Goal: Task Accomplishment & Management: Complete application form

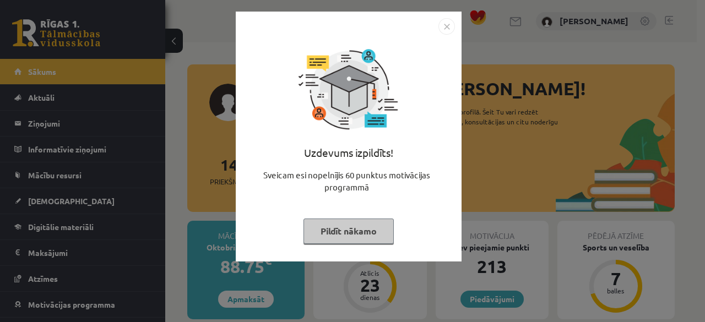
click at [445, 29] on img "Close" at bounding box center [446, 26] width 17 height 17
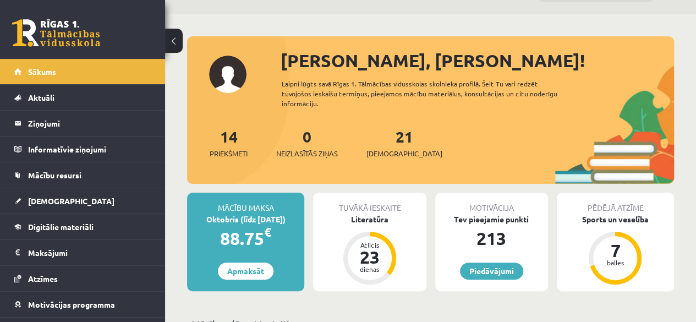
scroll to position [28, 0]
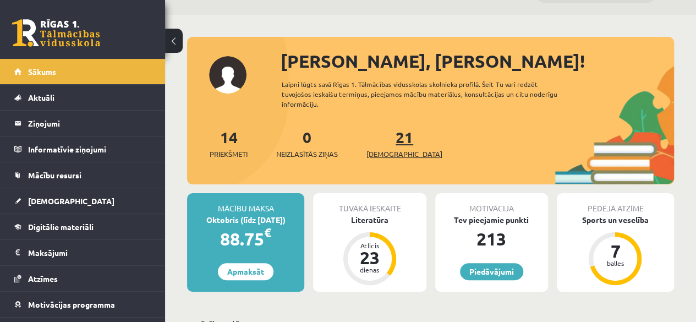
click at [386, 156] on span "[DEMOGRAPHIC_DATA]" at bounding box center [405, 154] width 76 height 11
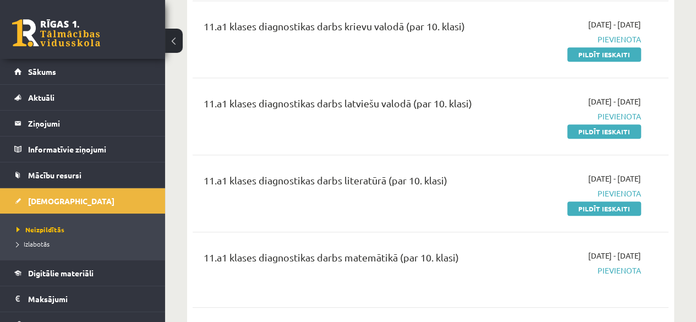
scroll to position [300, 0]
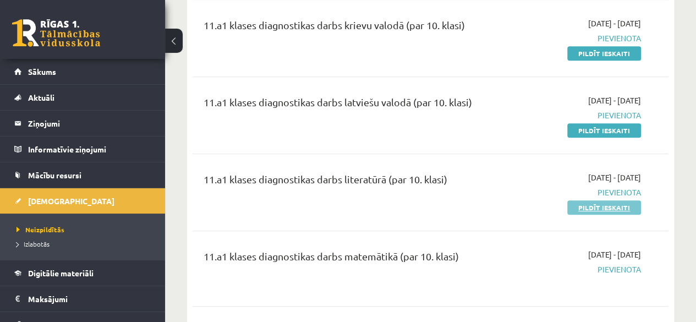
click at [600, 201] on link "Pildīt ieskaiti" at bounding box center [605, 207] width 74 height 14
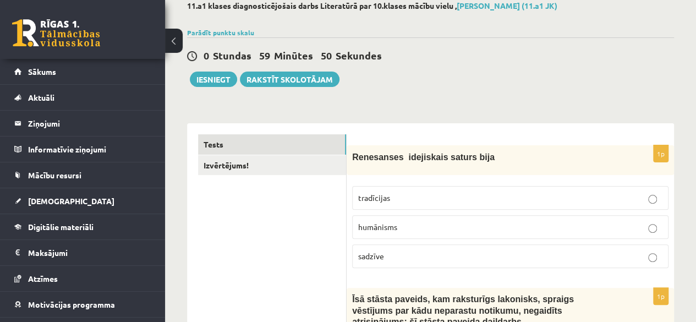
scroll to position [64, 0]
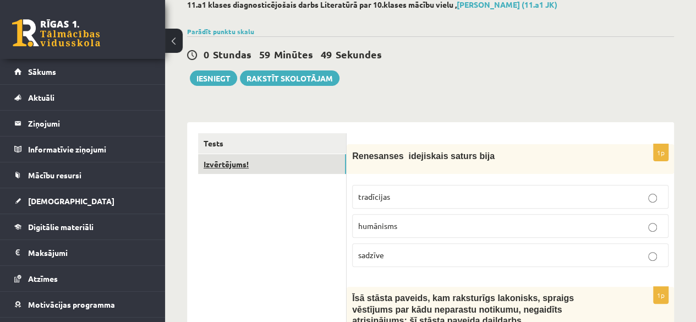
click at [243, 160] on link "Izvērtējums!" at bounding box center [272, 164] width 148 height 20
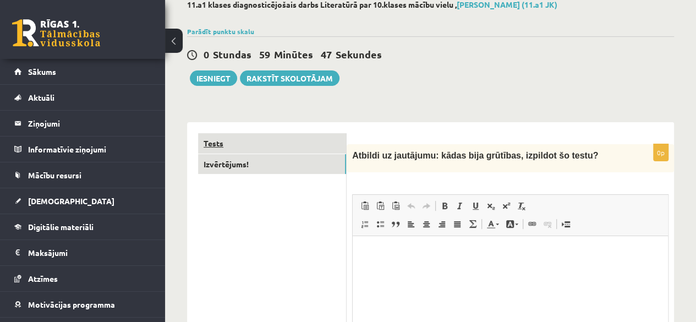
scroll to position [0, 0]
click at [211, 141] on link "Tests" at bounding box center [272, 143] width 148 height 20
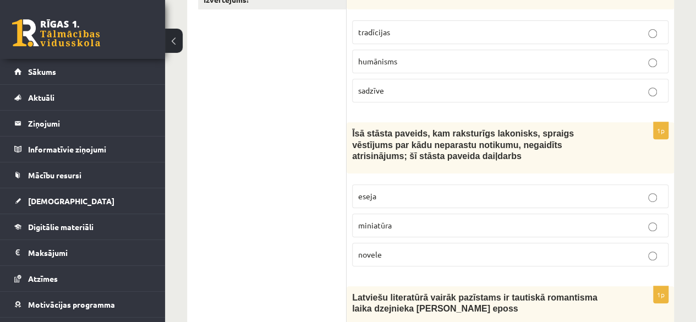
scroll to position [234, 0]
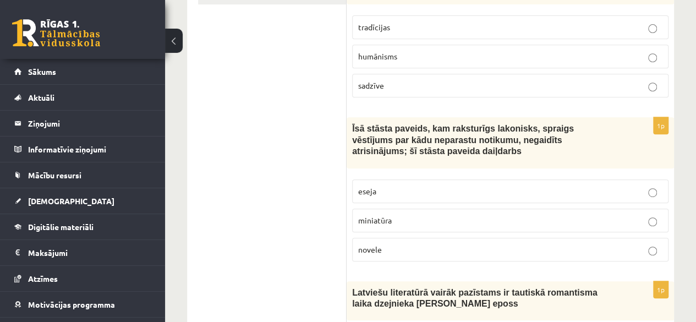
click at [650, 186] on p "eseja" at bounding box center [510, 192] width 304 height 12
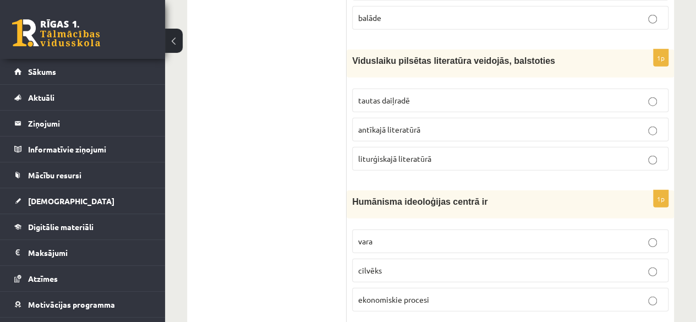
scroll to position [1349, 0]
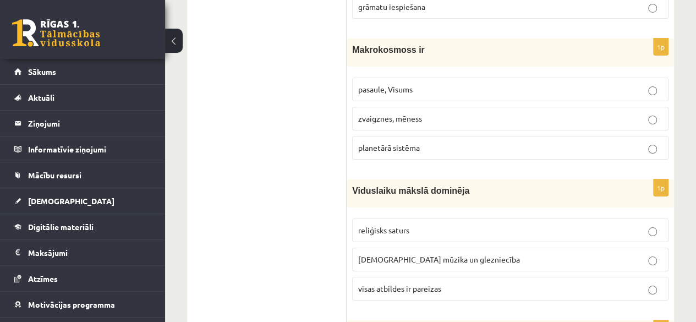
scroll to position [1959, 0]
click at [655, 77] on label "pasaule, Visums" at bounding box center [510, 89] width 317 height 24
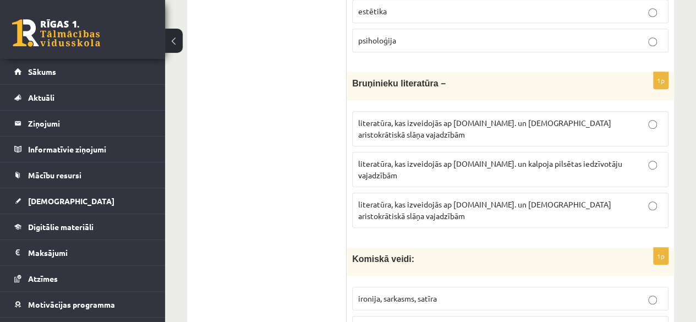
scroll to position [2360, 0]
click at [639, 198] on p "literatūra, kas izveidojās ap 12.gs. un kalpoja aristokrātiskā slāņa vajadzībām" at bounding box center [510, 209] width 304 height 23
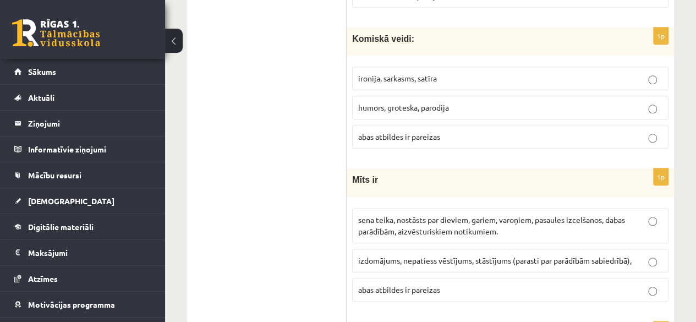
scroll to position [2587, 0]
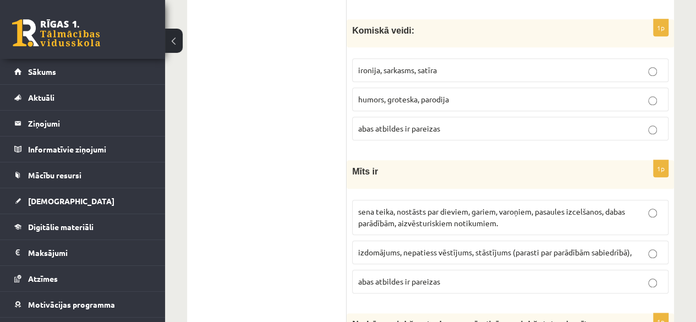
click at [628, 206] on p "sena teika, nostāsts par dieviem, gariem, varoņiem, pasaules izcelšanos, dabas …" at bounding box center [510, 217] width 304 height 23
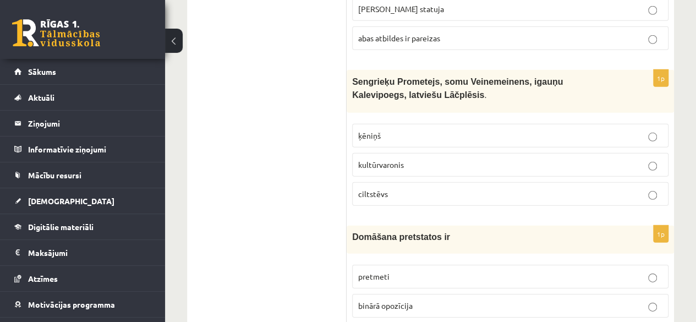
scroll to position [3662, 0]
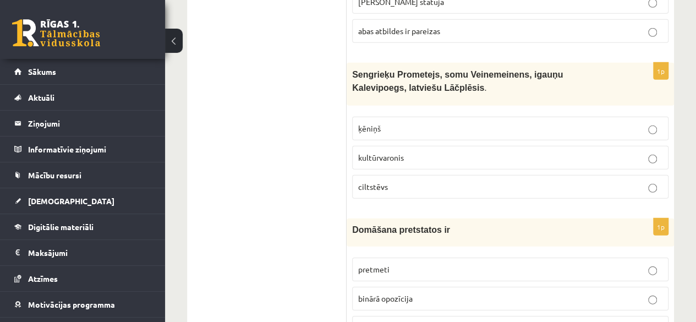
click at [647, 293] on p "binārā opozīcija" at bounding box center [510, 299] width 304 height 12
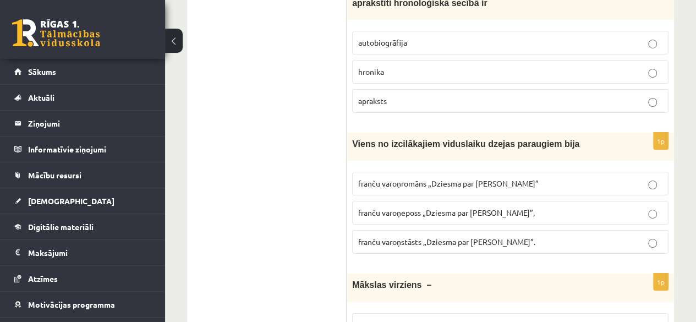
scroll to position [4046, 0]
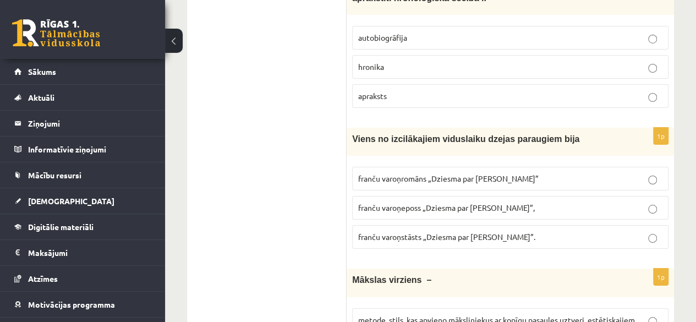
click at [550, 173] on p "franču varoņromāns „Dziesma par Rolandu”" at bounding box center [510, 179] width 304 height 12
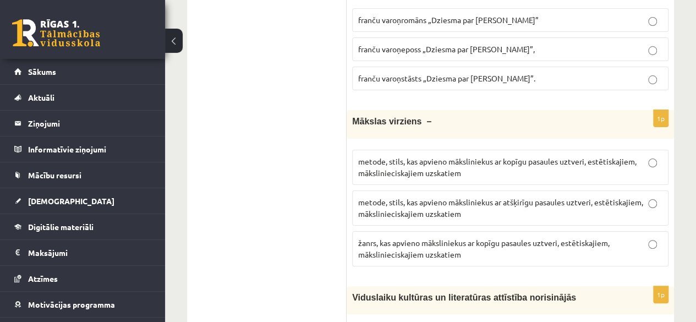
scroll to position [4207, 0]
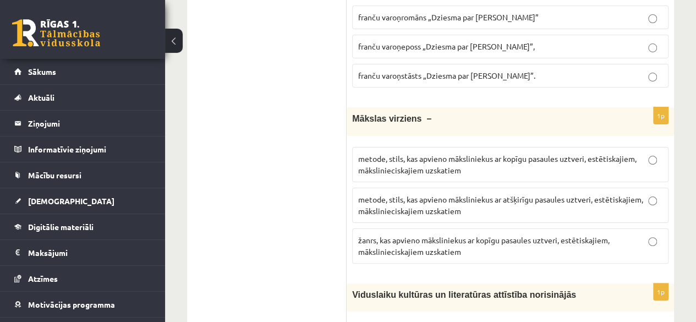
click at [612, 153] on p "metode, stils, kas apvieno māksliniekus ar kopīgu pasaules uztveri, estētiskaji…" at bounding box center [510, 164] width 304 height 23
click at [537, 234] on p "žanrs, kas apvieno māksliniekus ar kopīgu pasaules uztveri, estētiskajiem, māks…" at bounding box center [510, 245] width 304 height 23
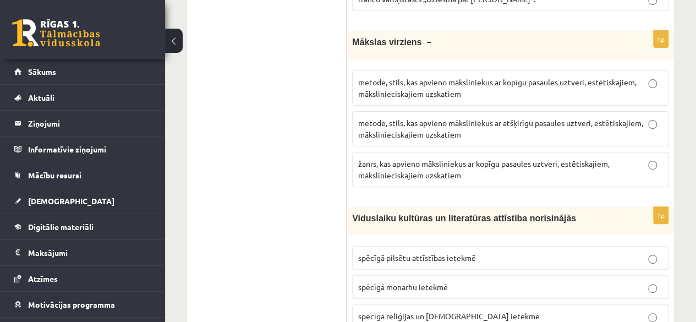
scroll to position [4284, 0]
click at [555, 304] on label "spēcīgā reliģijas un baznīcas ietekmē" at bounding box center [510, 316] width 317 height 24
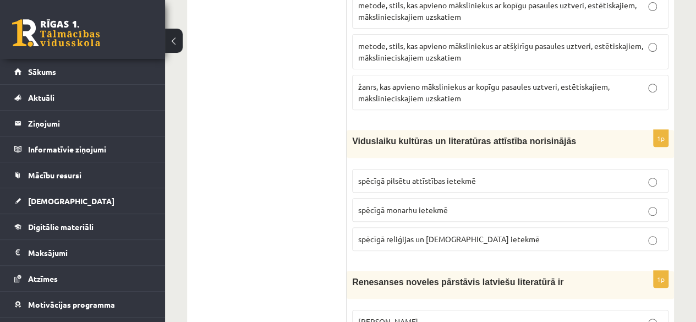
scroll to position [4370, 0]
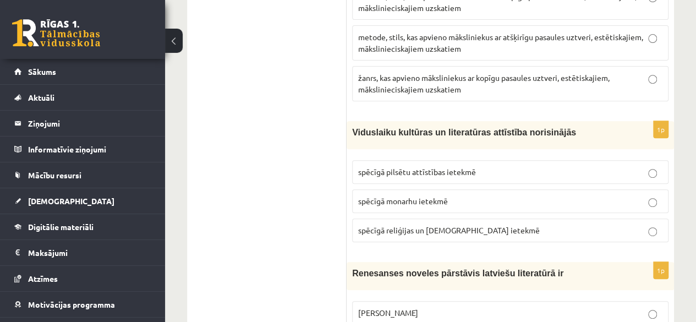
click at [531, 307] on p "Rūdolfs Blaumanis" at bounding box center [510, 313] width 304 height 12
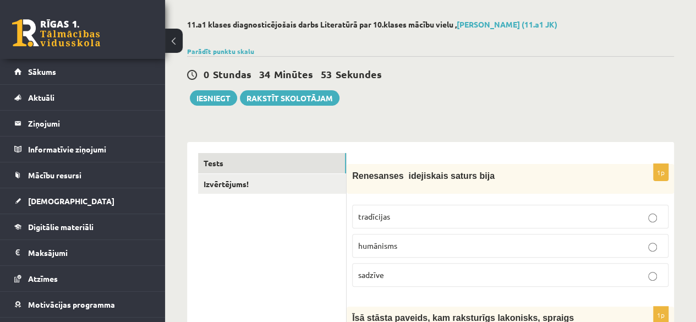
scroll to position [0, 0]
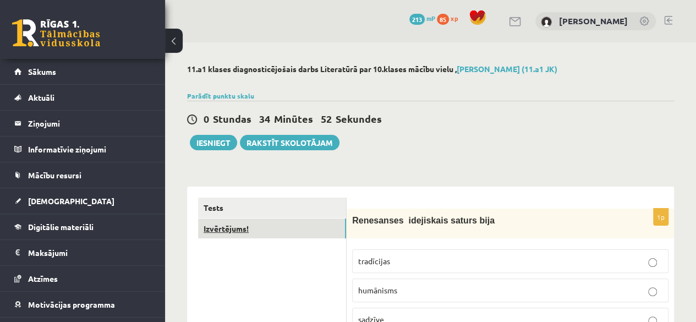
click at [234, 231] on link "Izvērtējums!" at bounding box center [272, 229] width 148 height 20
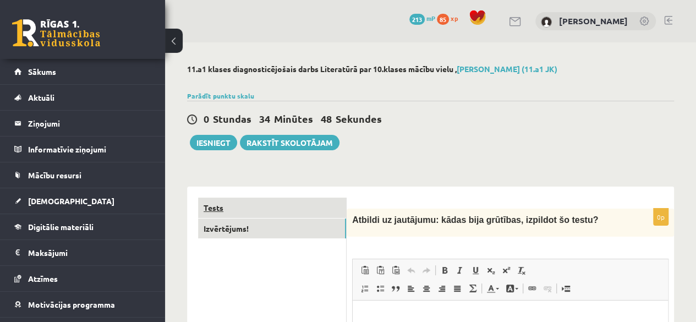
click at [224, 208] on link "Tests" at bounding box center [272, 208] width 148 height 20
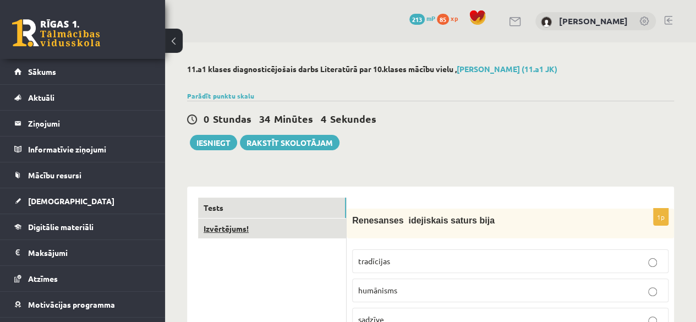
click at [269, 228] on link "Izvērtējums!" at bounding box center [272, 229] width 148 height 20
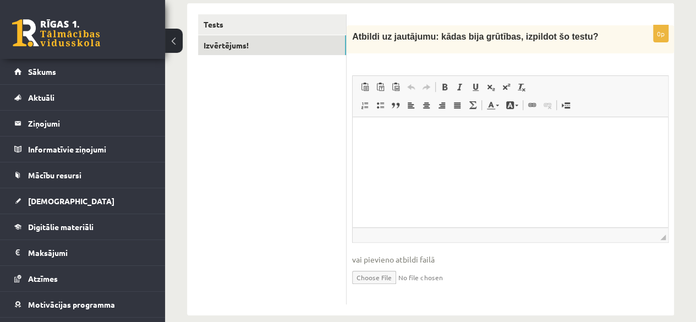
scroll to position [184, 0]
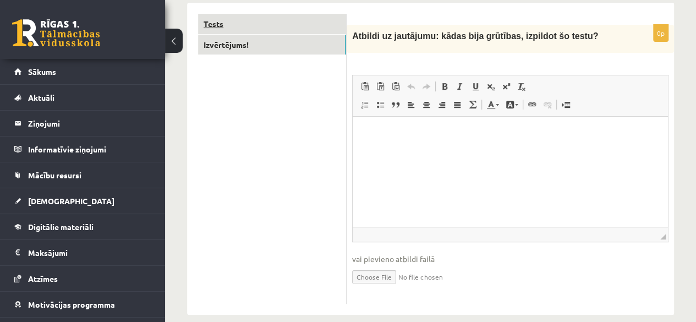
click at [221, 21] on link "Tests" at bounding box center [272, 24] width 148 height 20
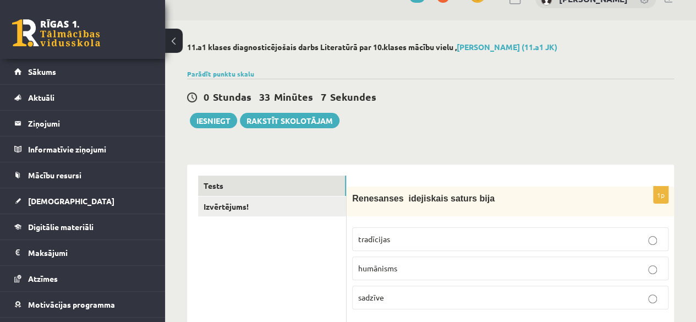
scroll to position [0, 0]
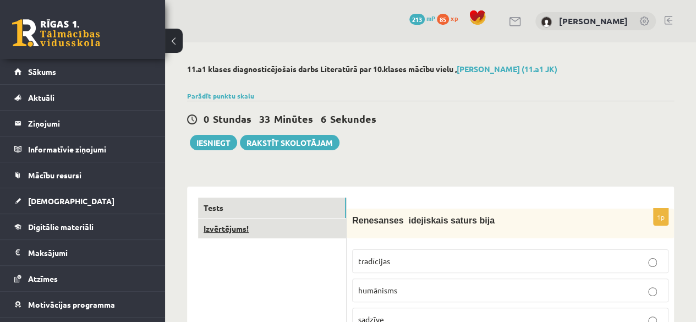
click at [243, 232] on link "Izvērtējums!" at bounding box center [272, 229] width 148 height 20
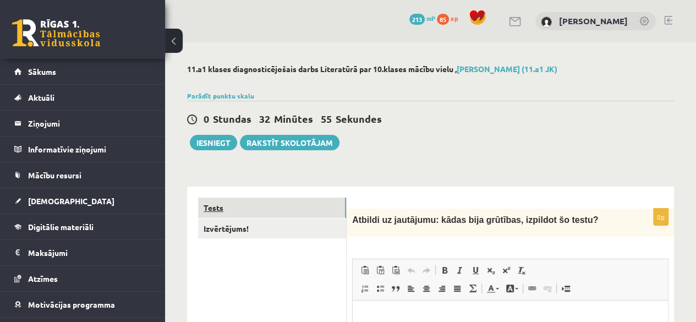
click at [219, 204] on link "Tests" at bounding box center [272, 208] width 148 height 20
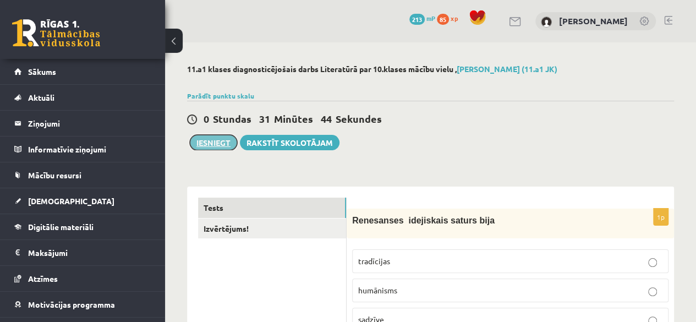
click at [215, 143] on button "Iesniegt" at bounding box center [213, 142] width 47 height 15
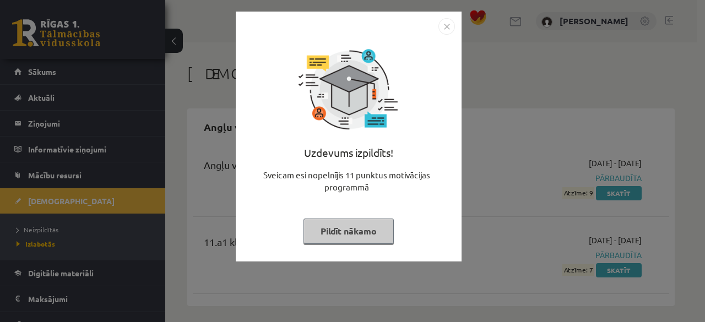
click at [446, 27] on img "Close" at bounding box center [446, 26] width 17 height 17
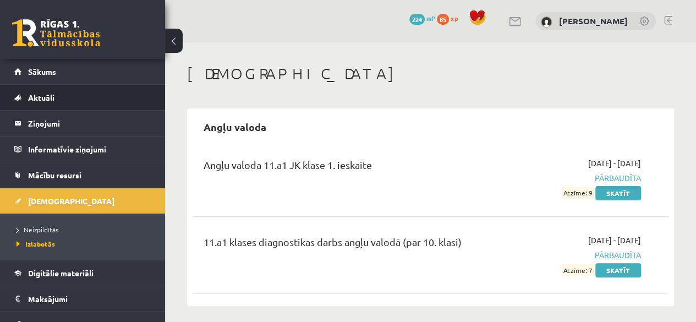
click at [151, 107] on li "Aktuāli Kā mācīties eSKOLĀ Kontakti Normatīvie akti Online konsultācijas Skolot…" at bounding box center [82, 97] width 165 height 26
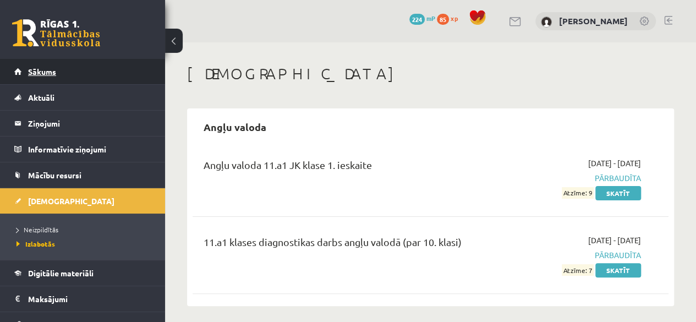
click at [57, 62] on link "Sākums" at bounding box center [82, 71] width 137 height 25
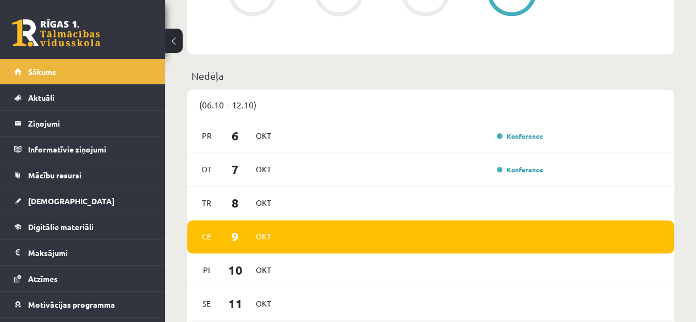
scroll to position [634, 0]
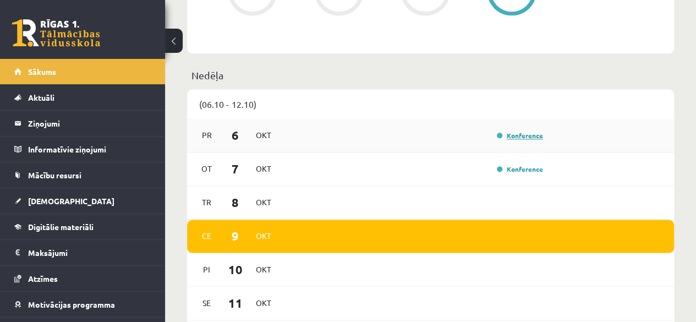
click at [513, 134] on link "Konference" at bounding box center [520, 135] width 46 height 9
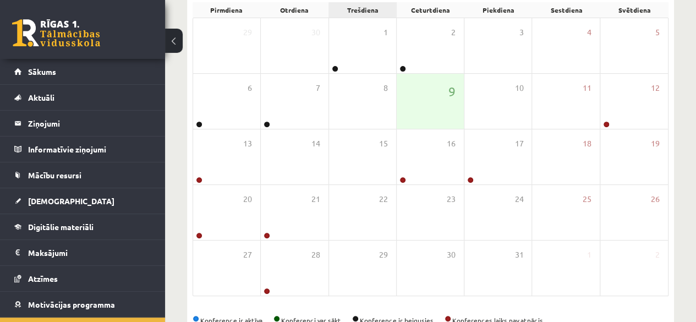
scroll to position [166, 0]
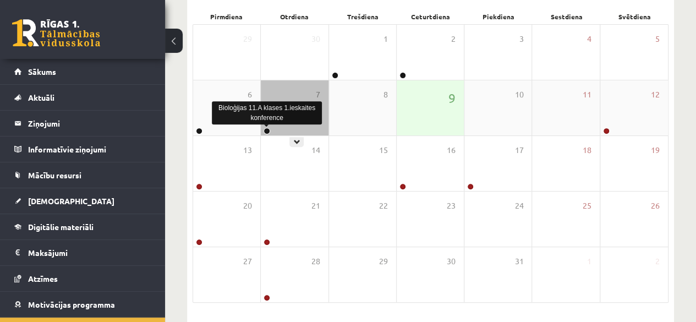
click at [266, 128] on link at bounding box center [267, 131] width 7 height 7
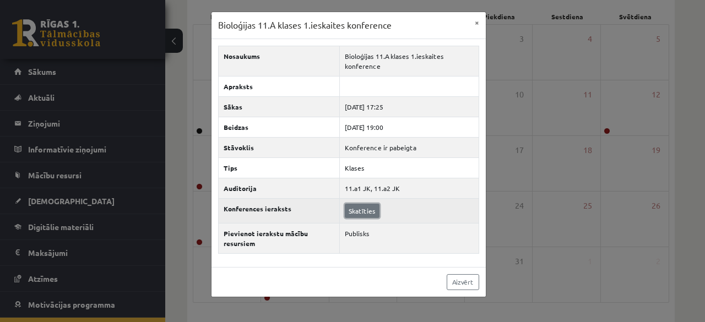
click at [366, 208] on link "Skatīties" at bounding box center [362, 211] width 35 height 14
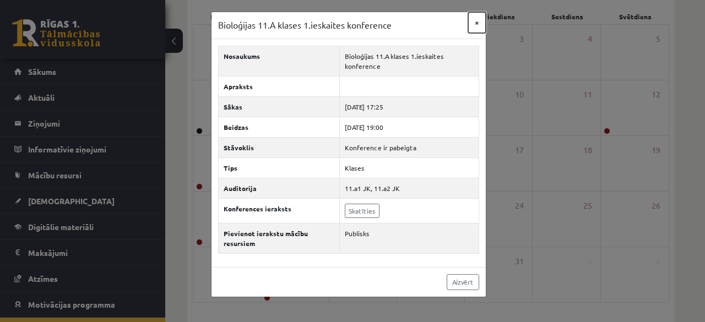
click at [474, 24] on button "×" at bounding box center [477, 22] width 18 height 21
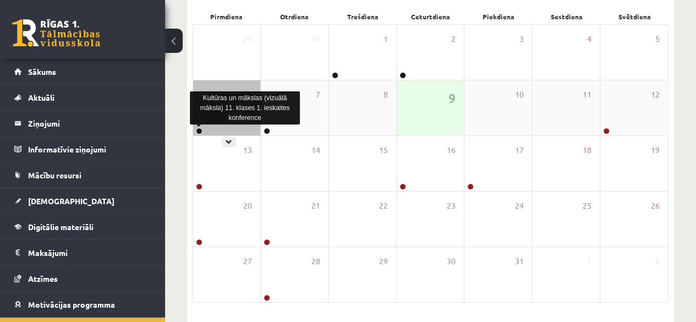
click at [199, 129] on link at bounding box center [199, 131] width 7 height 7
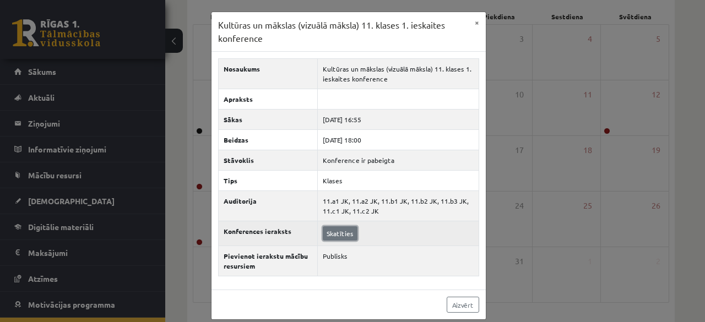
click at [341, 232] on link "Skatīties" at bounding box center [340, 233] width 35 height 14
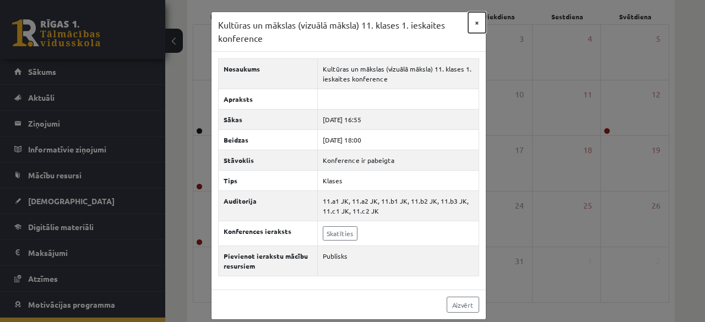
click at [476, 23] on button "×" at bounding box center [477, 22] width 18 height 21
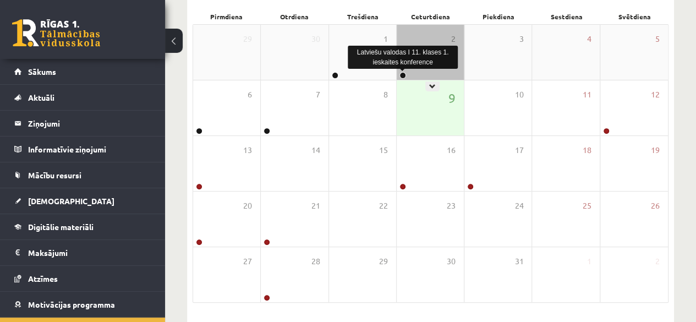
click at [402, 74] on link at bounding box center [403, 75] width 7 height 7
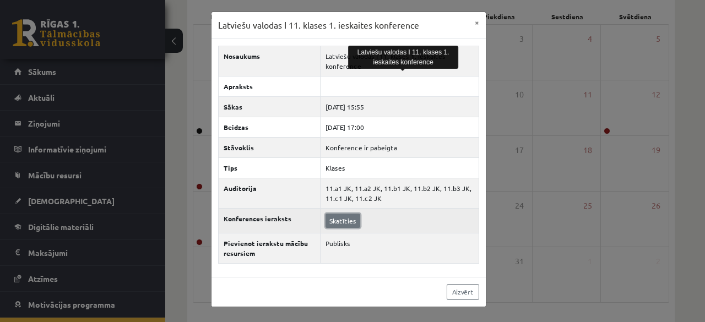
click at [337, 221] on link "Skatīties" at bounding box center [342, 221] width 35 height 14
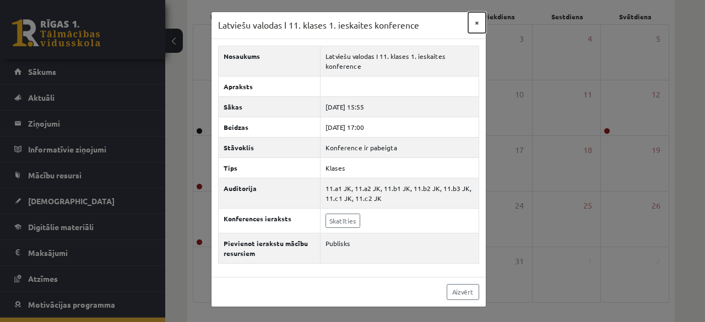
click at [474, 25] on button "×" at bounding box center [477, 22] width 18 height 21
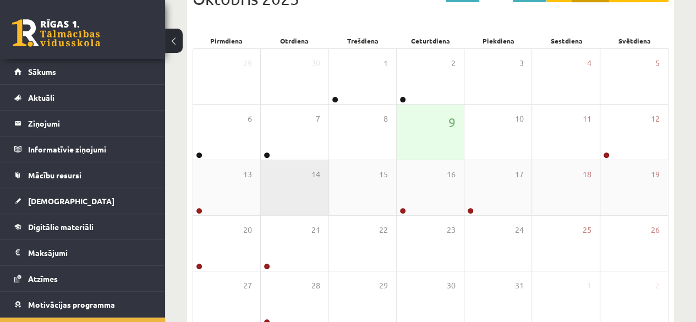
scroll to position [0, 0]
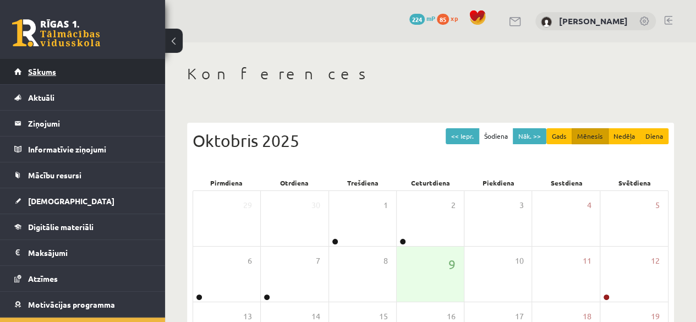
click at [52, 71] on span "Sākums" at bounding box center [42, 72] width 28 height 10
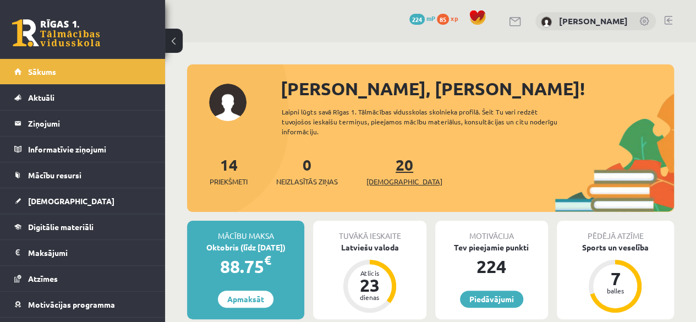
click at [388, 178] on span "[DEMOGRAPHIC_DATA]" at bounding box center [405, 181] width 76 height 11
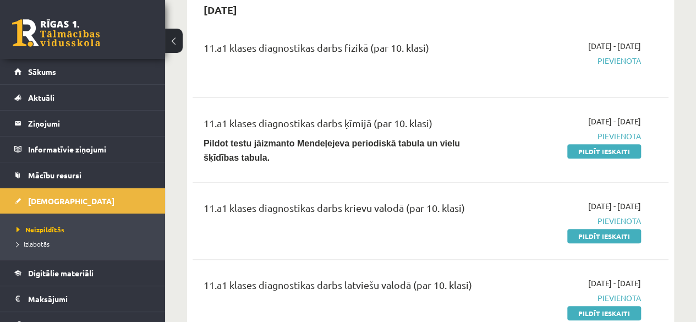
scroll to position [117, 0]
click at [504, 190] on div "11.a1 klases diagnostikas darbs krievu valodā (par 10. klasi) 2025-09-24 - 2025…" at bounding box center [431, 221] width 476 height 63
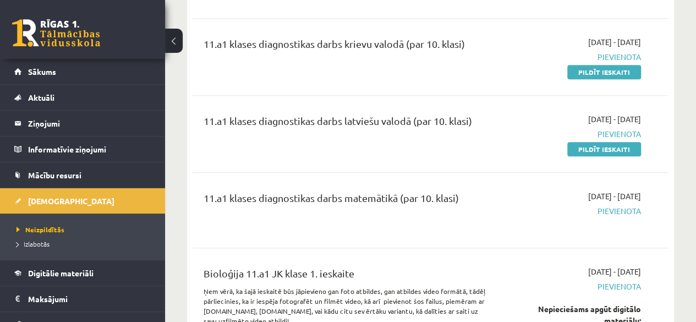
scroll to position [282, 0]
drag, startPoint x: 593, startPoint y: 141, endPoint x: 394, endPoint y: 58, distance: 215.9
click at [593, 141] on link "Pildīt ieskaiti" at bounding box center [605, 148] width 74 height 14
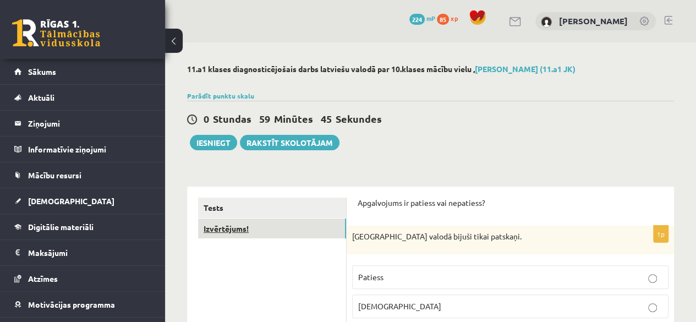
click at [233, 230] on link "Izvērtējums!" at bounding box center [272, 229] width 148 height 20
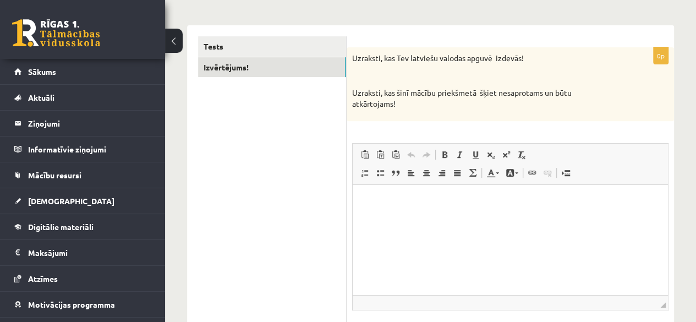
scroll to position [172, 0]
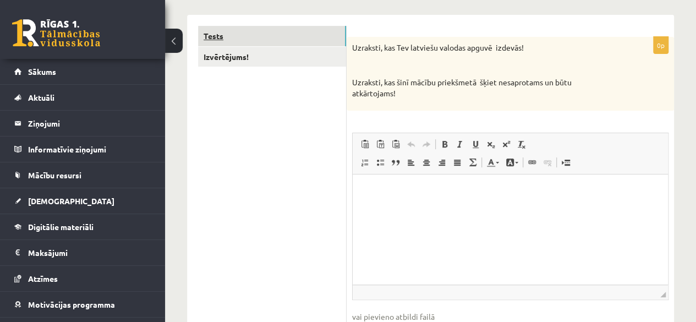
click at [255, 38] on link "Tests" at bounding box center [272, 36] width 148 height 20
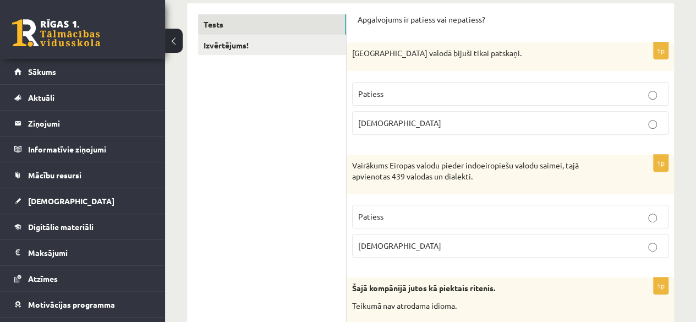
scroll to position [185, 0]
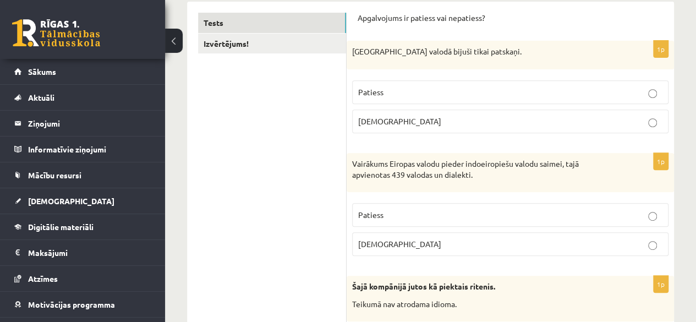
click at [642, 98] on label "Patiess" at bounding box center [510, 92] width 317 height 24
click at [642, 221] on label "Patiess" at bounding box center [510, 215] width 317 height 24
click at [627, 126] on label "Aplams" at bounding box center [510, 122] width 317 height 24
click at [643, 89] on p "Patiess" at bounding box center [510, 92] width 304 height 12
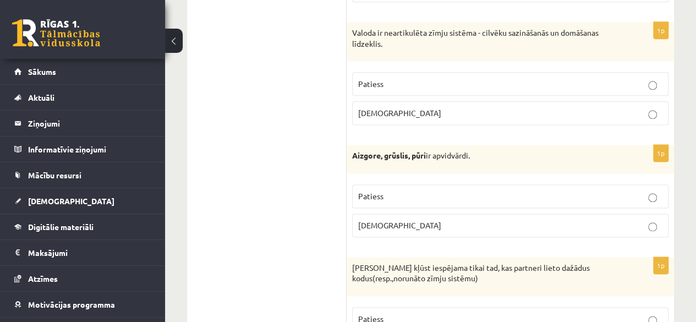
scroll to position [681, 0]
click at [648, 195] on p "Patiess" at bounding box center [510, 196] width 304 height 12
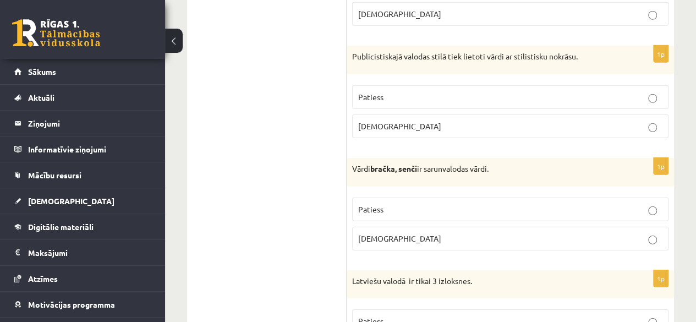
scroll to position [1586, 0]
drag, startPoint x: 676, startPoint y: 220, endPoint x: 689, endPoint y: 246, distance: 29.5
click at [689, 246] on div "**********" at bounding box center [430, 290] width 531 height 3667
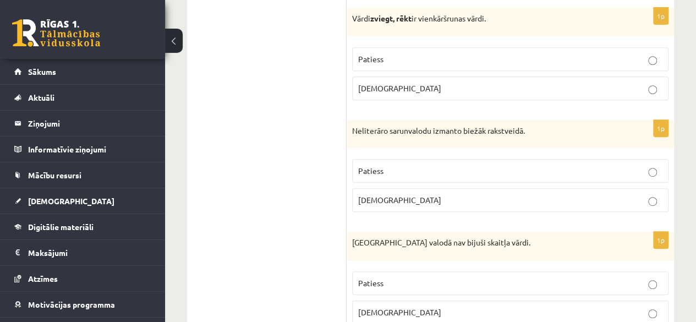
scroll to position [2325, 0]
click at [645, 193] on p "Aplams" at bounding box center [510, 199] width 304 height 12
click at [658, 194] on p "Aplams" at bounding box center [510, 199] width 304 height 12
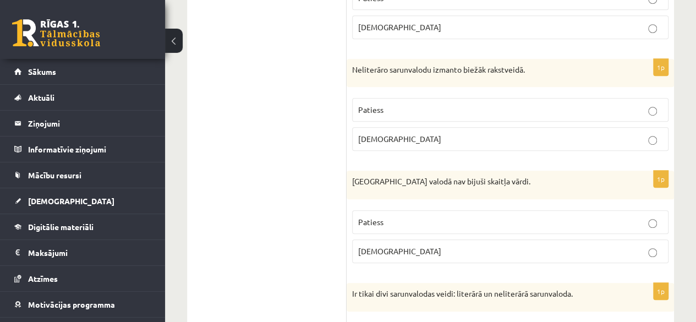
scroll to position [2388, 0]
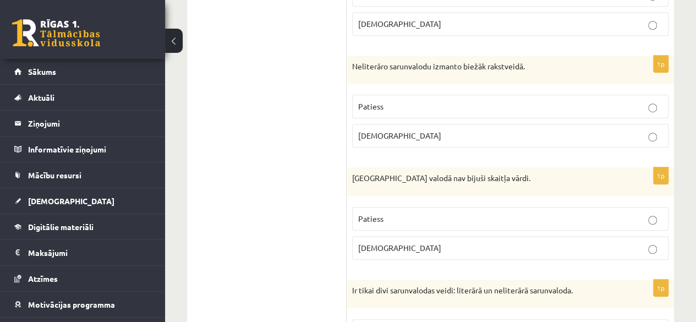
click at [655, 236] on label "Aplams" at bounding box center [510, 248] width 317 height 24
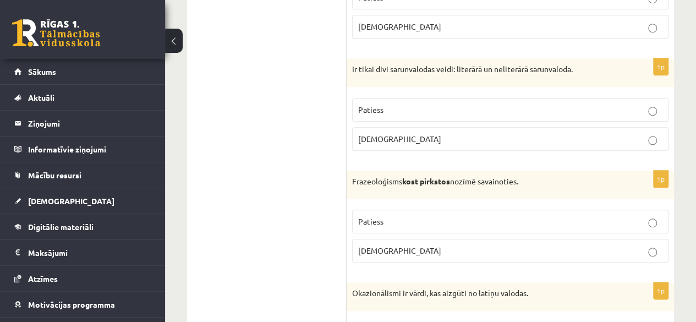
scroll to position [2612, 0]
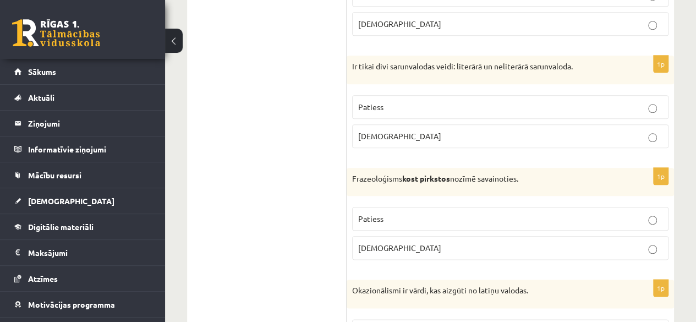
click at [644, 133] on p "Aplams" at bounding box center [510, 136] width 304 height 12
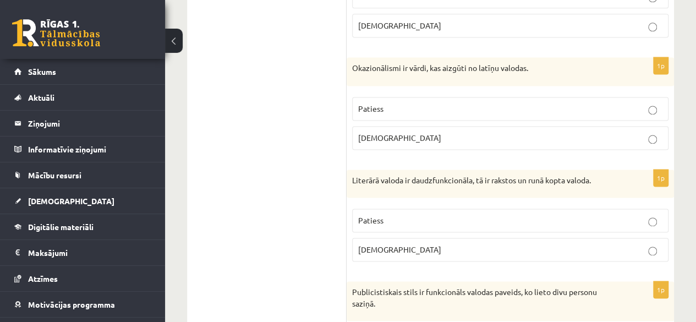
scroll to position [2835, 0]
click at [644, 214] on p "Patiess" at bounding box center [510, 220] width 304 height 12
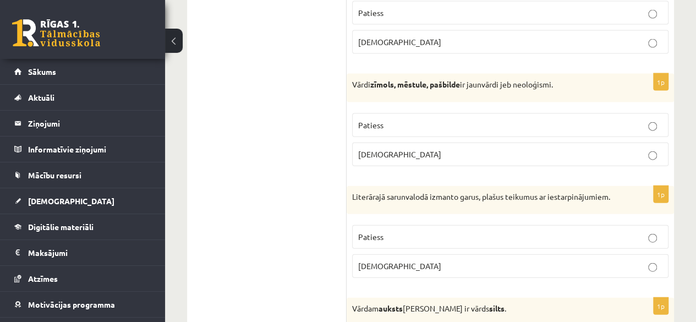
scroll to position [3280, 0]
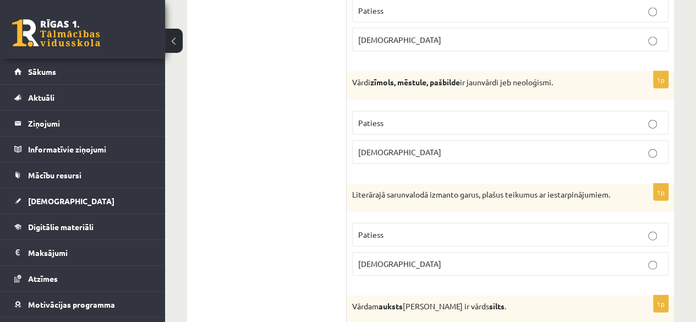
click at [650, 121] on label "Patiess" at bounding box center [510, 123] width 317 height 24
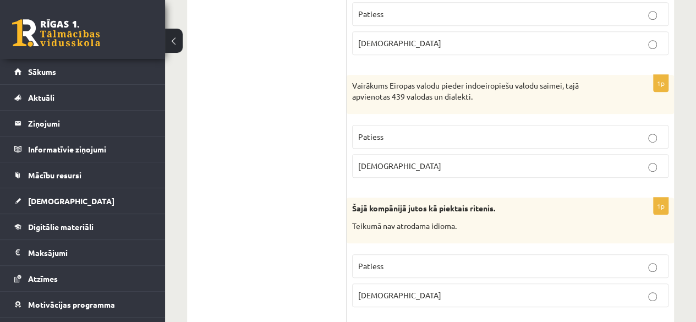
scroll to position [0, 0]
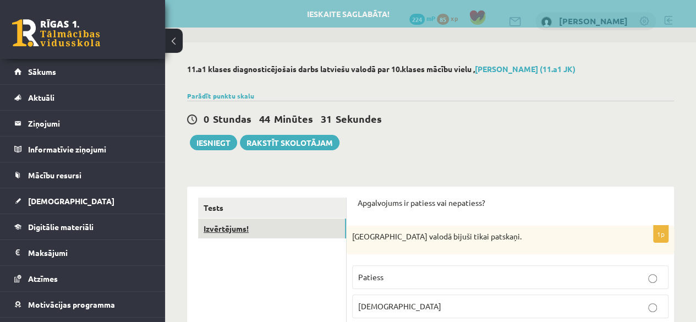
click at [232, 225] on link "Izvērtējums!" at bounding box center [272, 229] width 148 height 20
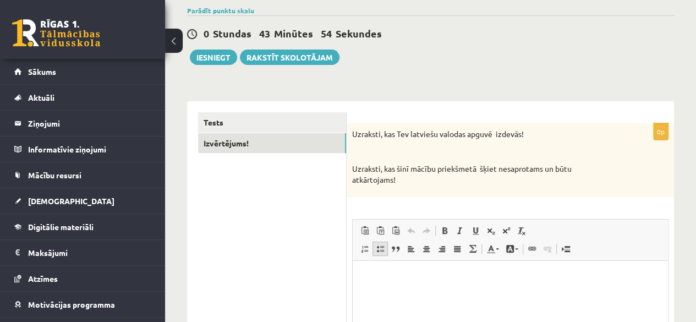
scroll to position [86, 0]
click at [351, 276] on div "0p Uzraksti, kas Tev latviešu valodas apguvē izdevās! Uzraksti, kas šinī mācību…" at bounding box center [511, 285] width 328 height 325
click at [363, 272] on html at bounding box center [510, 277] width 315 height 34
click at [396, 277] on p "**********" at bounding box center [510, 277] width 293 height 12
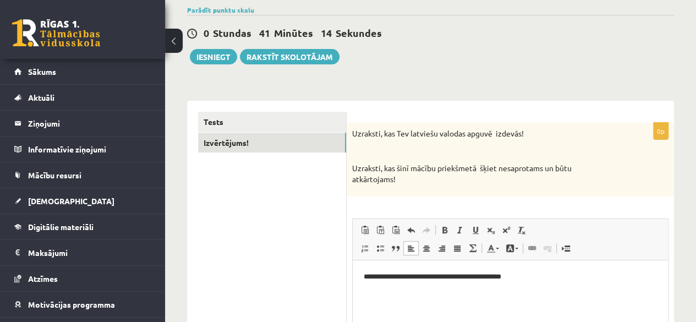
click at [465, 276] on p "**********" at bounding box center [510, 277] width 293 height 12
click at [466, 276] on p "**********" at bounding box center [510, 277] width 293 height 12
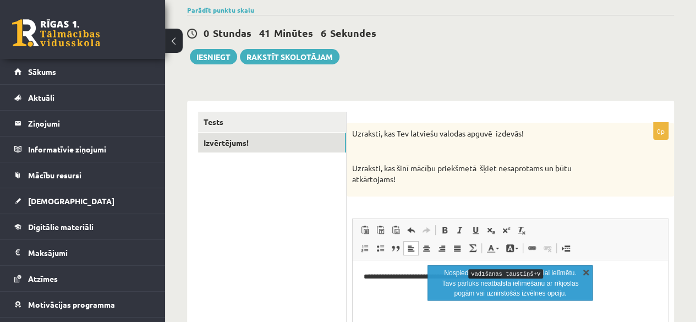
click at [587, 273] on link "X" at bounding box center [586, 271] width 11 height 11
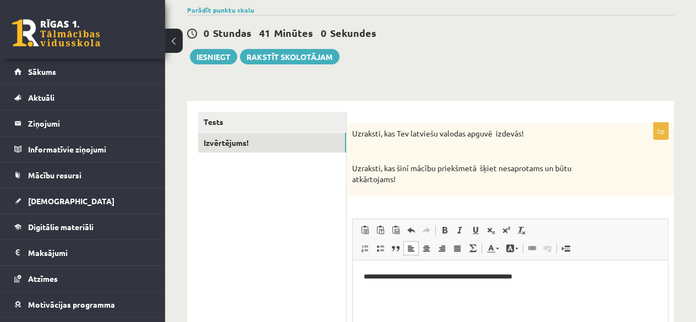
click at [542, 277] on p "**********" at bounding box center [510, 277] width 293 height 12
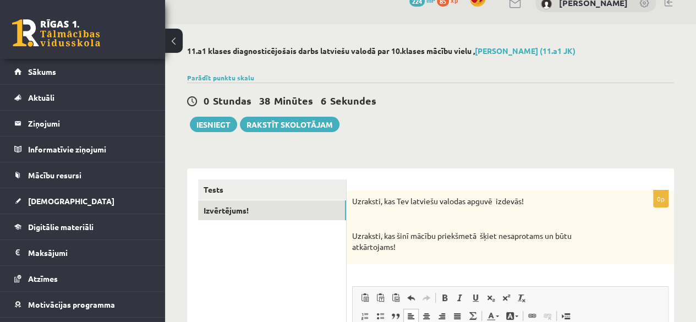
scroll to position [18, 0]
click at [219, 125] on button "Iesniegt" at bounding box center [213, 124] width 47 height 15
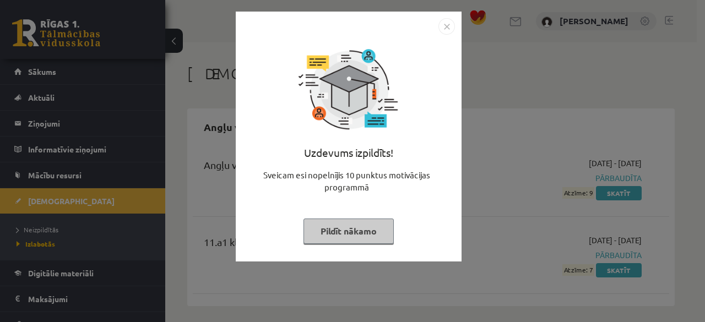
click at [445, 23] on img "Close" at bounding box center [446, 26] width 17 height 17
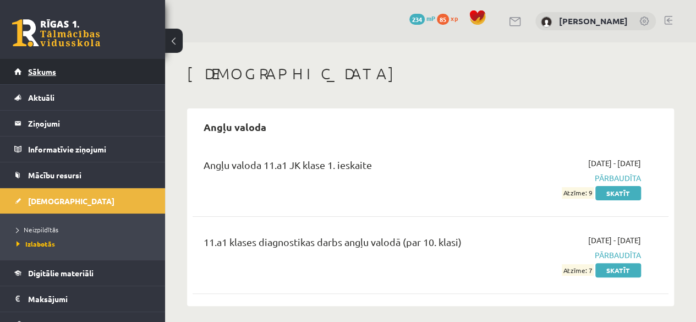
click at [43, 70] on span "Sākums" at bounding box center [42, 72] width 28 height 10
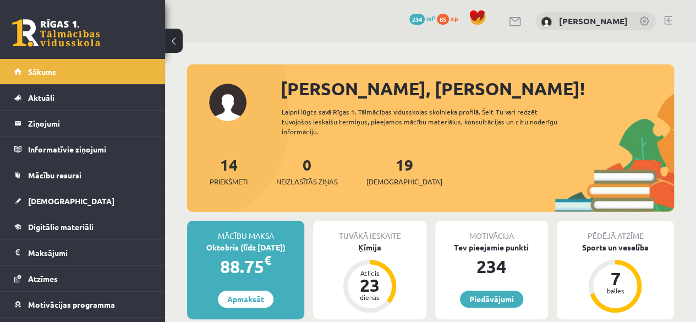
scroll to position [47, 0]
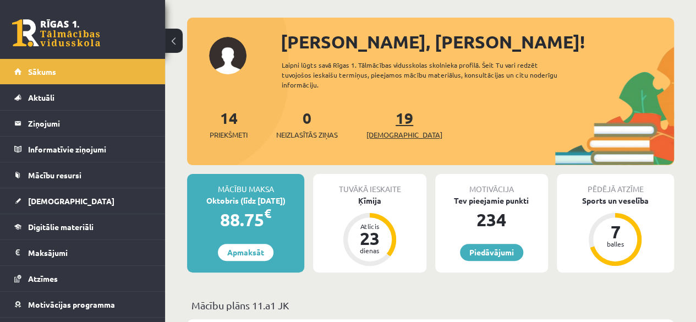
click at [389, 121] on link "19 Ieskaites" at bounding box center [405, 124] width 76 height 32
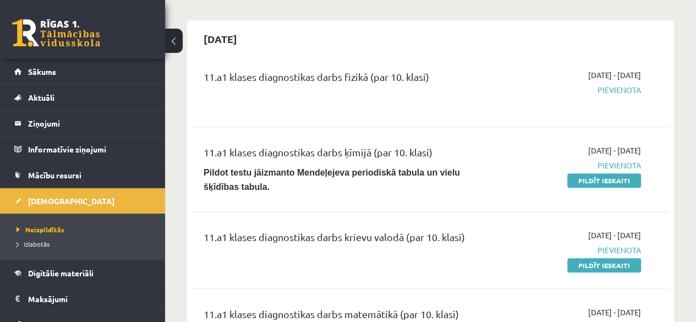
scroll to position [95, 0]
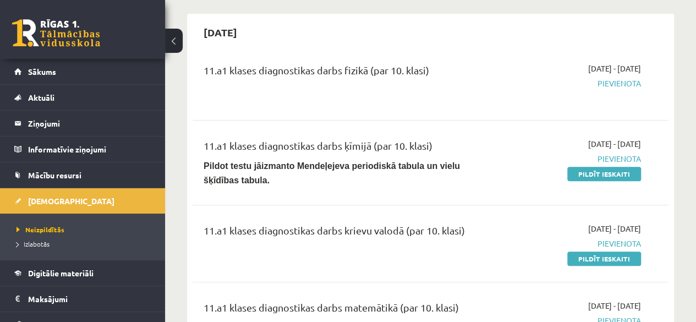
click at [498, 157] on div "11.a1 klases diagnostikas darbs ķīmijā (par 10. klasi) Pildot testu jāizmanto M…" at bounding box center [346, 162] width 303 height 49
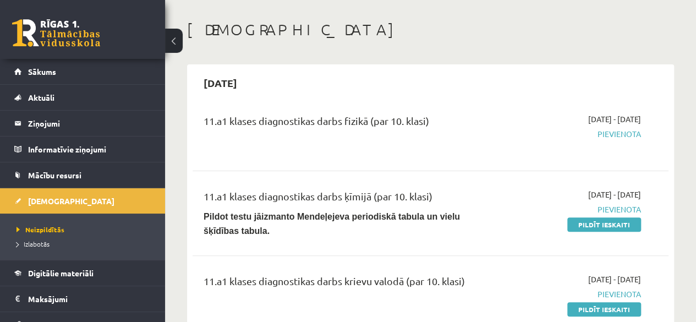
scroll to position [0, 0]
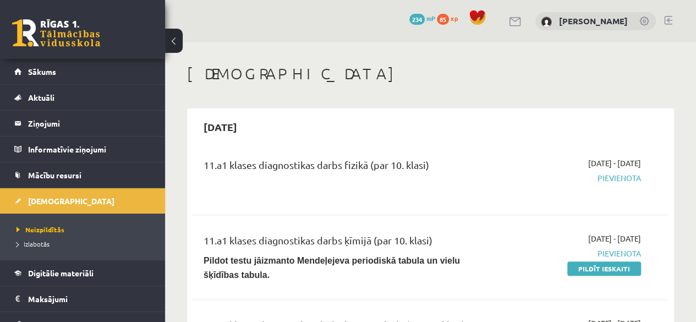
click at [498, 157] on div "11.a1 klases diagnostikas darbs fizikā (par 10. klasi)" at bounding box center [346, 177] width 303 height 40
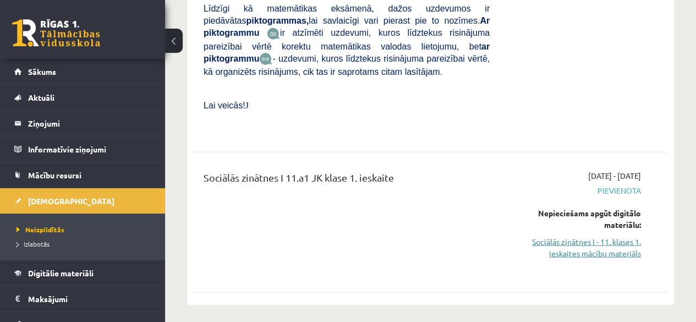
scroll to position [3340, 0]
click at [592, 237] on link "Sociālās zinātnes I - 11. klases 1. ieskaites mācību materiāls" at bounding box center [573, 248] width 135 height 23
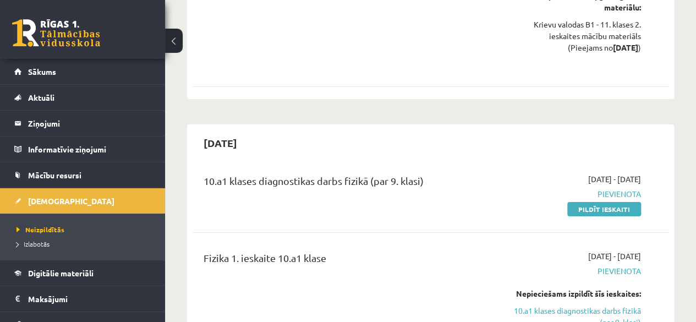
scroll to position [4064, 0]
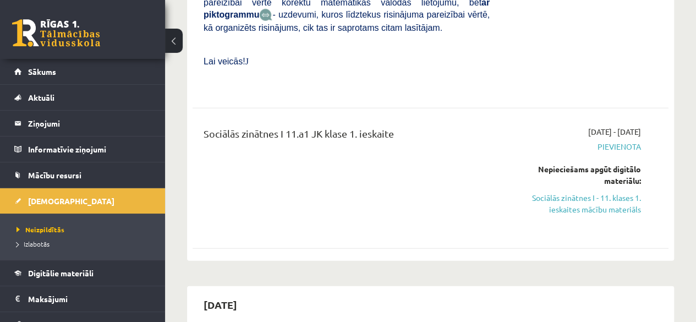
scroll to position [3382, 0]
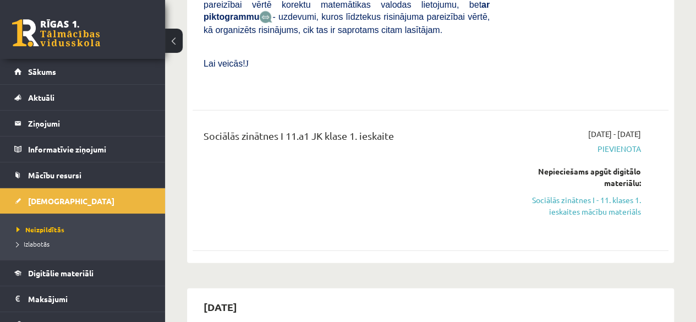
drag, startPoint x: 614, startPoint y: 121, endPoint x: 404, endPoint y: 57, distance: 219.8
click at [614, 194] on link "Sociālās zinātnes I - 11. klases 1. ieskaites mācību materiāls" at bounding box center [573, 205] width 135 height 23
click at [558, 194] on link "Sociālās zinātnes I - 11. klases 1. ieskaites mācību materiāls" at bounding box center [573, 205] width 135 height 23
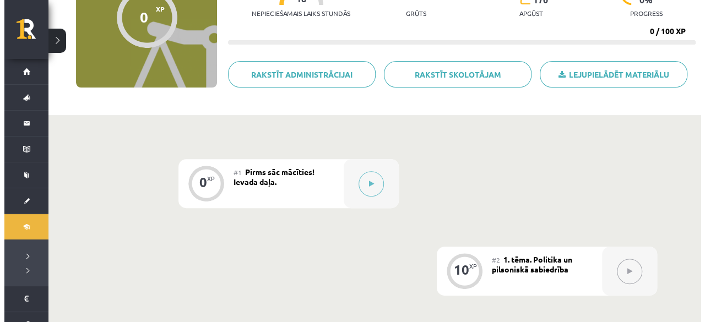
scroll to position [57, 0]
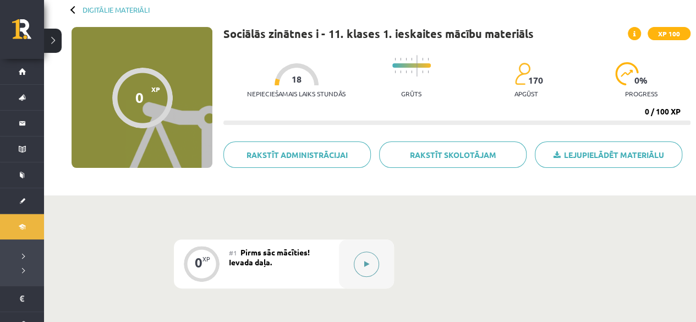
click at [359, 261] on button at bounding box center [366, 264] width 25 height 25
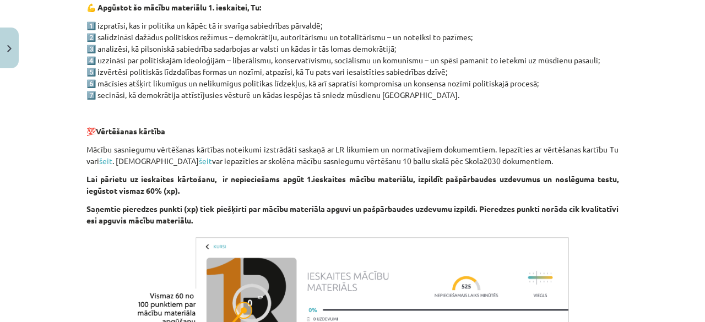
scroll to position [782, 0]
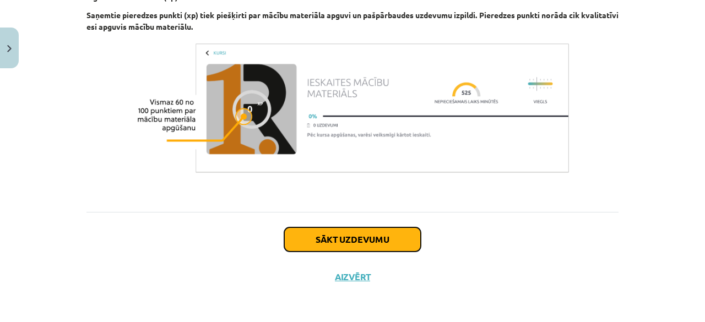
click at [367, 239] on button "Sākt uzdevumu" at bounding box center [352, 239] width 137 height 24
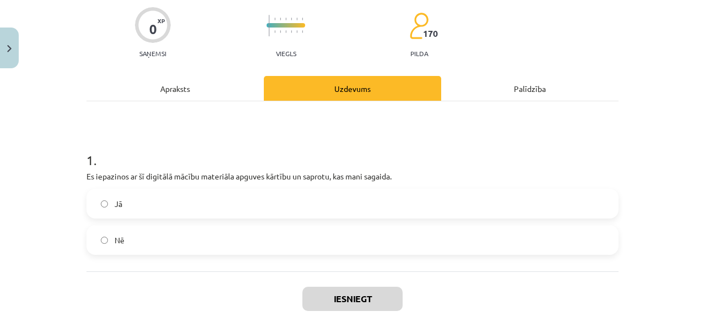
scroll to position [93, 0]
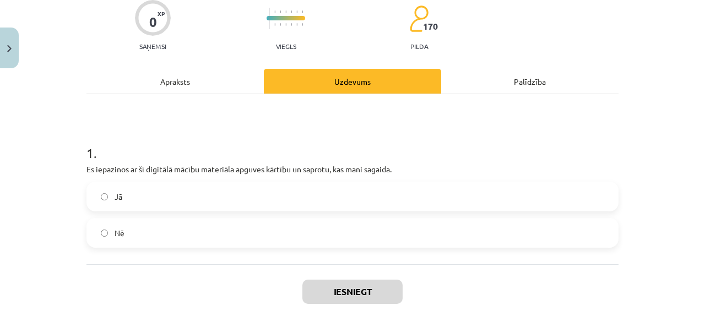
click at [189, 194] on label "Jā" at bounding box center [353, 197] width 530 height 28
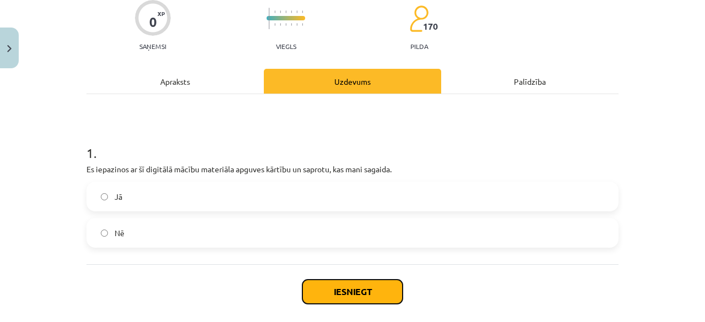
click at [349, 290] on button "Iesniegt" at bounding box center [352, 292] width 100 height 24
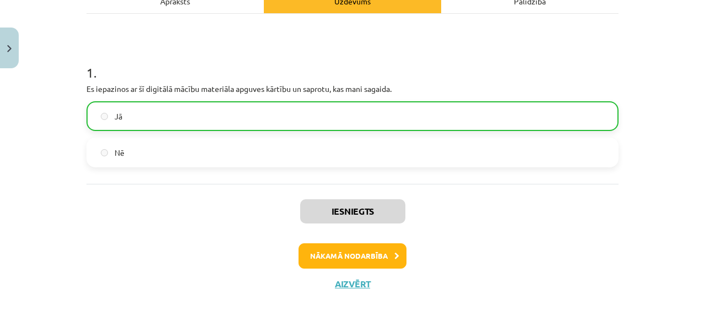
scroll to position [174, 0]
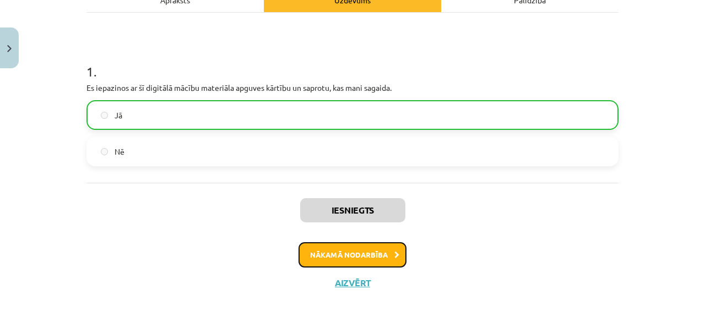
click at [369, 253] on button "Nākamā nodarbība" at bounding box center [352, 254] width 108 height 25
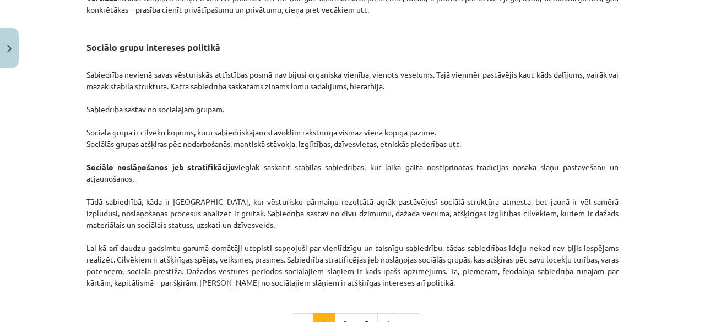
scroll to position [1802, 0]
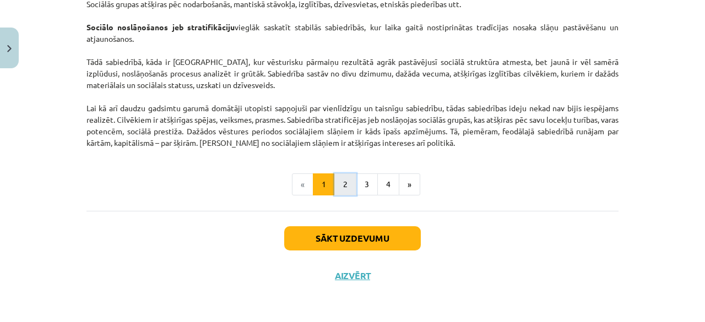
click at [342, 179] on button "2" at bounding box center [345, 184] width 22 height 22
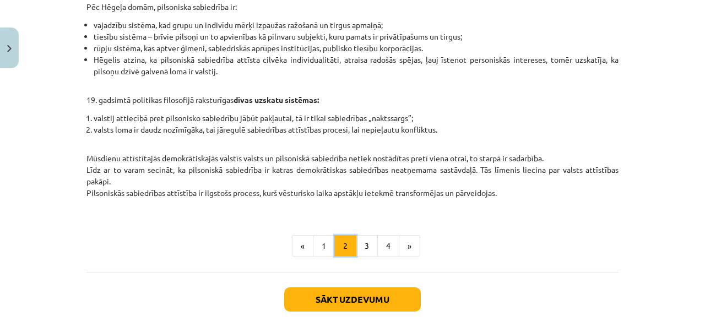
scroll to position [477, 0]
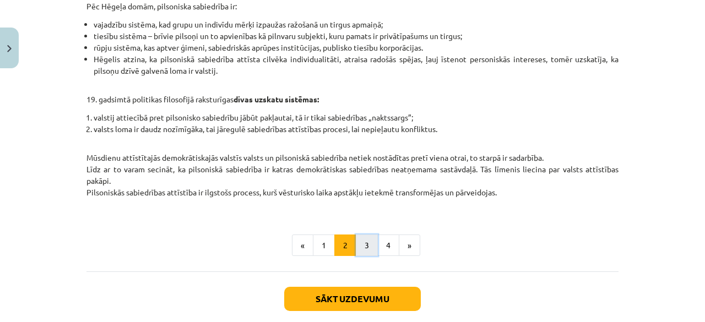
click at [364, 252] on button "3" at bounding box center [367, 245] width 22 height 22
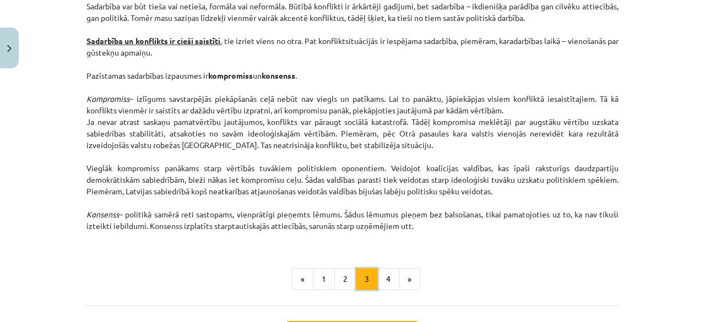
scroll to position [1462, 0]
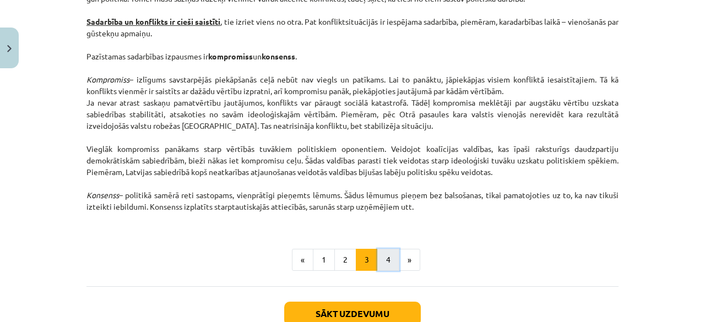
click at [380, 253] on button "4" at bounding box center [388, 260] width 22 height 22
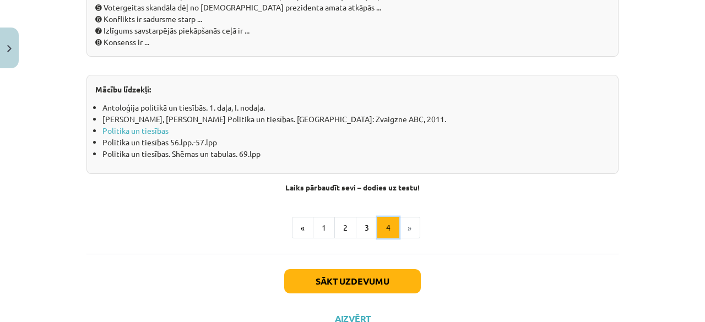
scroll to position [1314, 0]
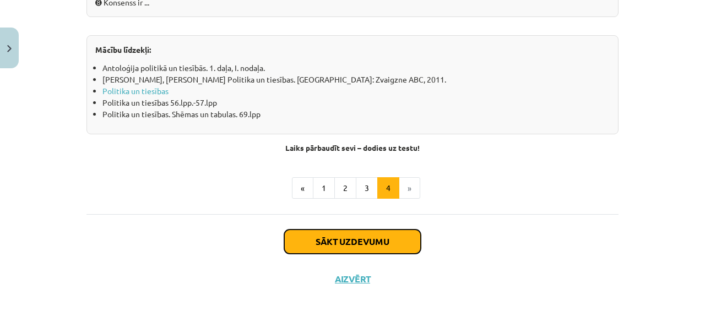
click at [357, 237] on button "Sākt uzdevumu" at bounding box center [352, 242] width 137 height 24
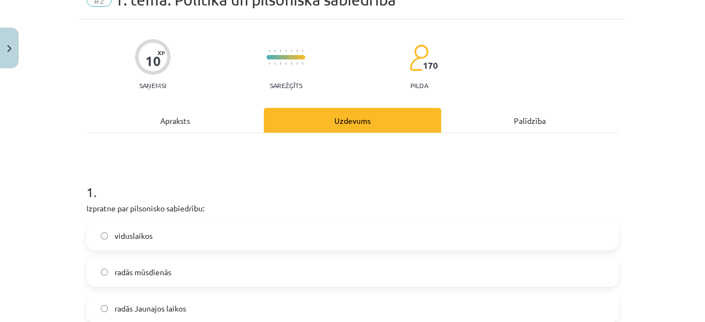
scroll to position [119, 0]
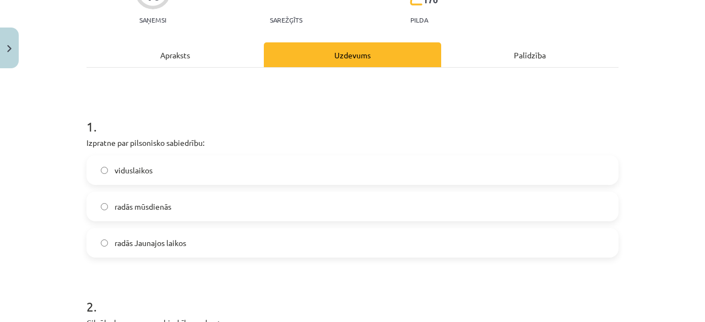
click at [269, 241] on label "radās Jaunajos laikos" at bounding box center [353, 243] width 530 height 28
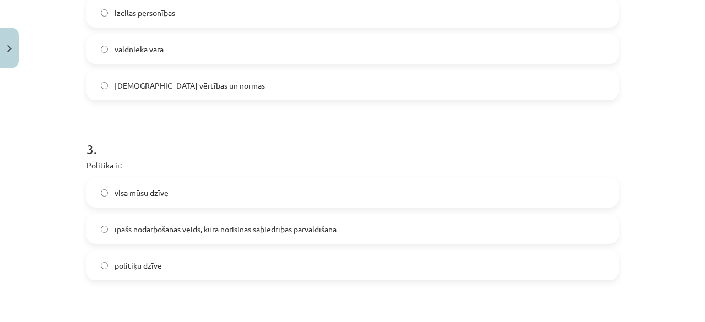
scroll to position [457, 0]
click at [329, 230] on span "īpašs nodarbošanās veids, kurā norisinās sabiedrības pārvaldīšana" at bounding box center [225, 229] width 222 height 12
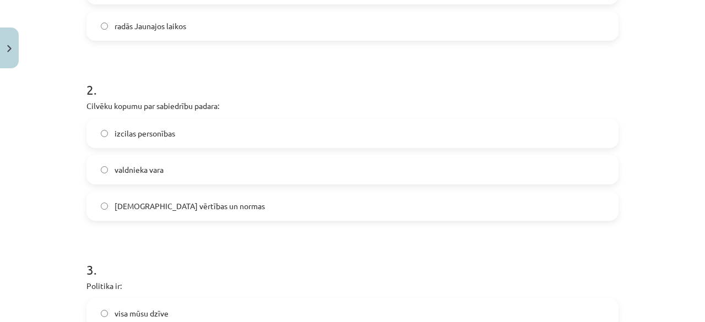
scroll to position [318, 0]
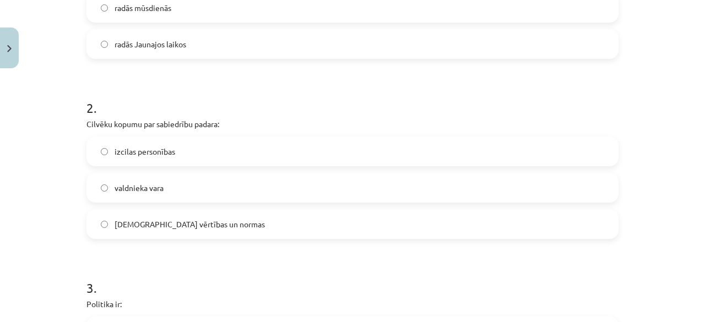
click at [279, 225] on label "kopīgās vērtības un normas" at bounding box center [353, 224] width 530 height 28
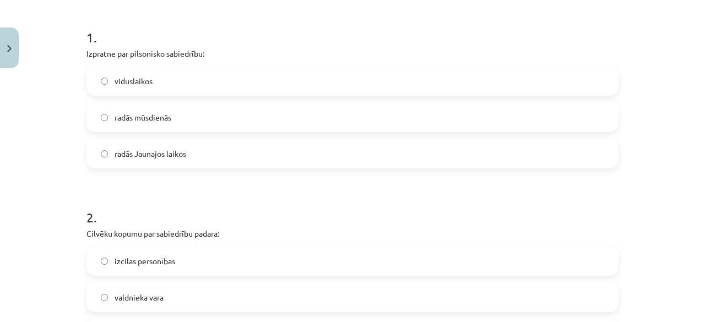
scroll to position [208, 0]
click at [198, 121] on label "radās mūsdienās" at bounding box center [353, 118] width 530 height 28
click at [173, 85] on label "viduslaikos" at bounding box center [353, 82] width 530 height 28
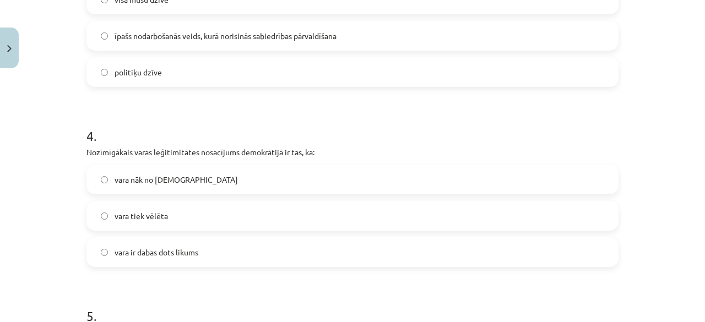
scroll to position [652, 0]
click at [291, 212] on label "vara tiek vēlēta" at bounding box center [353, 214] width 530 height 28
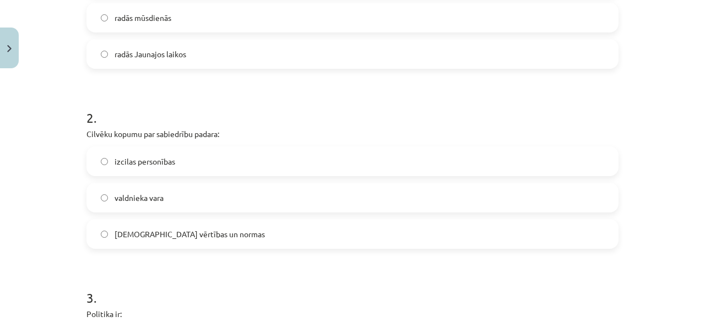
scroll to position [307, 0]
drag, startPoint x: 352, startPoint y: 119, endPoint x: 280, endPoint y: 85, distance: 80.3
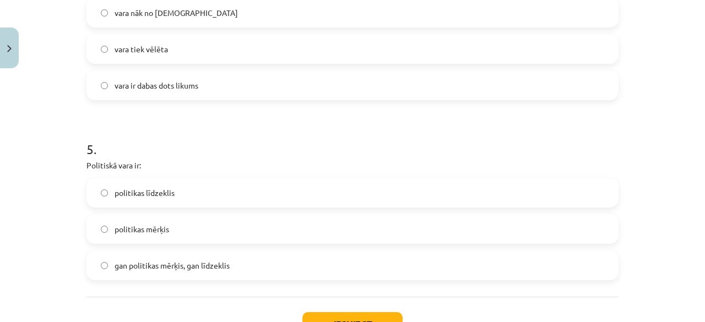
scroll to position [828, 0]
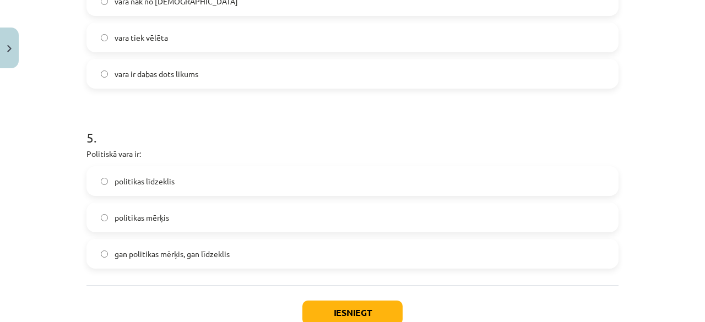
click at [256, 256] on label "gan politikas mērķis, gan līdzeklis" at bounding box center [353, 254] width 530 height 28
click at [327, 304] on button "Iesniegt" at bounding box center [352, 313] width 100 height 24
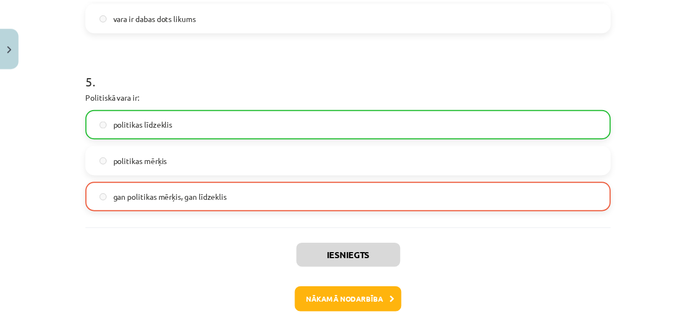
scroll to position [936, 0]
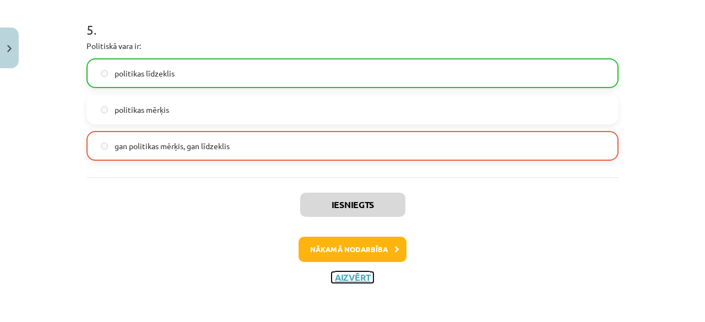
click at [351, 279] on button "Aizvērt" at bounding box center [352, 277] width 42 height 11
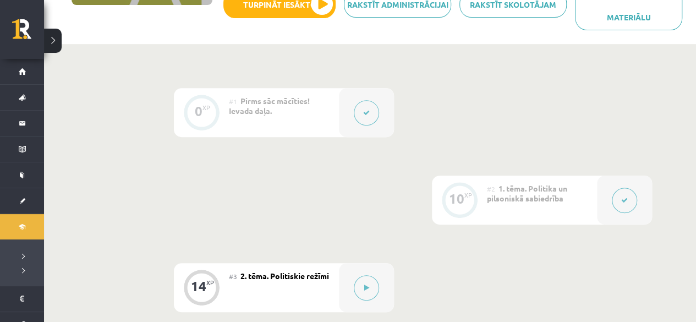
scroll to position [223, 0]
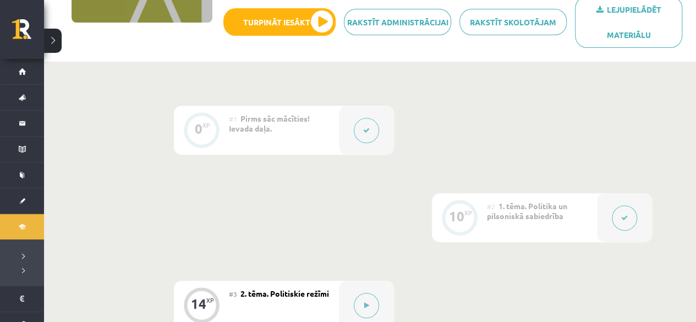
click at [471, 222] on div "10 XP" at bounding box center [459, 216] width 33 height 33
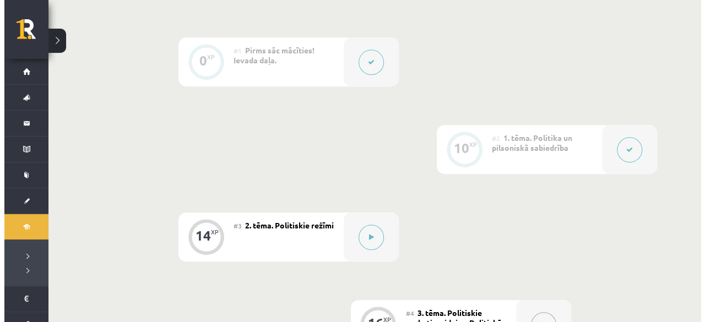
scroll to position [273, 0]
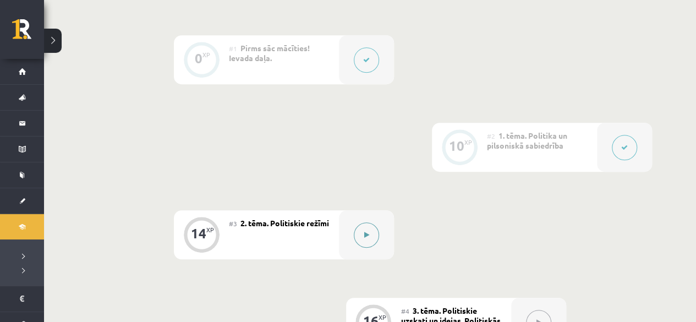
click at [360, 233] on button at bounding box center [366, 234] width 25 height 25
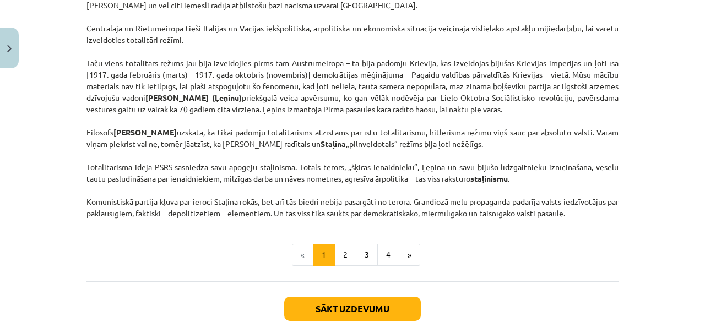
scroll to position [2914, 0]
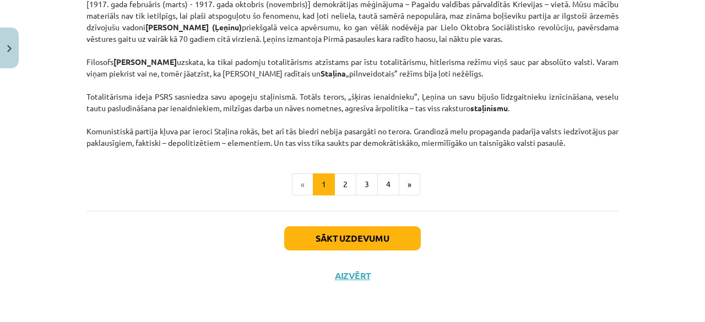
drag, startPoint x: 332, startPoint y: 148, endPoint x: 255, endPoint y: 195, distance: 90.4
click at [255, 195] on ul "« 1 2 3 4 »" at bounding box center [352, 184] width 532 height 22
click at [344, 186] on button "2" at bounding box center [345, 184] width 22 height 22
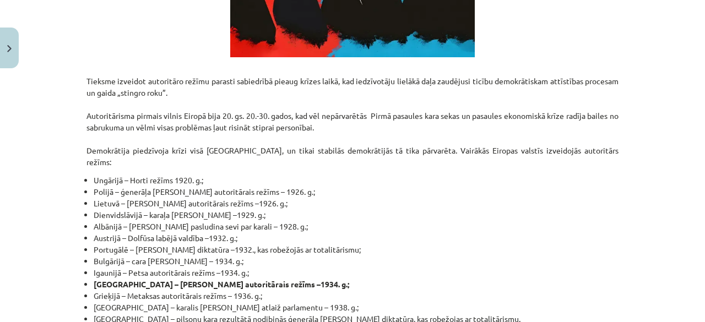
scroll to position [1410, 0]
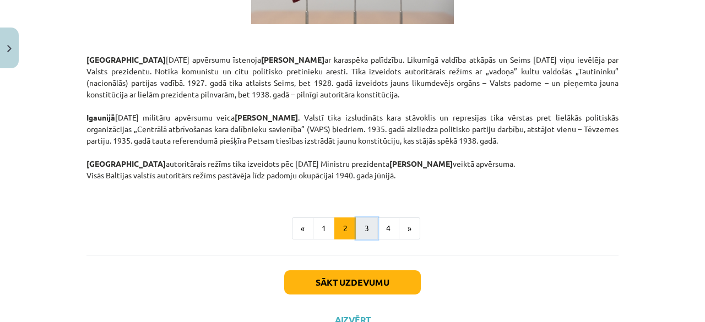
click at [357, 217] on button "3" at bounding box center [367, 228] width 22 height 22
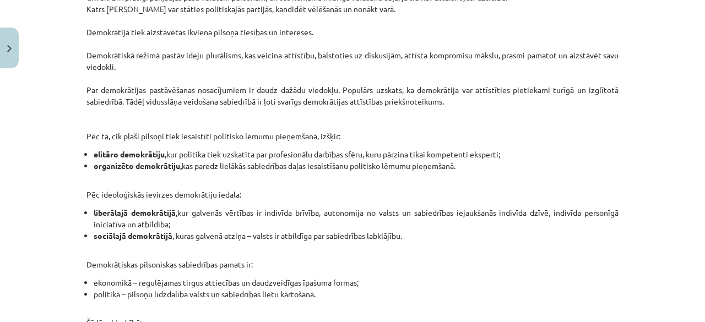
scroll to position [721, 0]
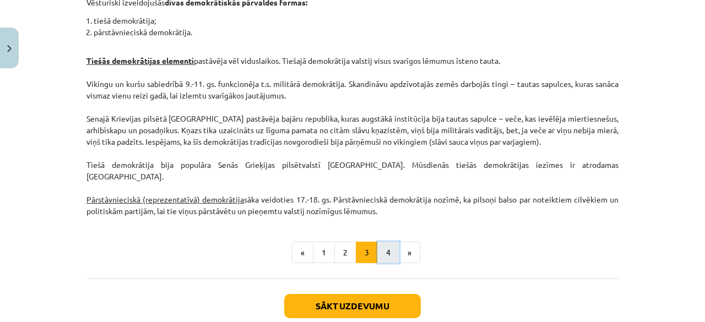
click at [389, 242] on button "4" at bounding box center [388, 253] width 22 height 22
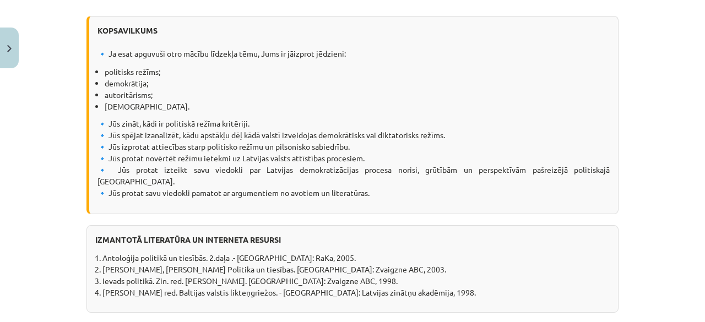
scroll to position [1474, 0]
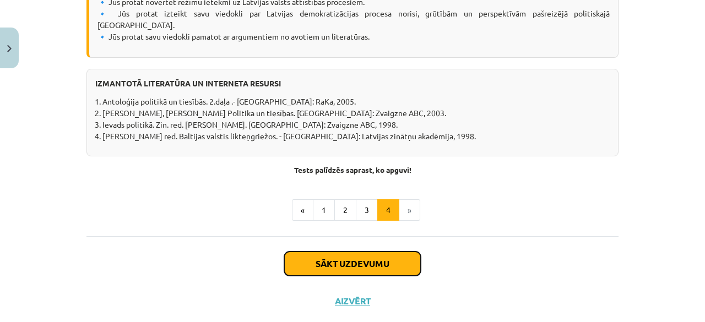
click at [357, 252] on button "Sākt uzdevumu" at bounding box center [352, 264] width 137 height 24
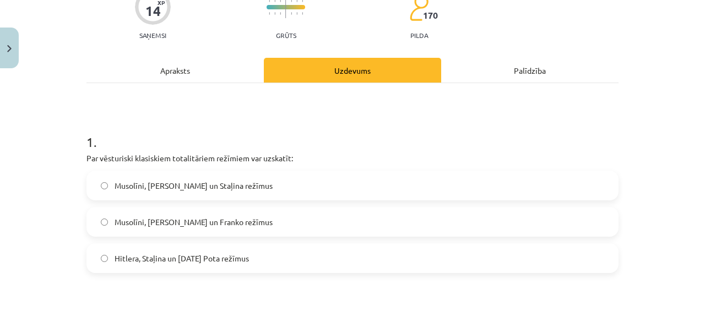
scroll to position [106, 0]
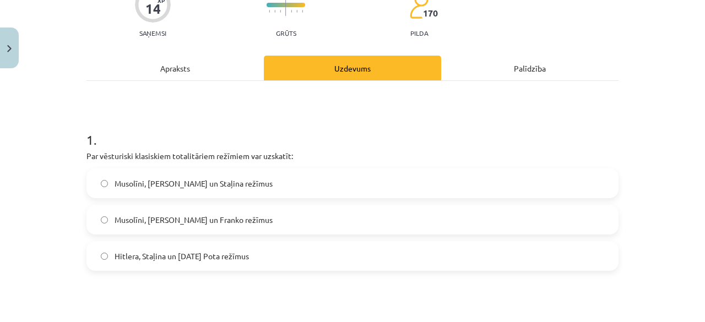
click at [234, 183] on label "Musolīni, Hitlera un Staļina režīmus" at bounding box center [353, 184] width 530 height 28
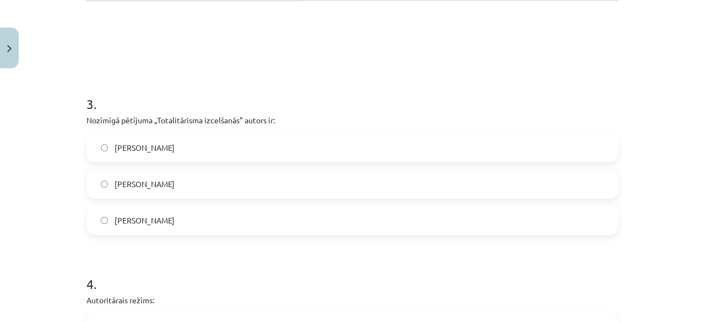
scroll to position [572, 0]
click at [210, 145] on label "Hanna Ārendte" at bounding box center [353, 147] width 530 height 28
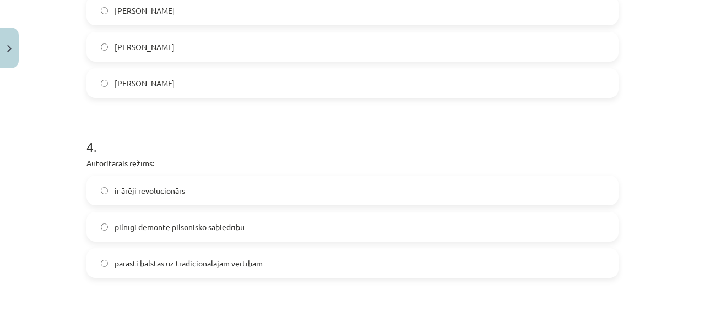
scroll to position [709, 0]
click at [305, 187] on label "ir ārēji revolucionārs" at bounding box center [353, 190] width 530 height 28
click at [235, 219] on label "pilnīgi demontē pilsonisko sabiedrību" at bounding box center [353, 226] width 530 height 28
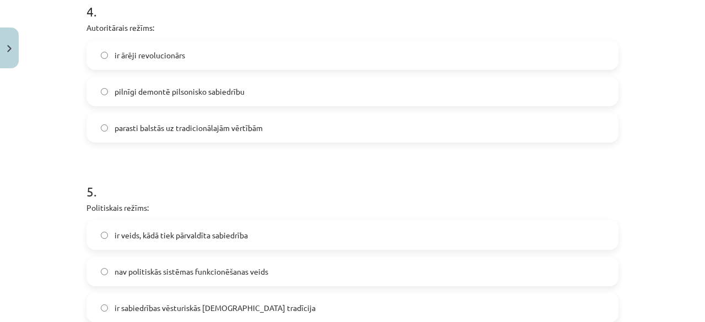
scroll to position [843, 0]
click at [262, 136] on label "parasti balstās uz tradicionālajām vērtībām" at bounding box center [353, 128] width 530 height 28
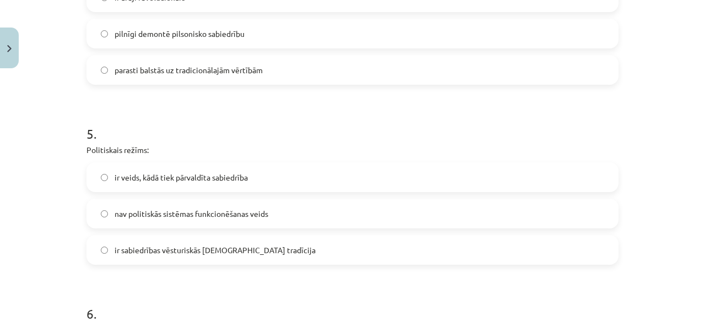
scroll to position [903, 0]
click at [300, 180] on label "ir veids, kādā tiek pārvaldīta sabiedrība" at bounding box center [353, 176] width 530 height 28
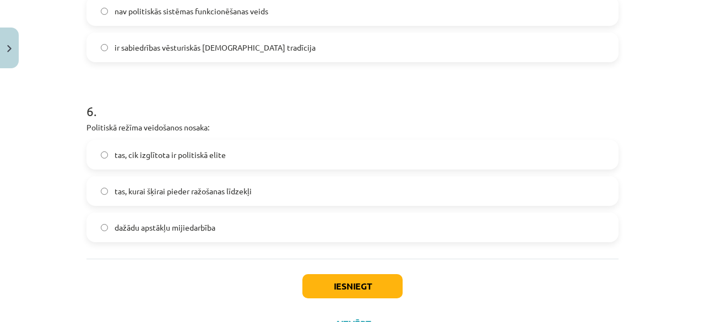
scroll to position [1105, 0]
click at [241, 234] on label "dažādu apstākļu mijiedarbība" at bounding box center [353, 227] width 530 height 28
click at [323, 285] on button "Iesniegt" at bounding box center [352, 286] width 100 height 24
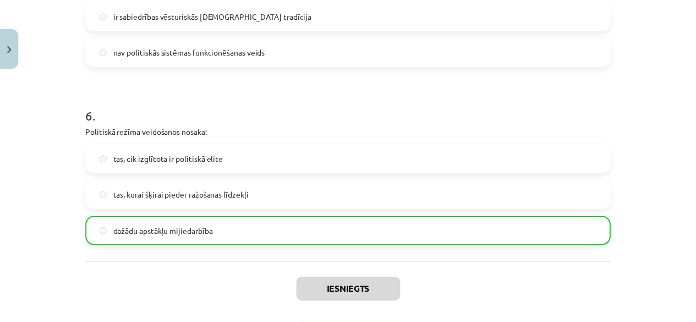
scroll to position [1186, 0]
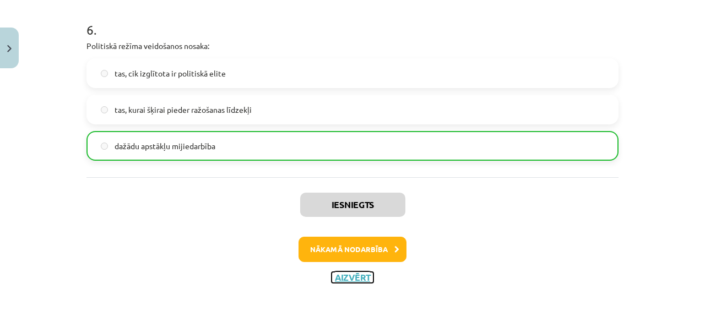
click at [348, 276] on button "Aizvērt" at bounding box center [352, 277] width 42 height 11
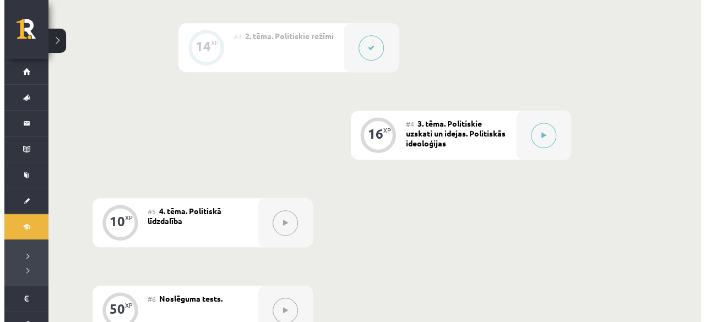
scroll to position [459, 0]
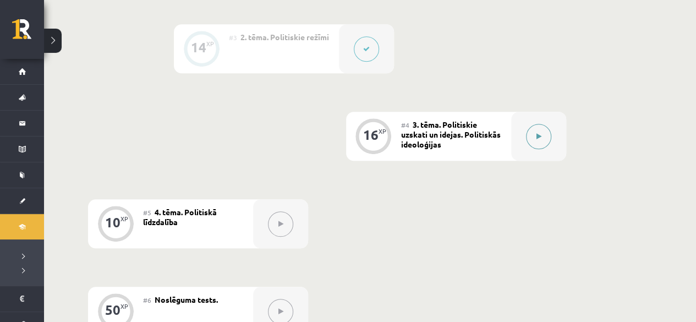
click at [534, 135] on button at bounding box center [538, 136] width 25 height 25
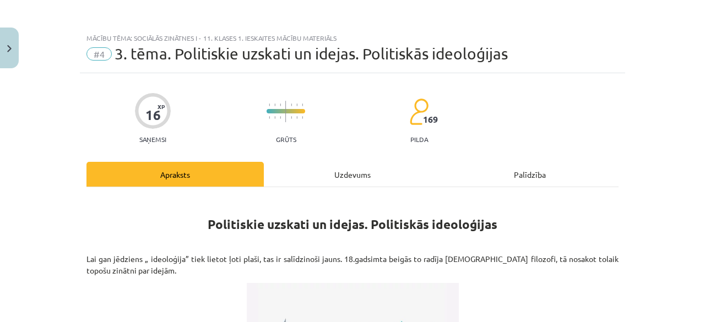
click at [368, 171] on div "Uzdevums" at bounding box center [352, 174] width 177 height 25
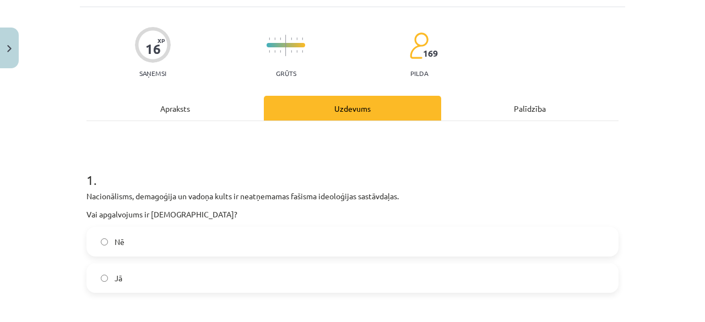
scroll to position [0, 0]
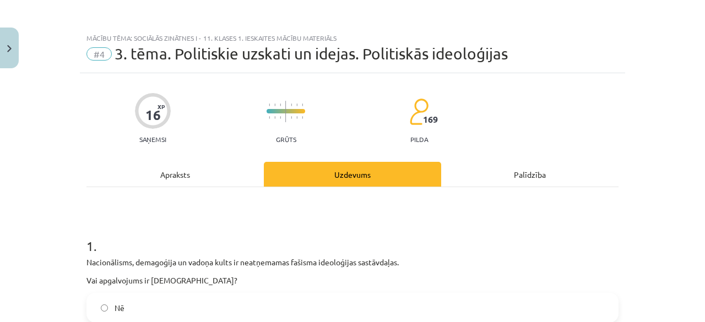
click at [205, 176] on div "Apraksts" at bounding box center [174, 174] width 177 height 25
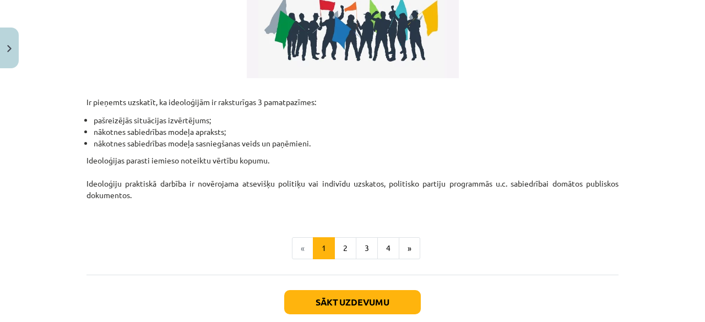
scroll to position [325, 0]
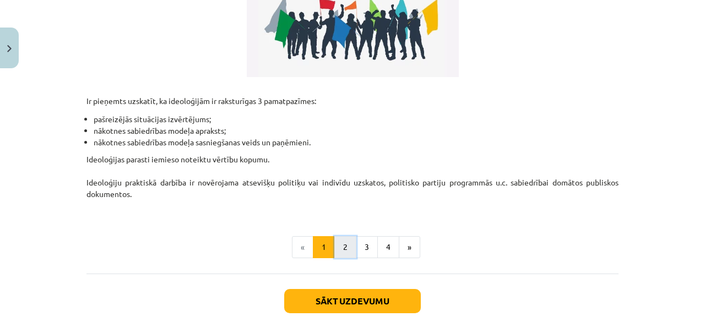
click at [345, 240] on button "2" at bounding box center [345, 247] width 22 height 22
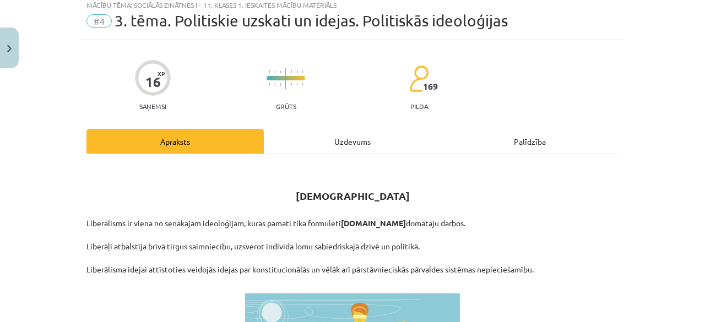
scroll to position [31, 0]
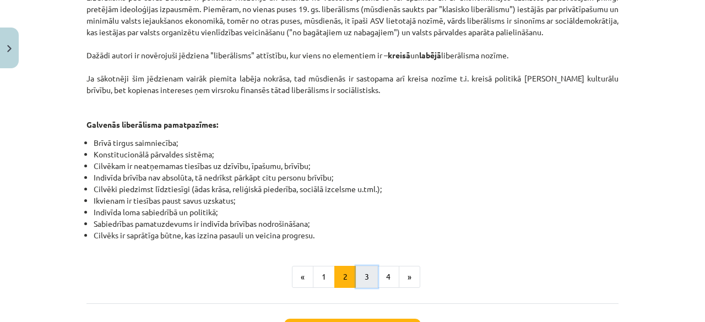
click at [360, 266] on button "3" at bounding box center [367, 277] width 22 height 22
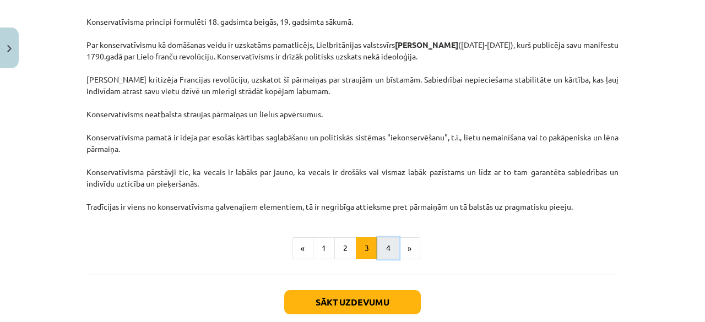
click at [388, 248] on button "4" at bounding box center [388, 248] width 22 height 22
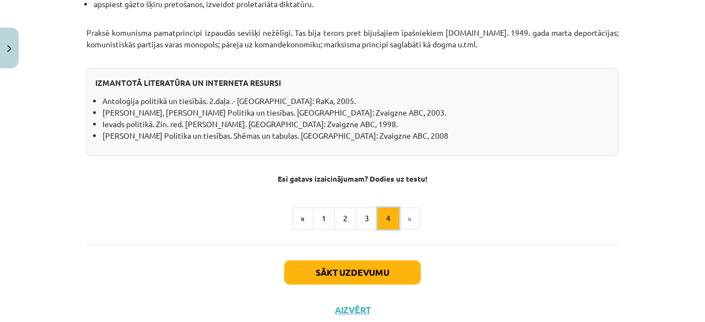
scroll to position [1017, 0]
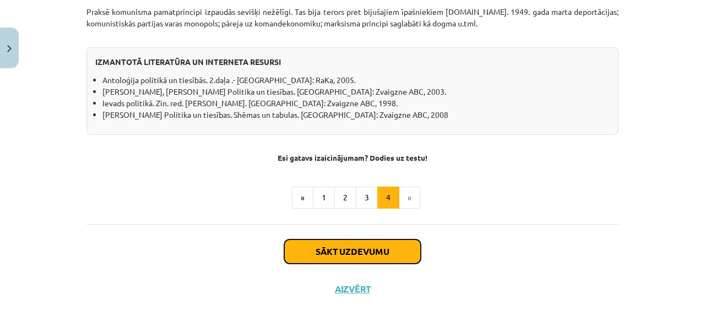
click at [366, 239] on button "Sākt uzdevumu" at bounding box center [352, 251] width 137 height 24
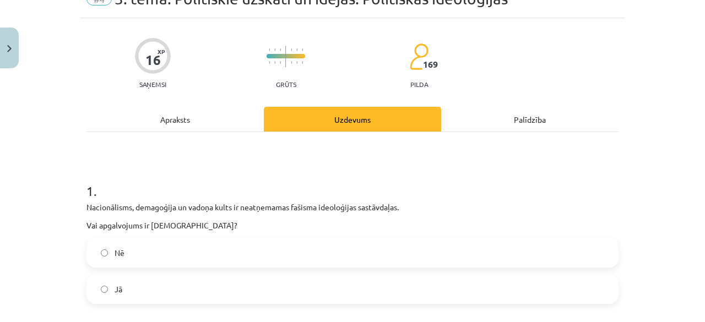
scroll to position [59, 0]
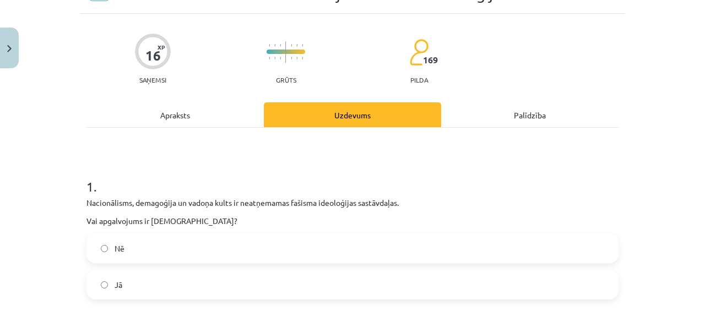
click at [315, 241] on label "Nē" at bounding box center [353, 248] width 530 height 28
click at [284, 290] on label "Jā" at bounding box center [353, 285] width 530 height 28
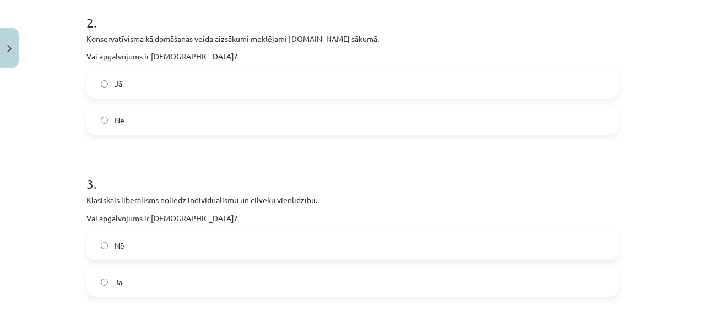
scroll to position [386, 0]
click at [250, 117] on label "Nē" at bounding box center [353, 120] width 530 height 28
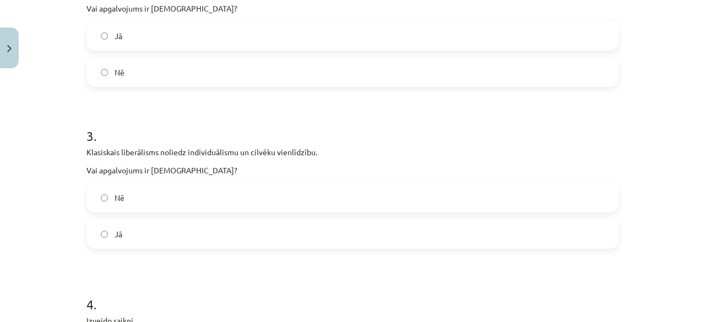
scroll to position [434, 0]
click at [244, 201] on label "Nē" at bounding box center [353, 197] width 530 height 28
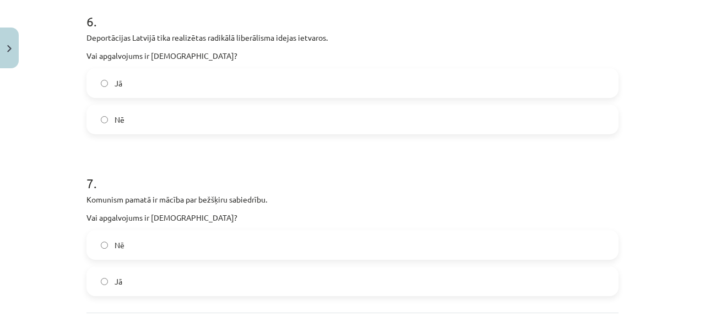
scroll to position [1144, 0]
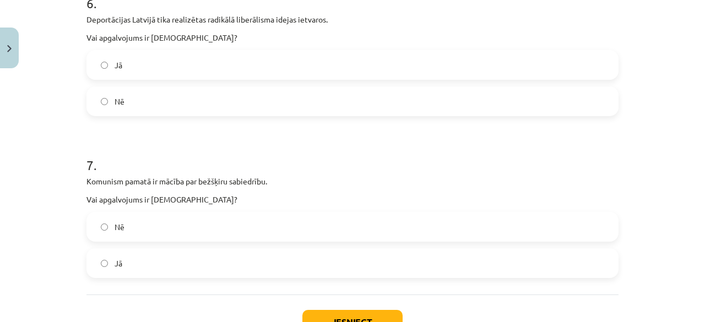
click at [270, 268] on label "Jā" at bounding box center [353, 263] width 530 height 28
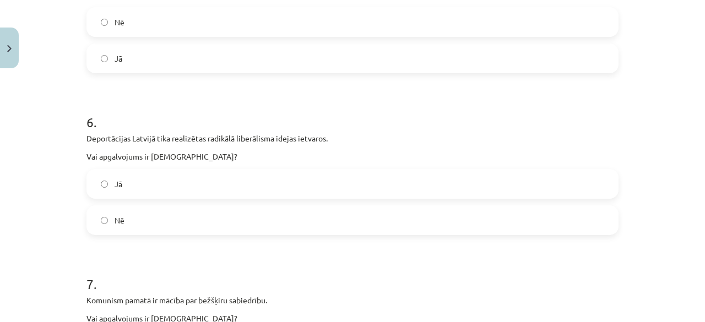
scroll to position [1013, 0]
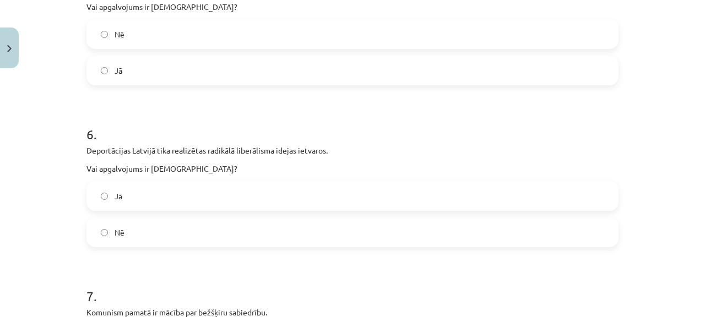
click at [161, 40] on label "Nē" at bounding box center [353, 34] width 530 height 28
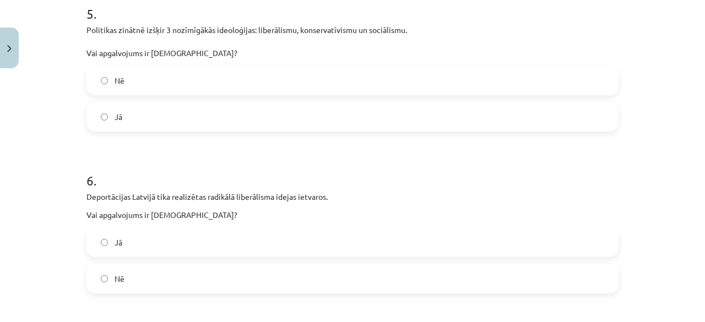
scroll to position [957, 0]
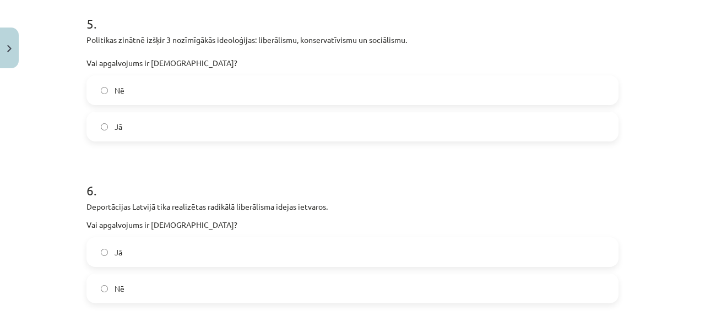
click at [221, 277] on label "Nē" at bounding box center [353, 289] width 530 height 28
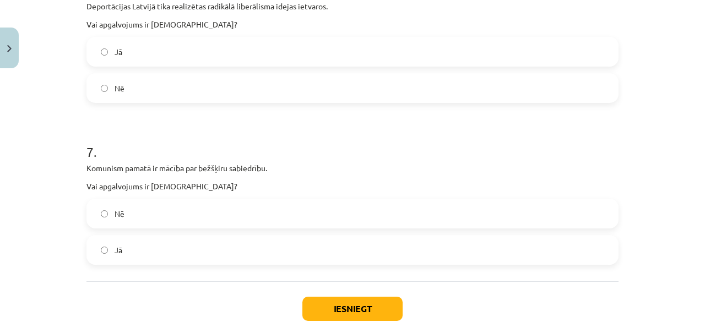
scroll to position [1226, 0]
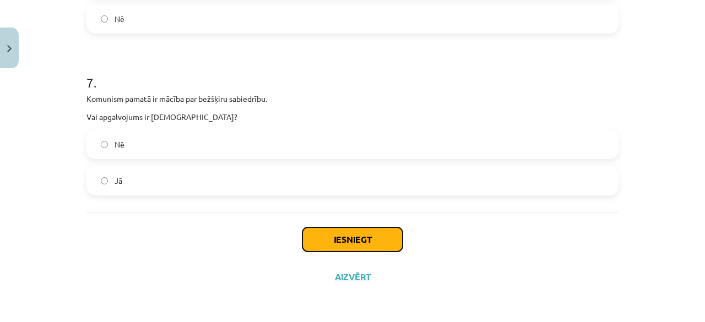
click at [329, 234] on button "Iesniegt" at bounding box center [352, 239] width 100 height 24
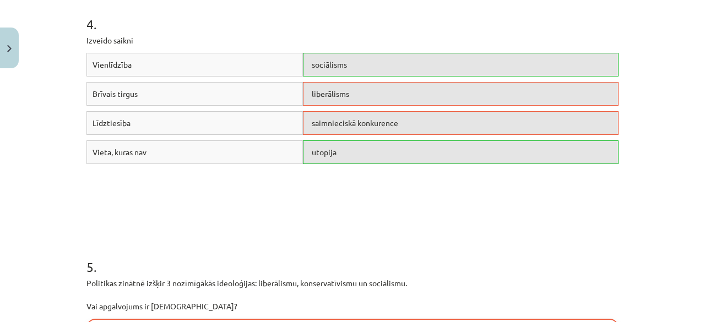
scroll to position [707, 0]
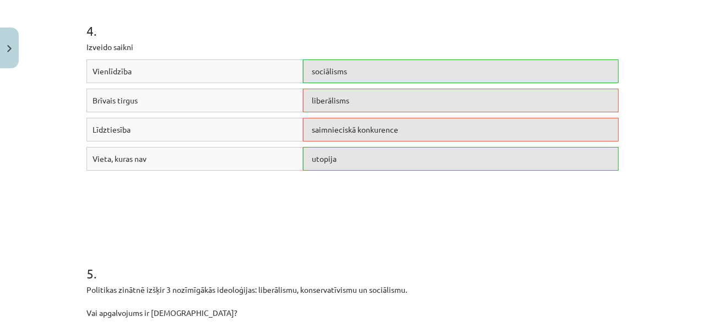
click at [341, 129] on span "saimnieciskā konkurence" at bounding box center [355, 129] width 86 height 10
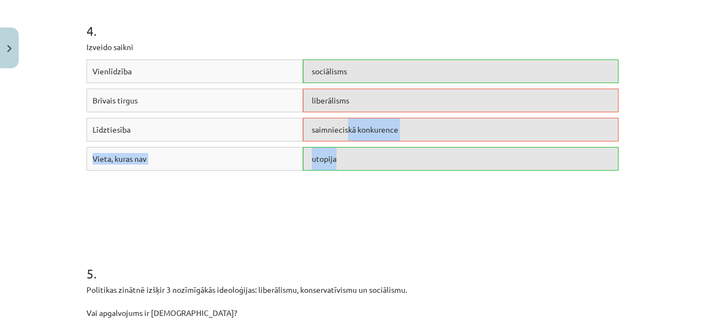
drag, startPoint x: 341, startPoint y: 129, endPoint x: 408, endPoint y: 219, distance: 112.5
click at [408, 219] on div "Vienlīdzība sociālisms Brīvais tirgus liberālisms Līdztiesība saimnieciskā konk…" at bounding box center [352, 141] width 532 height 165
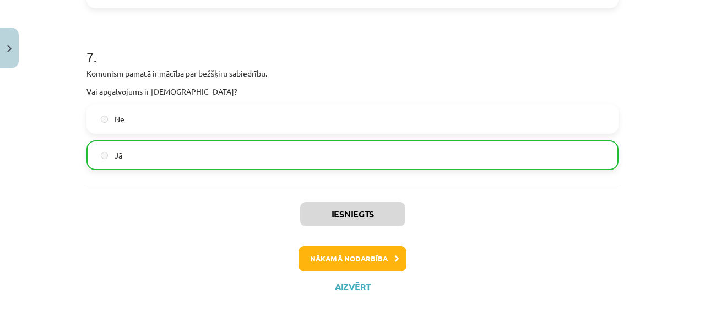
scroll to position [1257, 0]
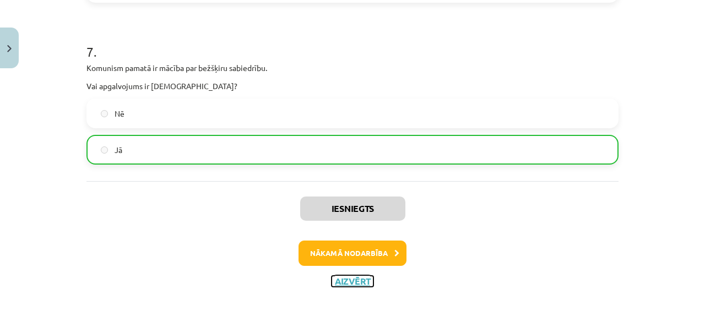
click at [348, 281] on button "Aizvērt" at bounding box center [352, 281] width 42 height 11
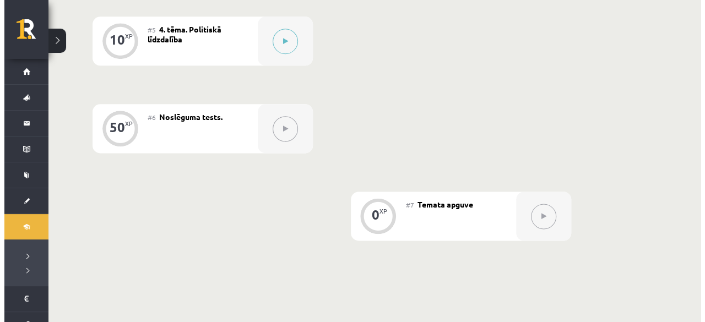
scroll to position [643, 0]
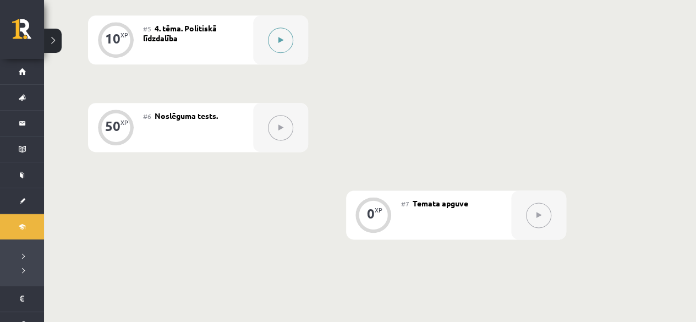
click at [282, 40] on icon at bounding box center [281, 40] width 5 height 7
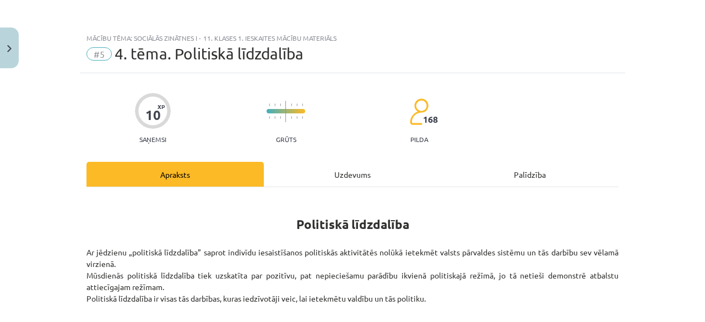
click at [341, 176] on div "Uzdevums" at bounding box center [352, 174] width 177 height 25
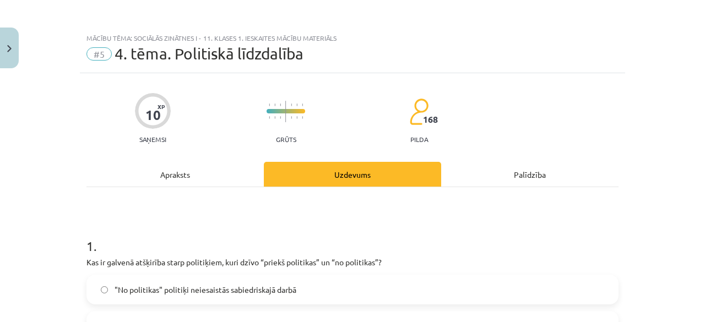
scroll to position [28, 0]
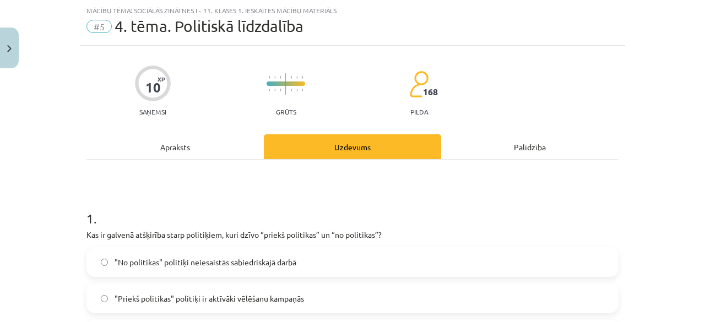
click at [206, 153] on div "Apraksts" at bounding box center [174, 146] width 177 height 25
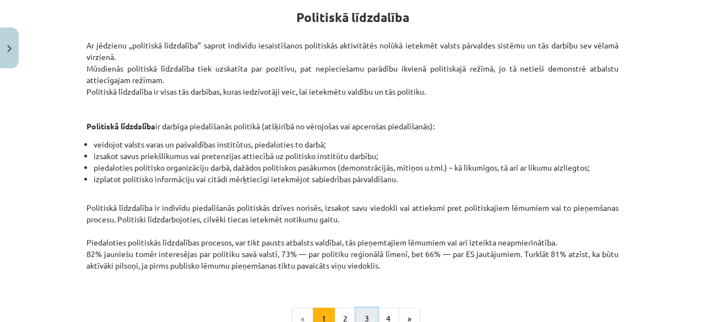
scroll to position [206, 0]
drag, startPoint x: 355, startPoint y: 283, endPoint x: 243, endPoint y: 268, distance: 112.9
click at [243, 268] on p "Politiskā līdzdalība ir indivīdu piedalīšanās politiskās dzīves norisēs, izsako…" at bounding box center [352, 243] width 532 height 81
click at [338, 311] on button "2" at bounding box center [345, 320] width 22 height 22
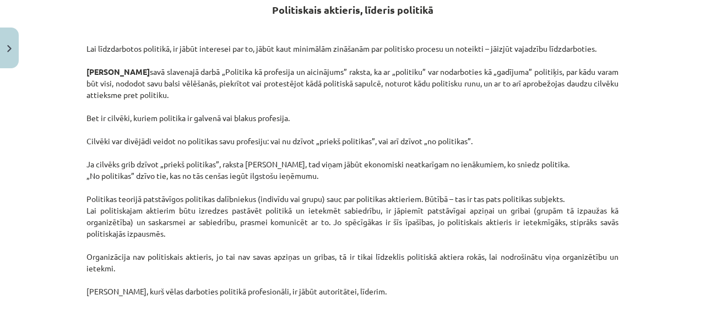
scroll to position [218, 0]
click at [332, 186] on p "Lai līdzdarbotos politikā, ir jābūt interesei par to, jābūt kaut minimālām zinā…" at bounding box center [352, 194] width 532 height 347
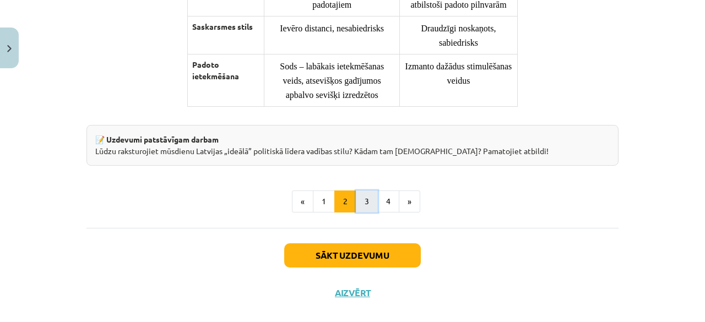
click at [371, 205] on button "3" at bounding box center [367, 201] width 22 height 22
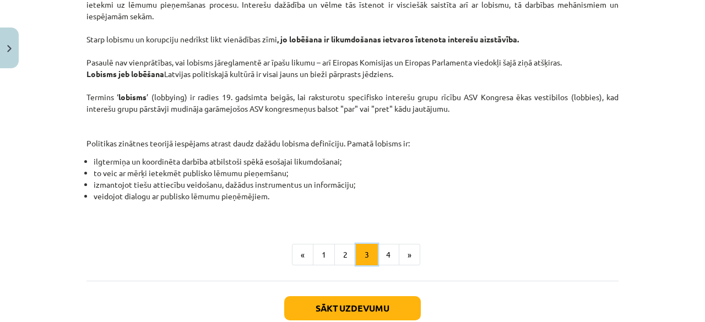
scroll to position [662, 0]
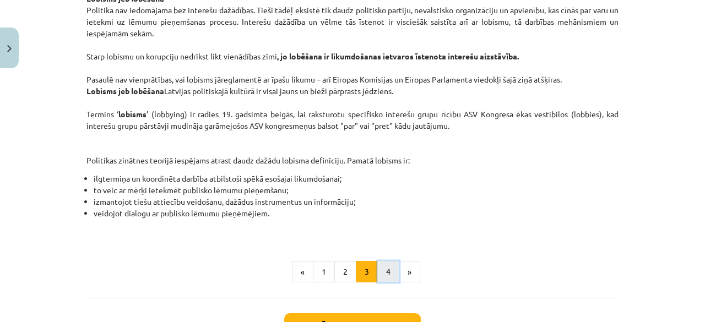
click at [390, 275] on button "4" at bounding box center [388, 272] width 22 height 22
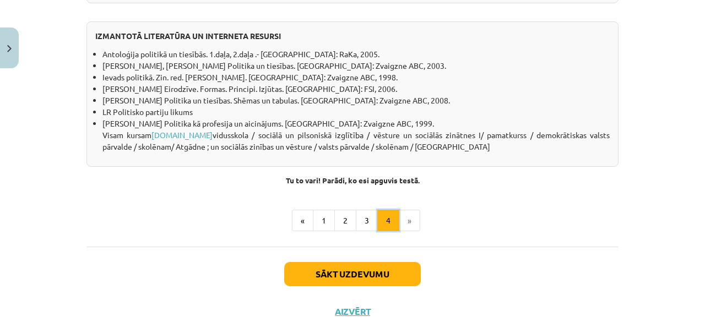
scroll to position [1122, 0]
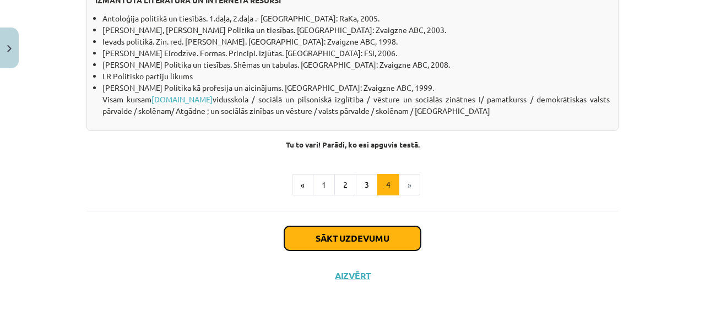
click at [326, 247] on button "Sākt uzdevumu" at bounding box center [352, 238] width 137 height 24
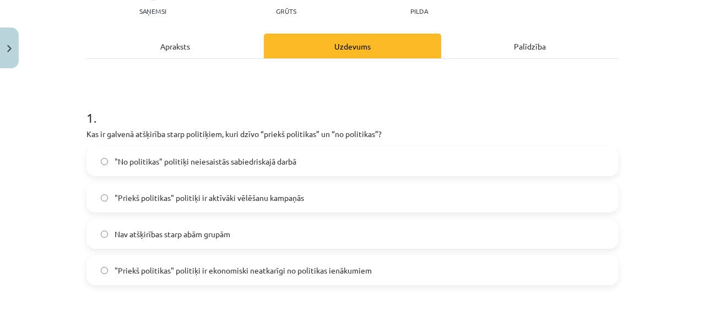
scroll to position [129, 0]
click at [341, 275] on span ""Priekš politikas" politiķi ir ekonomiski neatkarīgi no politikas ienākumiem" at bounding box center [242, 270] width 257 height 12
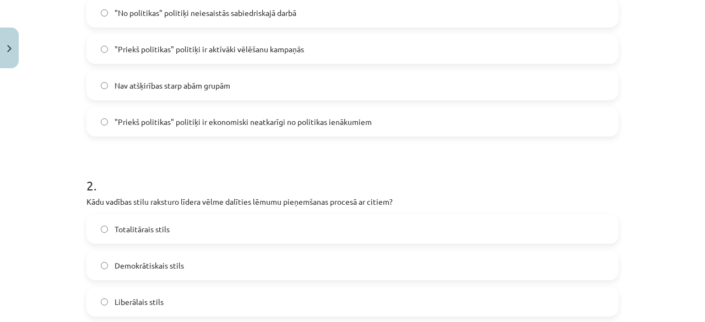
scroll to position [282, 0]
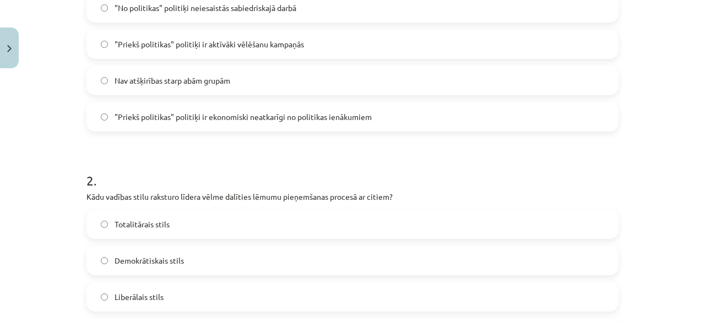
click at [390, 255] on label "Demokrātiskais stils" at bounding box center [353, 261] width 530 height 28
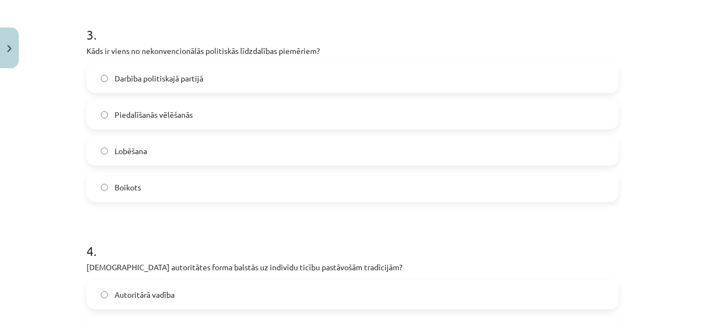
scroll to position [644, 0]
click at [403, 191] on label "Boikots" at bounding box center [353, 187] width 530 height 28
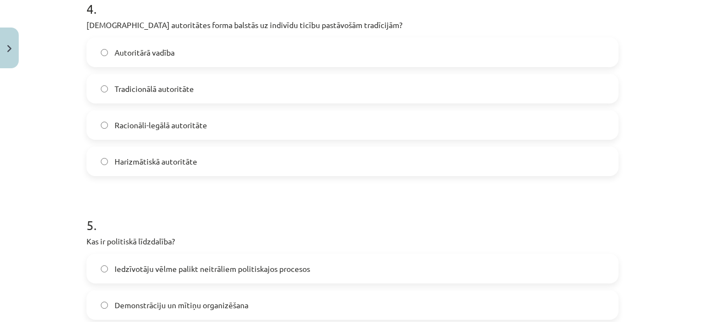
scroll to position [887, 0]
click at [297, 90] on label "Tradicionālā autoritāte" at bounding box center [353, 88] width 530 height 28
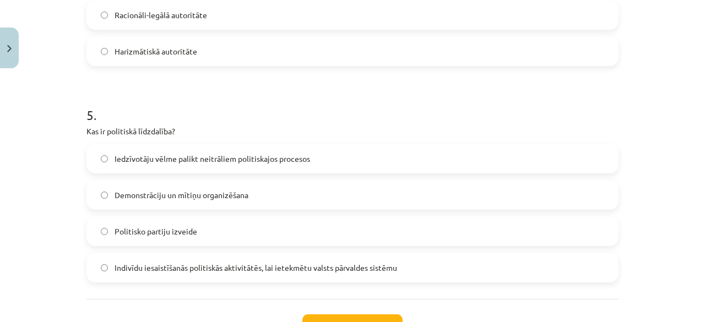
scroll to position [1003, 0]
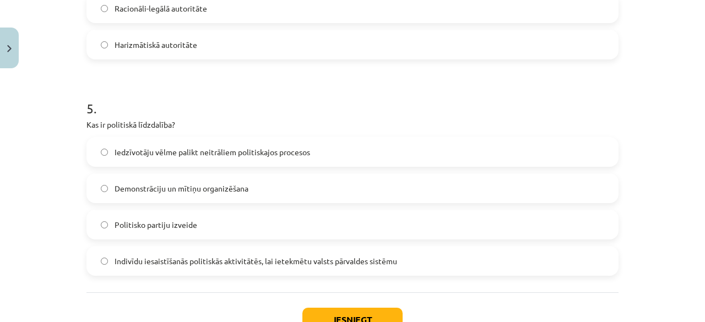
click at [370, 255] on span "Indivīdu iesaistīšanās politiskās aktivitātēs, lai ietekmētu valsts pārvaldes s…" at bounding box center [255, 261] width 282 height 12
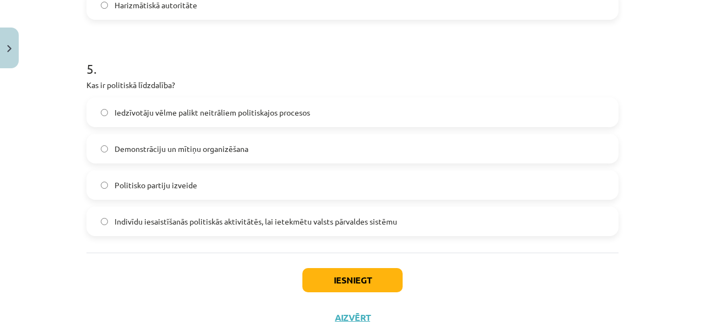
scroll to position [1044, 0]
click at [373, 276] on button "Iesniegt" at bounding box center [352, 279] width 100 height 24
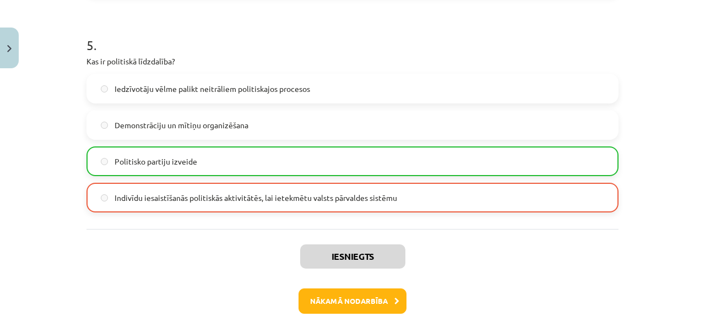
scroll to position [1118, 0]
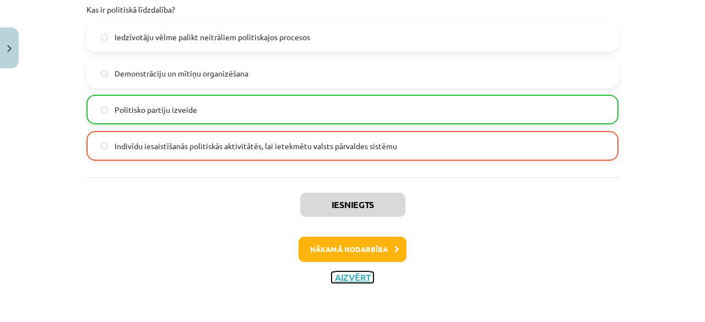
click at [346, 279] on button "Aizvērt" at bounding box center [352, 277] width 42 height 11
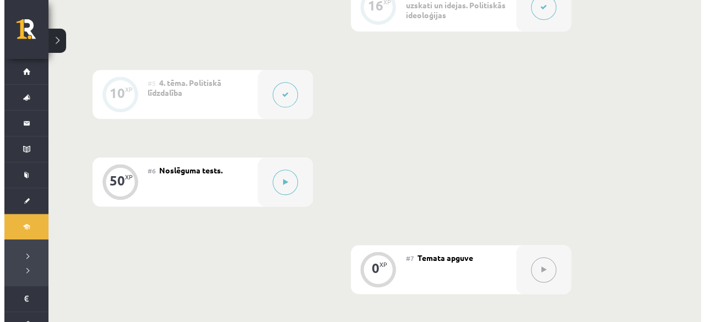
scroll to position [589, 0]
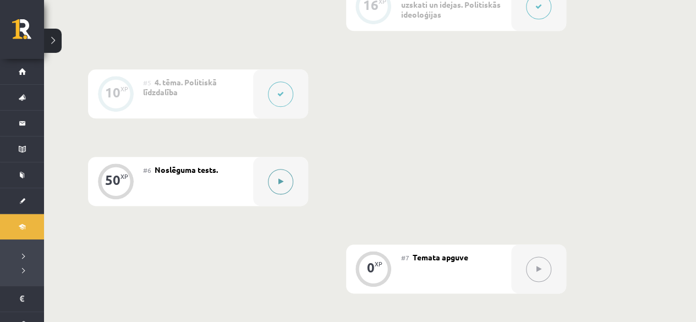
click at [275, 179] on button at bounding box center [280, 181] width 25 height 25
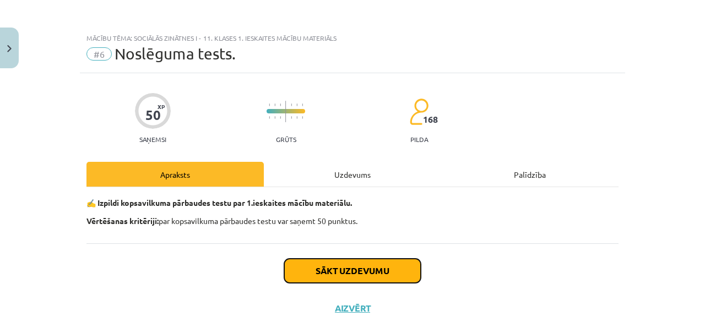
click at [318, 270] on button "Sākt uzdevumu" at bounding box center [352, 271] width 137 height 24
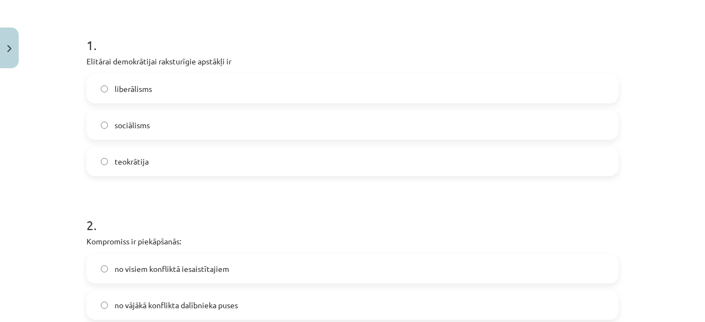
scroll to position [201, 0]
click at [140, 125] on span "sociālisms" at bounding box center [131, 125] width 35 height 12
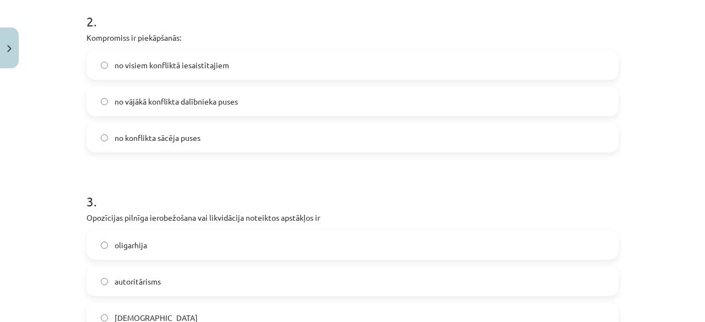
scroll to position [403, 0]
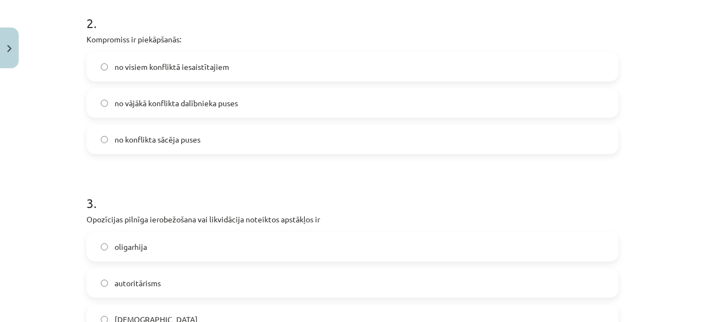
click at [182, 61] on span "no visiem konfliktā iesaistītajiem" at bounding box center [171, 67] width 114 height 12
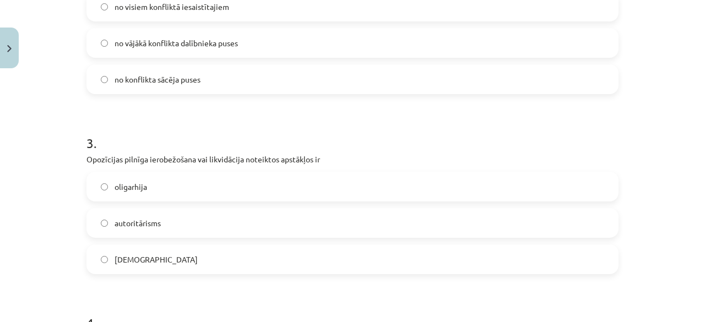
scroll to position [463, 0]
click at [271, 258] on label "totalitārisms" at bounding box center [353, 259] width 530 height 28
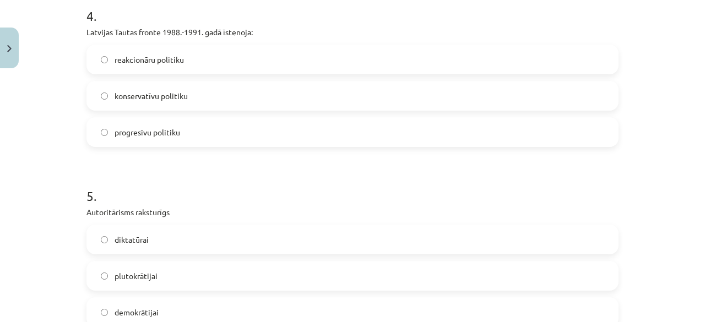
scroll to position [771, 0]
click at [307, 125] on label "progresīvu politiku" at bounding box center [353, 132] width 530 height 28
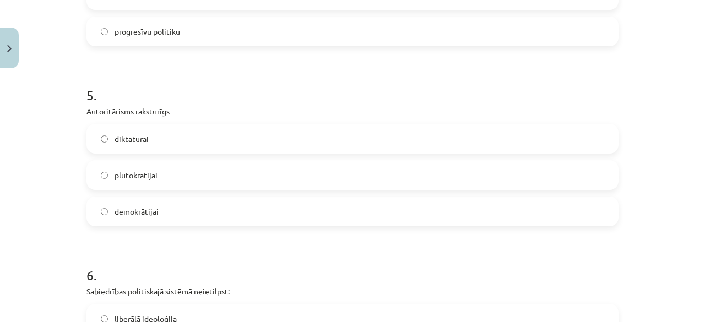
scroll to position [871, 0]
click at [236, 127] on label "diktatūrai" at bounding box center [353, 138] width 530 height 28
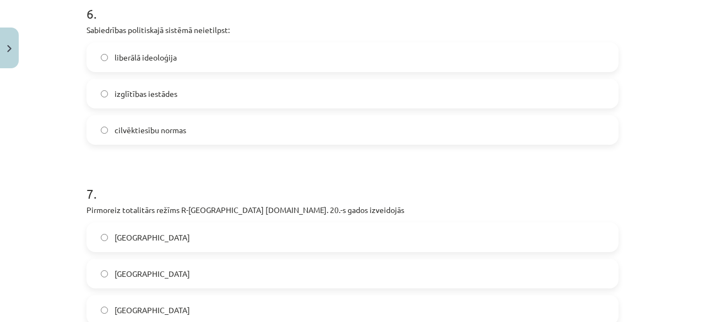
scroll to position [1133, 0]
click at [218, 56] on label "liberālā ideoloģija" at bounding box center [353, 57] width 530 height 28
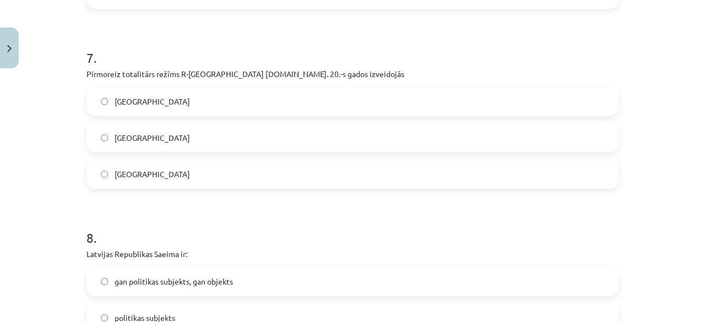
scroll to position [1273, 0]
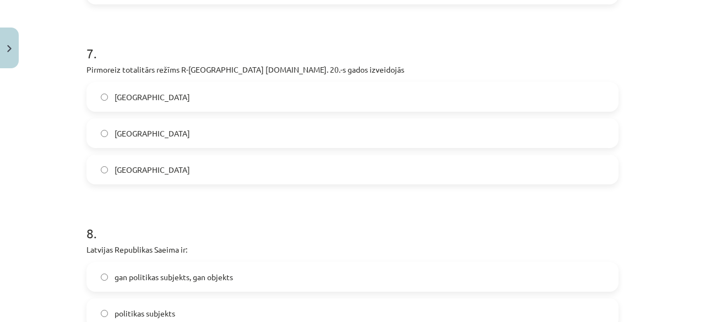
click at [270, 94] on label "Vācijā" at bounding box center [353, 97] width 530 height 28
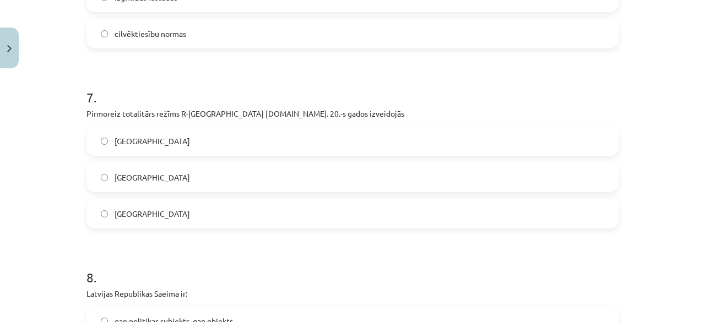
scroll to position [1239, 0]
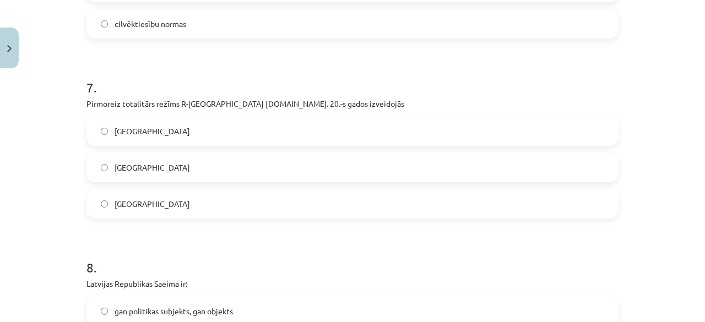
click at [285, 166] on label "Itālijā" at bounding box center [353, 168] width 530 height 28
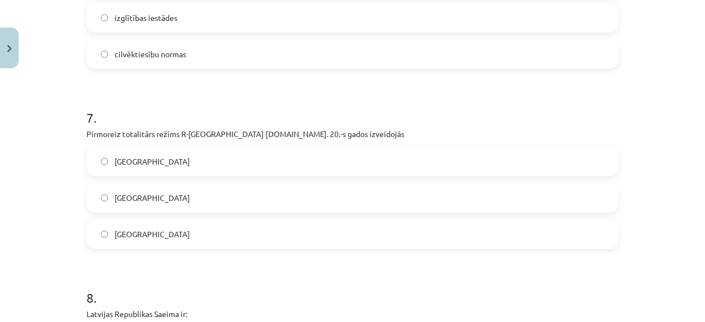
scroll to position [1229, 0]
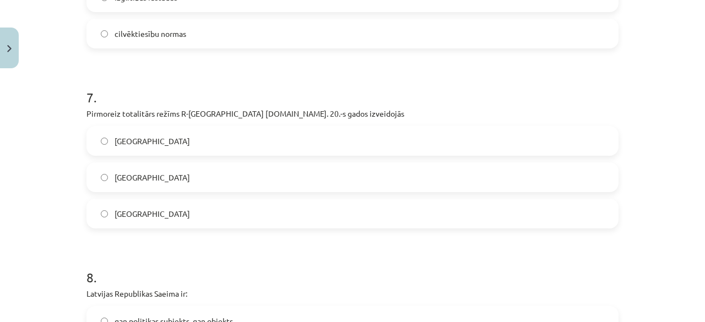
click at [297, 139] on label "Vācijā" at bounding box center [353, 141] width 530 height 28
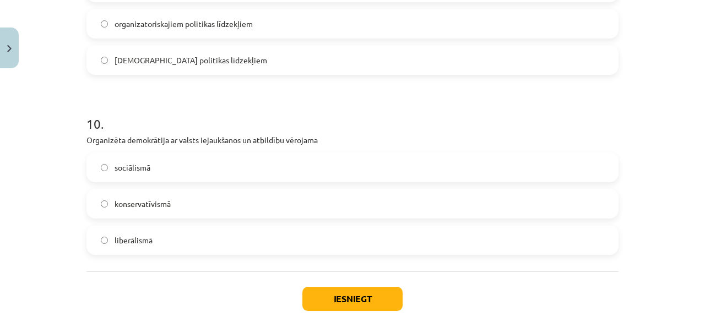
scroll to position [1733, 0]
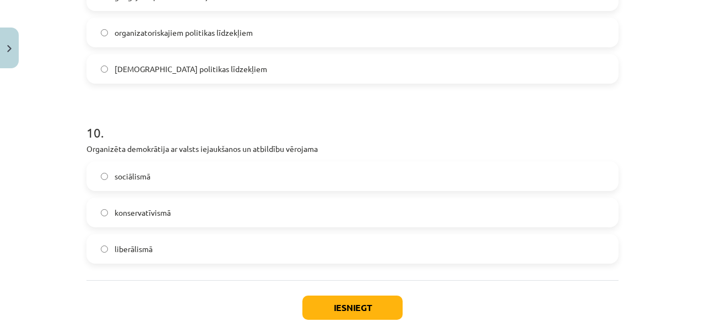
click at [257, 171] on label "sociālismā" at bounding box center [353, 176] width 530 height 28
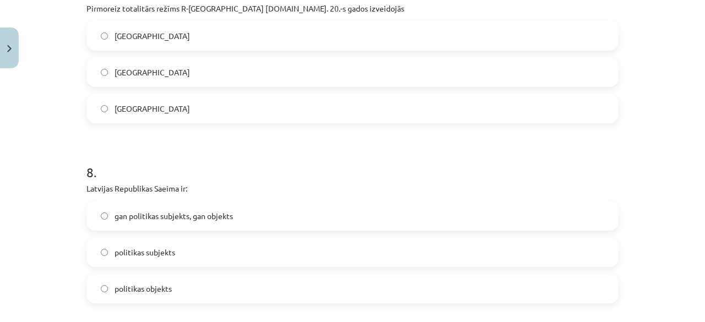
scroll to position [1333, 0]
click at [316, 220] on label "gan politikas subjekts, gan objekts" at bounding box center [353, 217] width 530 height 28
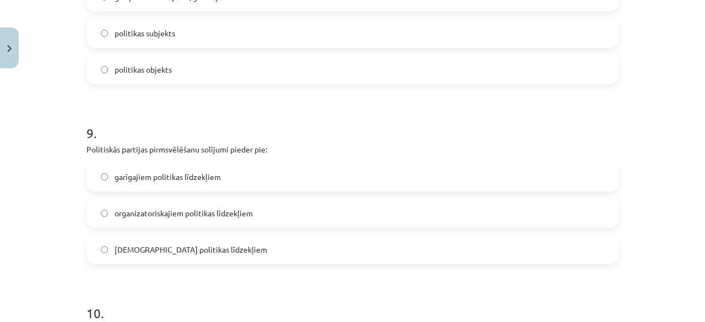
scroll to position [1562, 0]
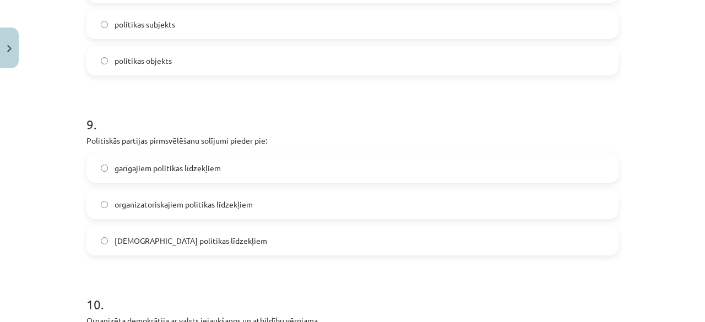
click at [335, 160] on label "garīgajiem politikas līdzekļiem" at bounding box center [353, 168] width 530 height 28
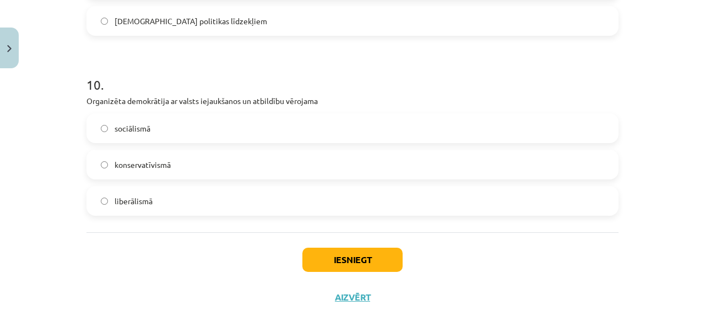
scroll to position [1802, 0]
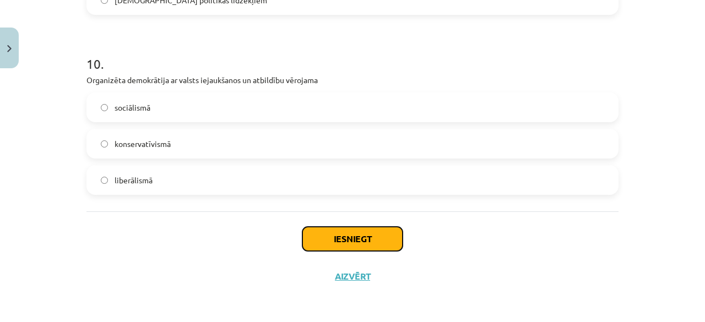
click at [350, 242] on button "Iesniegt" at bounding box center [352, 239] width 100 height 24
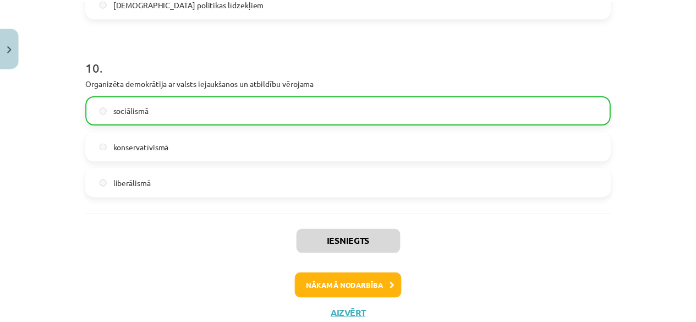
scroll to position [1799, 0]
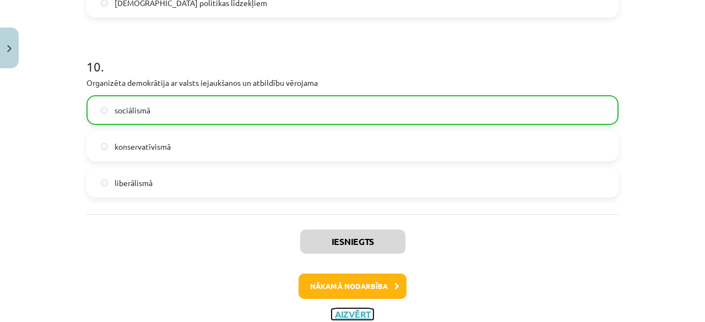
click at [351, 311] on button "Aizvērt" at bounding box center [352, 314] width 42 height 11
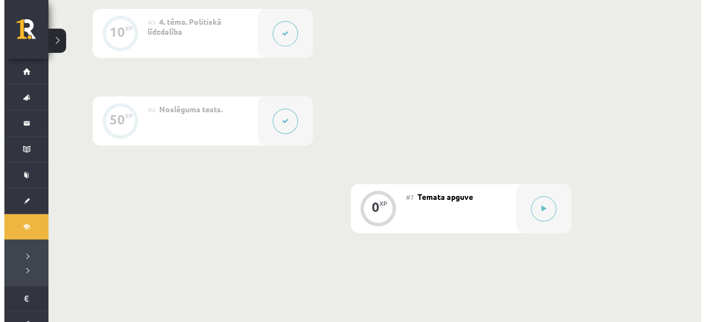
scroll to position [654, 0]
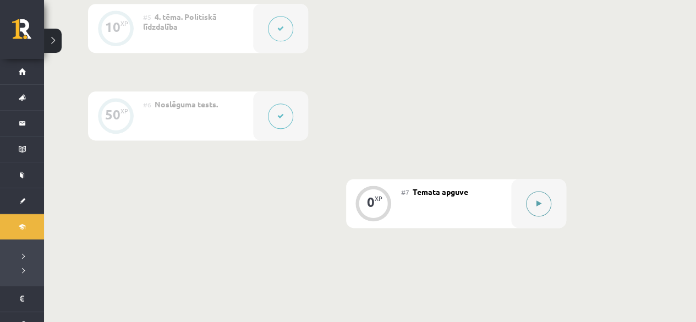
click at [544, 198] on button at bounding box center [538, 203] width 25 height 25
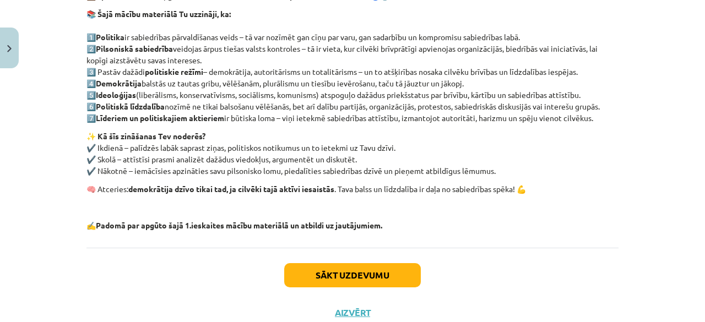
scroll to position [208, 0]
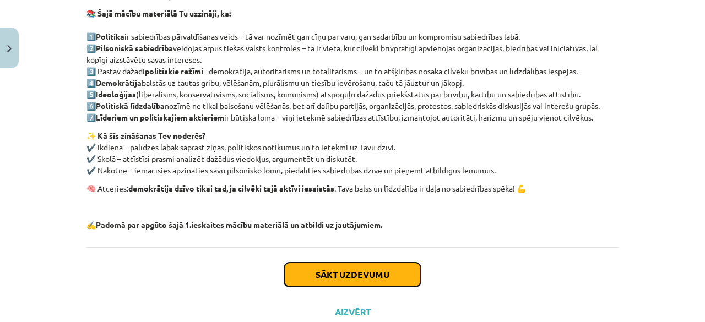
click at [376, 271] on button "Sākt uzdevumu" at bounding box center [352, 275] width 137 height 24
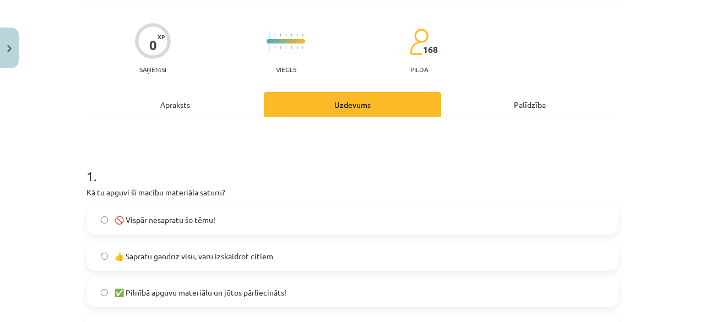
scroll to position [73, 0]
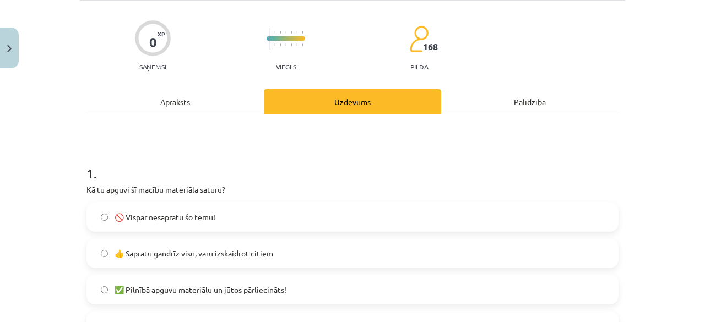
click at [345, 253] on label "👍 Sapratu gandrīz visu, varu izskaidrot citiem" at bounding box center [353, 253] width 530 height 28
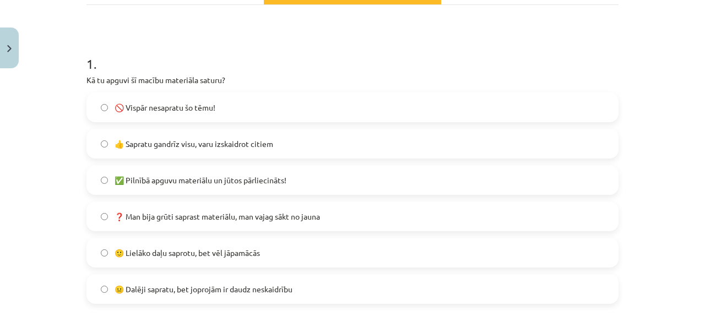
scroll to position [183, 0]
click at [335, 250] on label "🙂 Lielāko daļu saprotu, bet vēl jāpamācās" at bounding box center [353, 252] width 530 height 28
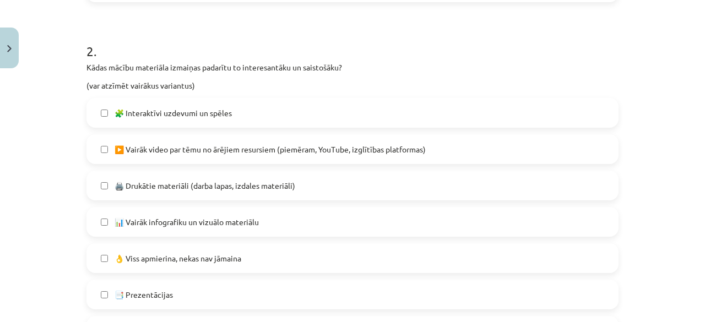
scroll to position [482, 0]
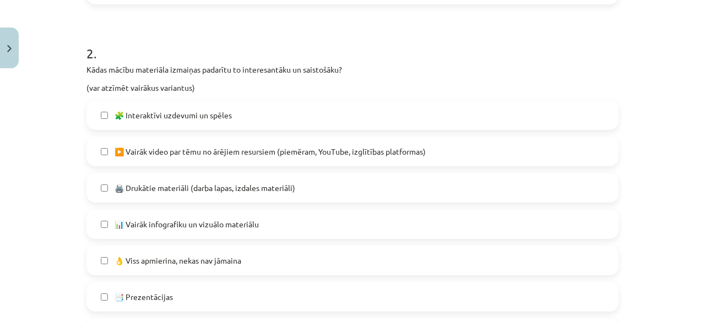
click at [314, 148] on span "▶️ Vairāk video par tēmu no ārējiem resursiem (piemēram, YouTube, izglītības pl…" at bounding box center [269, 152] width 311 height 12
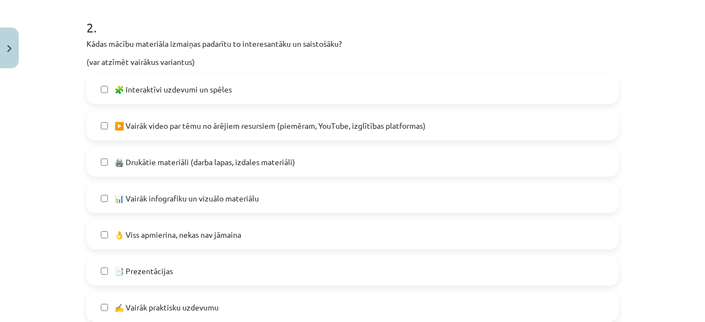
scroll to position [509, 0]
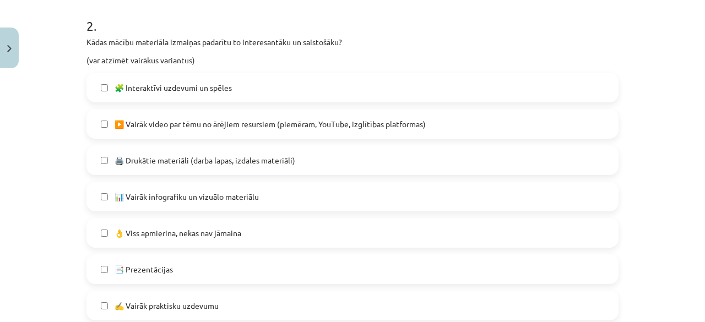
click at [254, 198] on span "📊 Vairāk infografiku un vizuālo materiālu" at bounding box center [186, 197] width 144 height 12
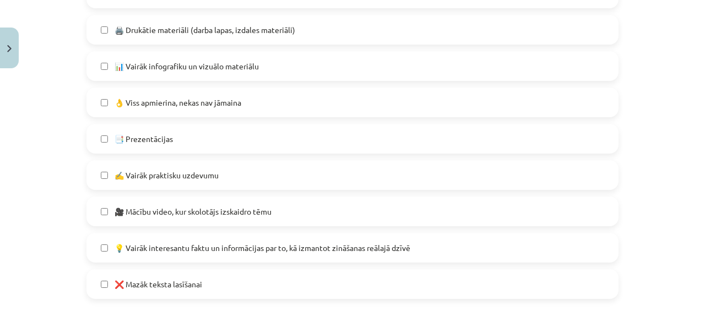
scroll to position [640, 0]
click at [309, 245] on span "💡 Vairāk interesantu faktu un informācijas par to, kā izmantot zināšanas reālaj…" at bounding box center [262, 248] width 296 height 12
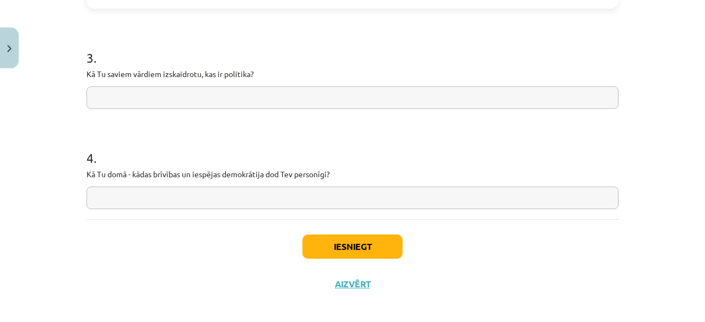
scroll to position [930, 0]
click at [279, 95] on input "text" at bounding box center [352, 97] width 532 height 23
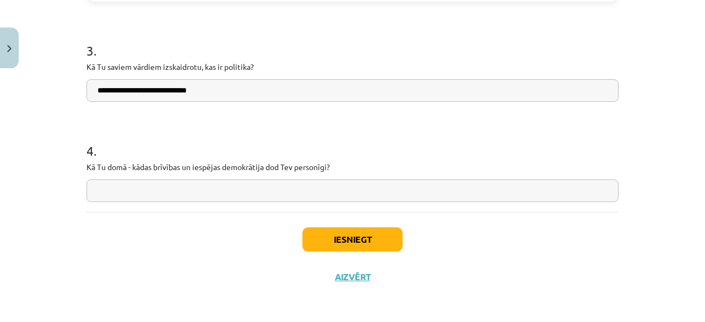
type input "**********"
click at [326, 189] on input "text" at bounding box center [352, 190] width 532 height 23
click at [110, 190] on input "**********" at bounding box center [352, 190] width 532 height 23
click at [127, 191] on input "**********" at bounding box center [352, 190] width 532 height 23
click at [203, 189] on input "**********" at bounding box center [352, 190] width 532 height 23
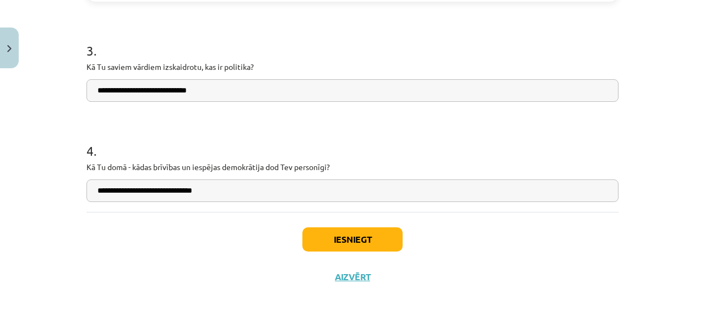
click at [157, 190] on input "**********" at bounding box center [352, 190] width 532 height 23
click at [176, 191] on input "**********" at bounding box center [352, 190] width 532 height 23
click at [204, 190] on input "**********" at bounding box center [352, 190] width 532 height 23
type input "**********"
click at [330, 235] on button "Iesniegt" at bounding box center [352, 239] width 100 height 24
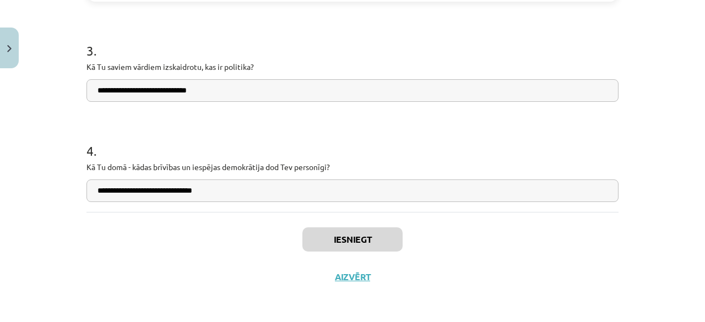
scroll to position [643, 0]
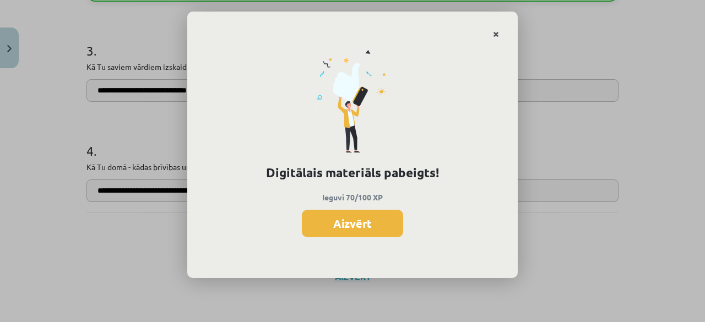
click at [495, 32] on icon "Close" at bounding box center [496, 35] width 6 height 8
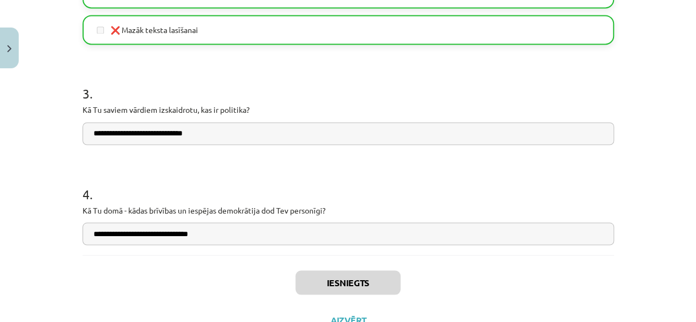
scroll to position [937, 0]
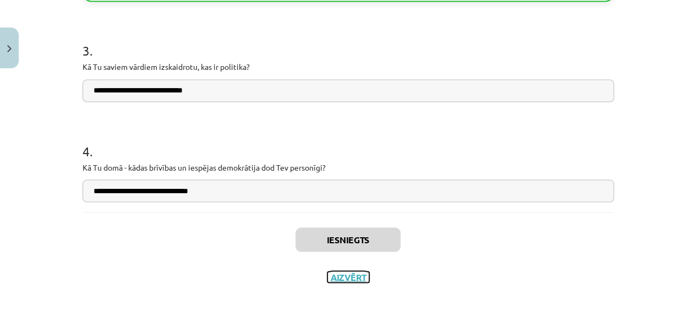
click at [353, 279] on button "Aizvērt" at bounding box center [349, 276] width 42 height 11
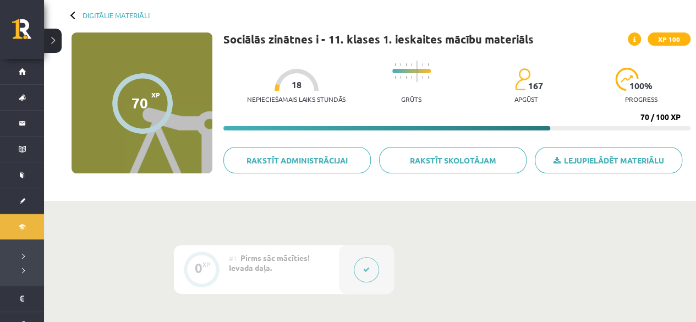
scroll to position [80, 0]
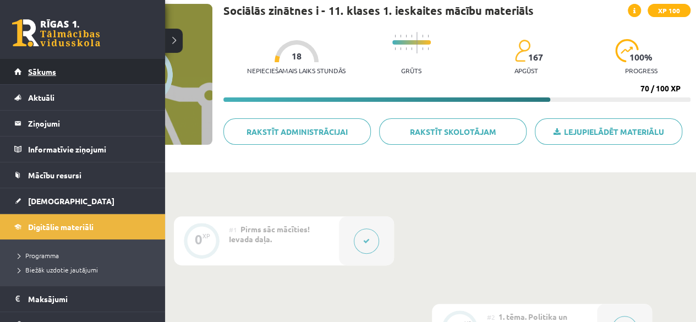
click at [42, 72] on span "Sākums" at bounding box center [42, 72] width 28 height 10
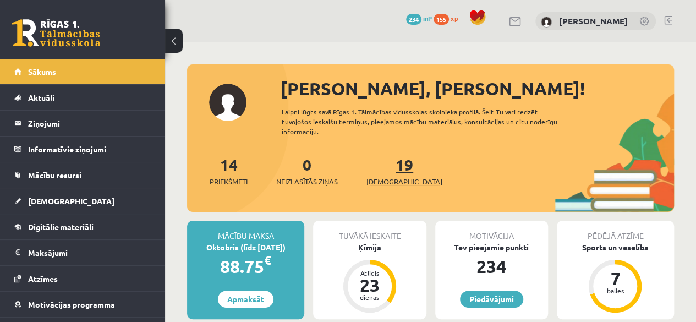
click at [382, 178] on span "[DEMOGRAPHIC_DATA]" at bounding box center [405, 181] width 76 height 11
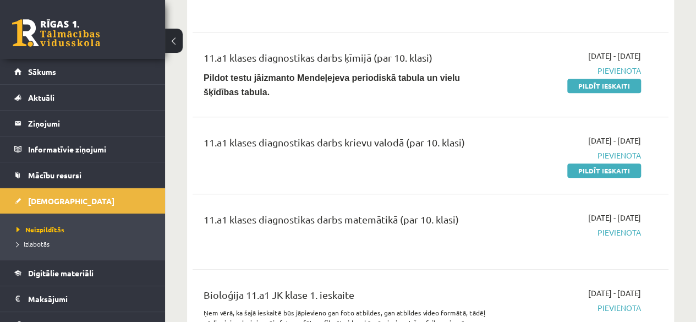
scroll to position [186, 0]
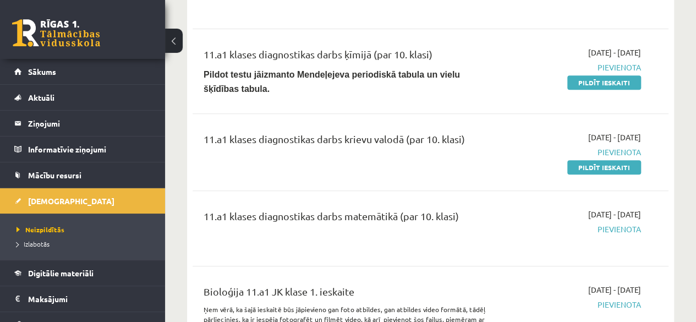
click at [488, 167] on div "11.a1 klases diagnostikas darbs krievu valodā (par 10. klasi) [DATE] - [DATE] […" at bounding box center [431, 152] width 476 height 63
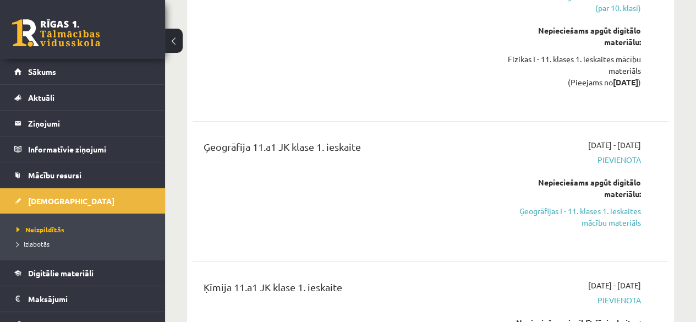
scroll to position [1712, 0]
click at [612, 206] on link "Ģeogrāfijas I - 11. klases 1. ieskaites mācību materiāls" at bounding box center [573, 217] width 135 height 23
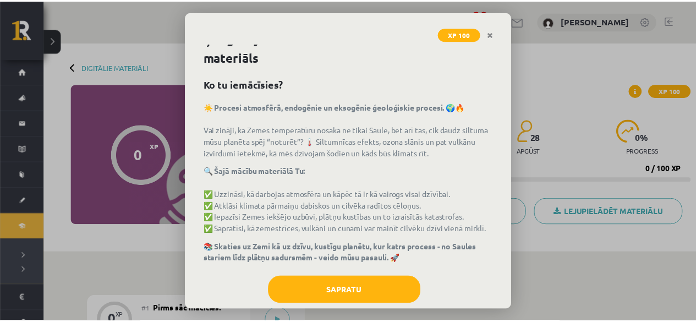
scroll to position [44, 0]
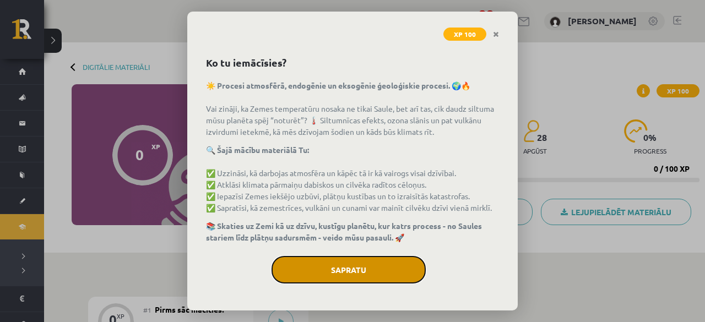
click at [339, 258] on button "Sapratu" at bounding box center [348, 270] width 154 height 28
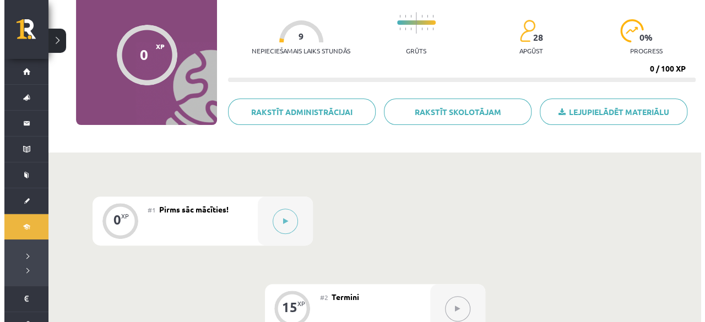
scroll to position [99, 0]
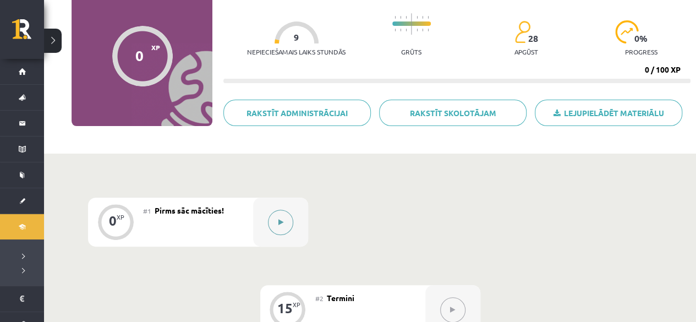
click at [274, 221] on button at bounding box center [280, 222] width 25 height 25
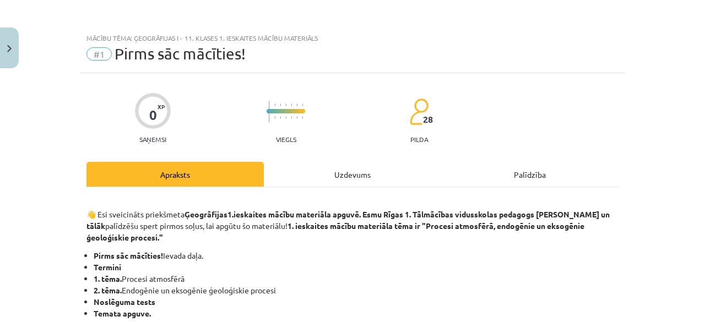
click at [364, 179] on div "Uzdevums" at bounding box center [352, 174] width 177 height 25
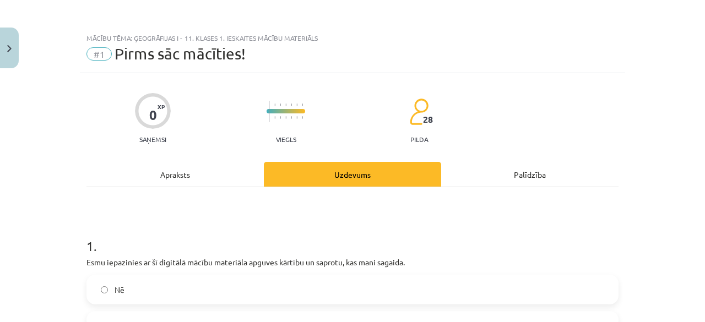
scroll to position [28, 0]
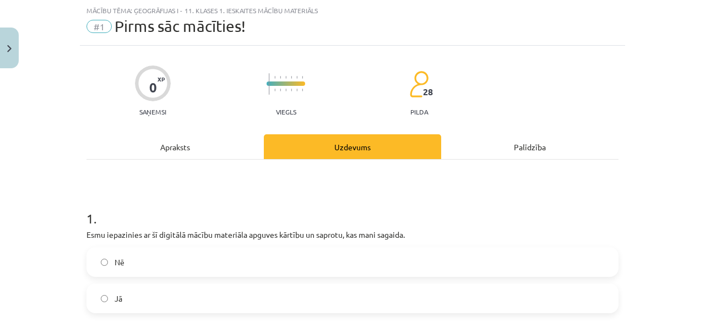
click at [199, 151] on div "Apraksts" at bounding box center [174, 146] width 177 height 25
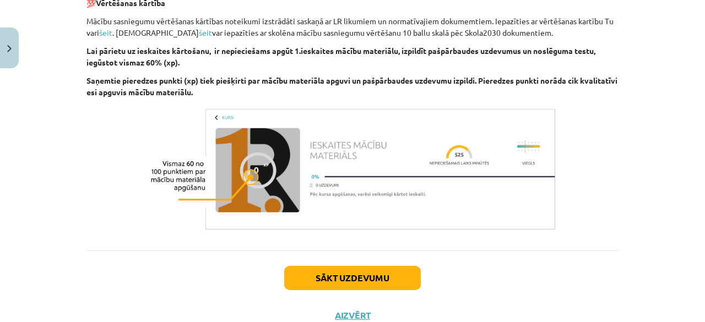
scroll to position [732, 0]
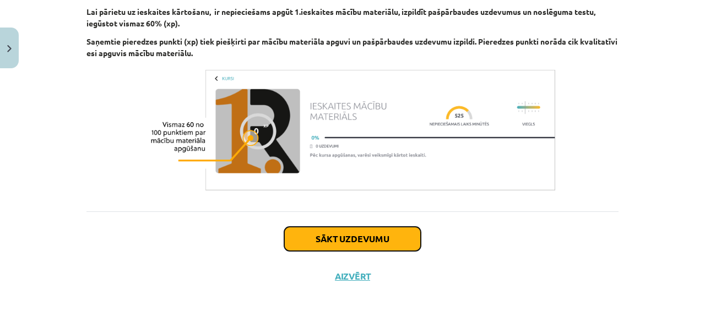
click at [345, 236] on button "Sākt uzdevumu" at bounding box center [352, 239] width 137 height 24
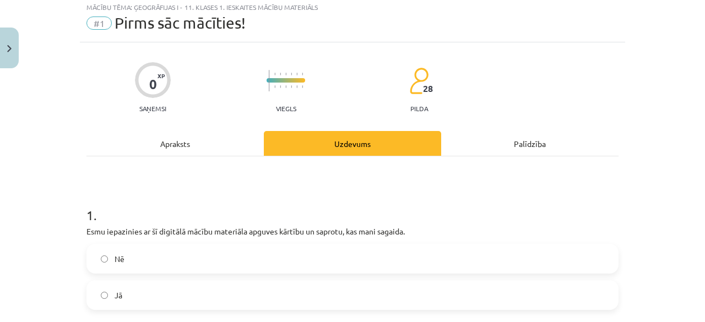
scroll to position [28, 0]
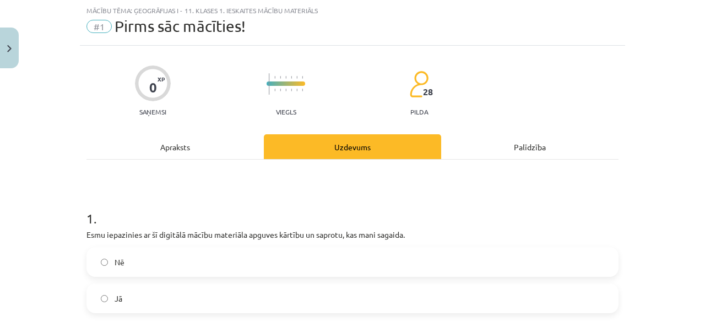
click at [237, 293] on label "Jā" at bounding box center [353, 299] width 530 height 28
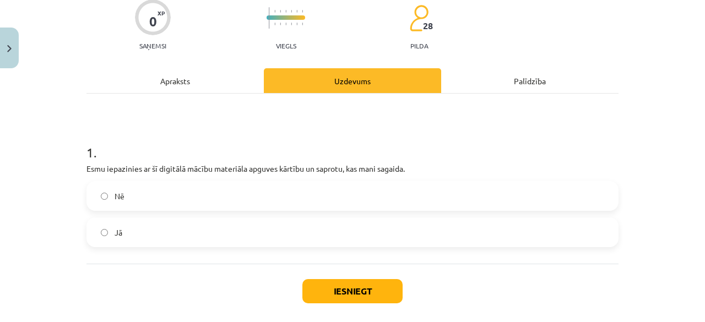
scroll to position [108, 0]
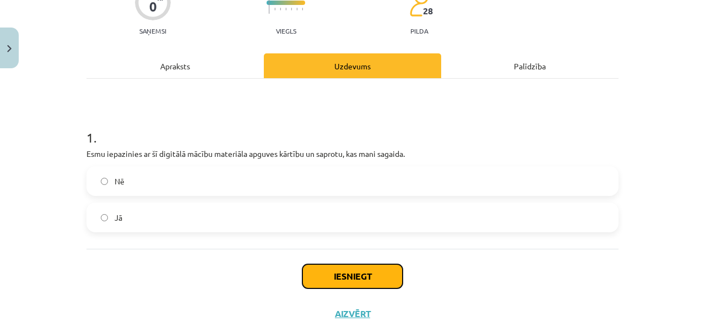
click at [372, 271] on button "Iesniegt" at bounding box center [352, 276] width 100 height 24
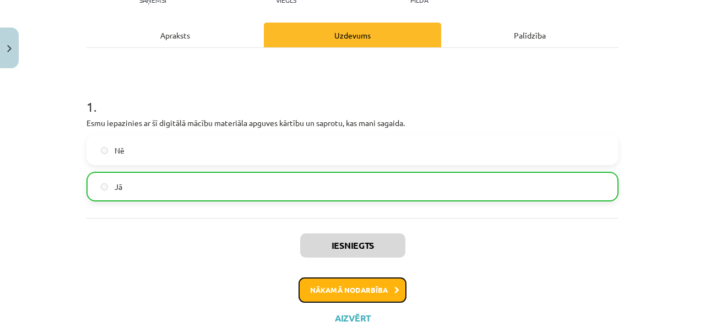
click at [353, 285] on button "Nākamā nodarbība" at bounding box center [352, 289] width 108 height 25
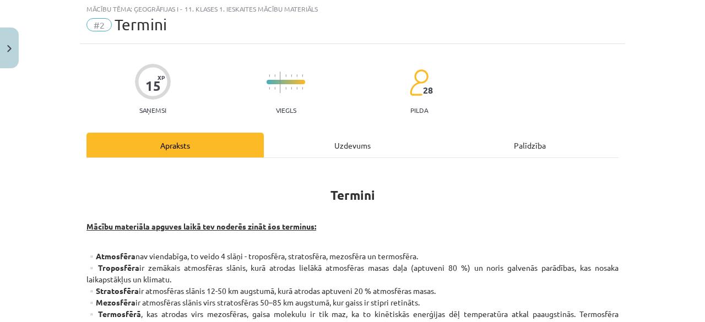
scroll to position [28, 0]
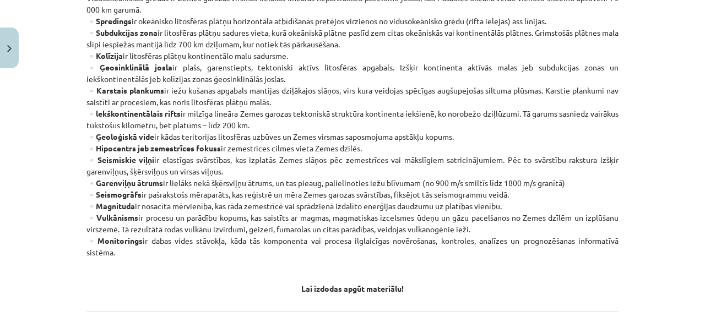
scroll to position [710, 0]
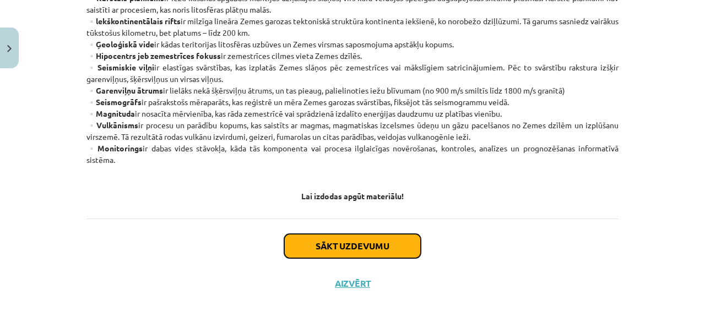
click at [382, 241] on button "Sākt uzdevumu" at bounding box center [352, 246] width 137 height 24
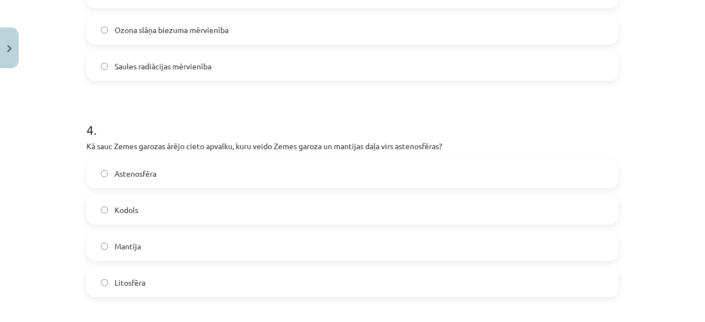
scroll to position [779, 0]
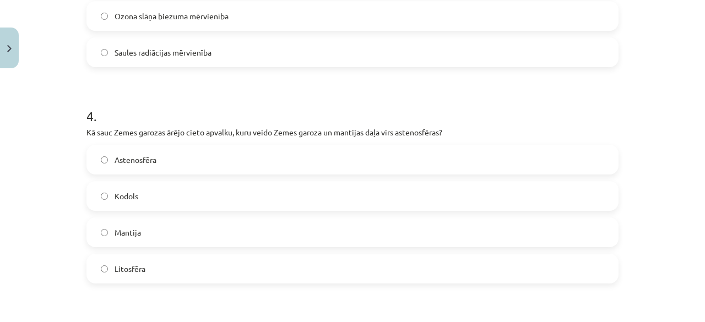
click at [263, 274] on label "Litosfēra" at bounding box center [353, 269] width 530 height 28
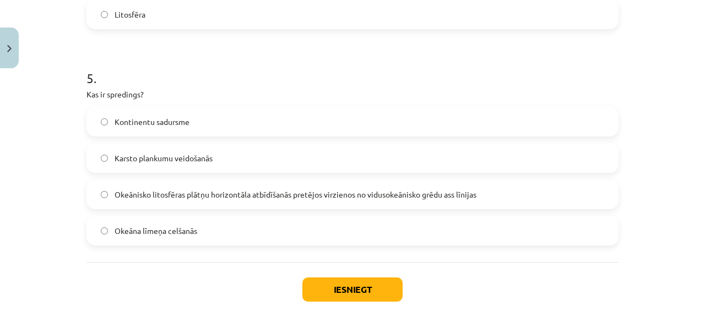
scroll to position [1033, 0]
click at [285, 194] on span "Okeānisko litosfēras plātņu horizontāla atbīdīšanās pretējos virzienos no vidus…" at bounding box center [295, 195] width 362 height 12
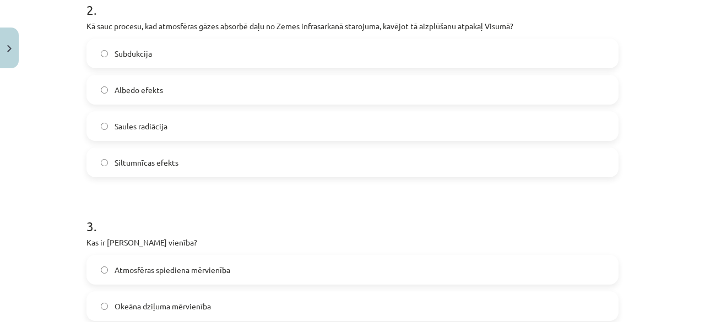
scroll to position [455, 0]
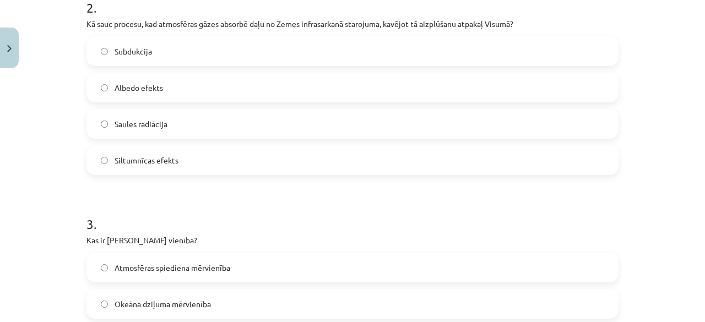
click at [228, 154] on label "Siltumnīcas efekts" at bounding box center [353, 160] width 530 height 28
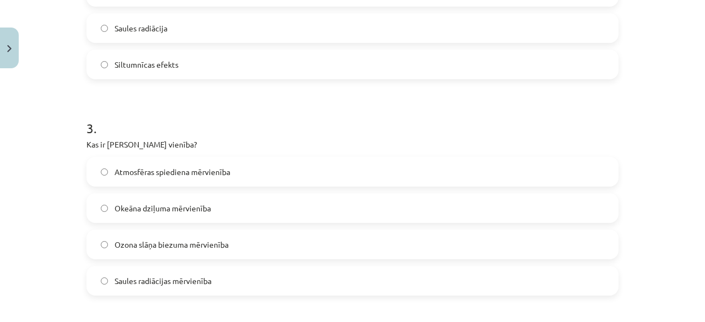
scroll to position [552, 0]
click at [257, 242] on label "Ozona slāņa biezuma mērvienība" at bounding box center [353, 244] width 530 height 28
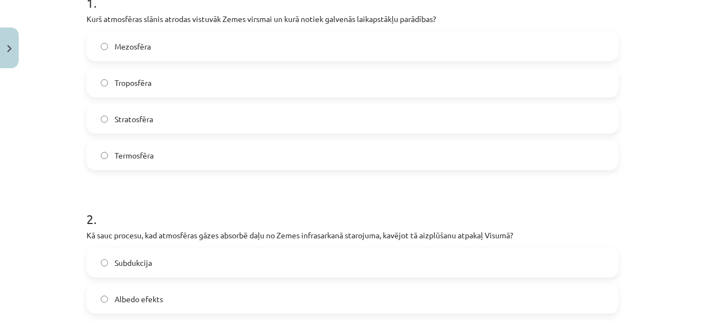
scroll to position [184, 0]
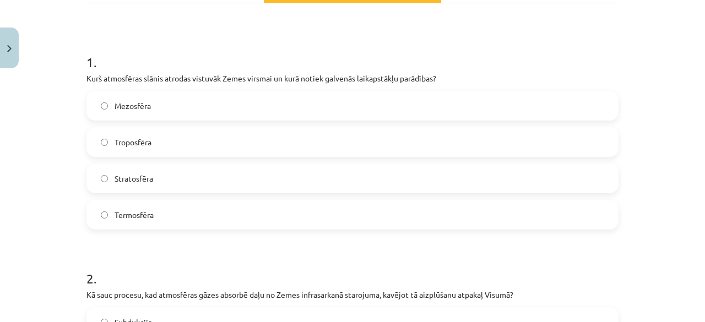
click at [246, 101] on label "Mezosfēra" at bounding box center [353, 106] width 530 height 28
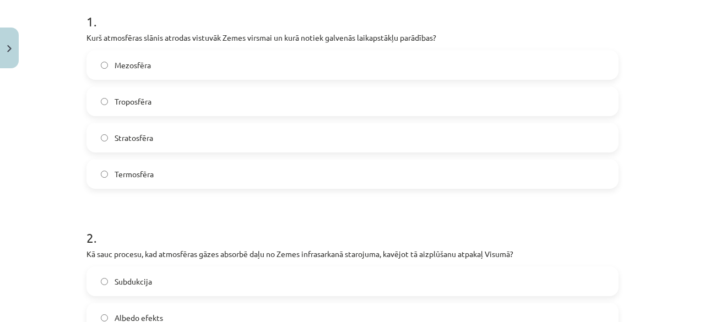
scroll to position [226, 0]
click at [282, 135] on label "Stratosfēra" at bounding box center [353, 137] width 530 height 28
click at [262, 49] on div "Mezosfēra" at bounding box center [352, 64] width 532 height 30
click at [265, 54] on label "Mezosfēra" at bounding box center [353, 64] width 530 height 28
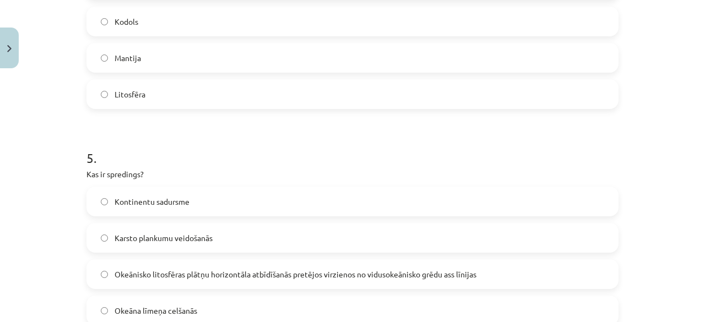
scroll to position [1083, 0]
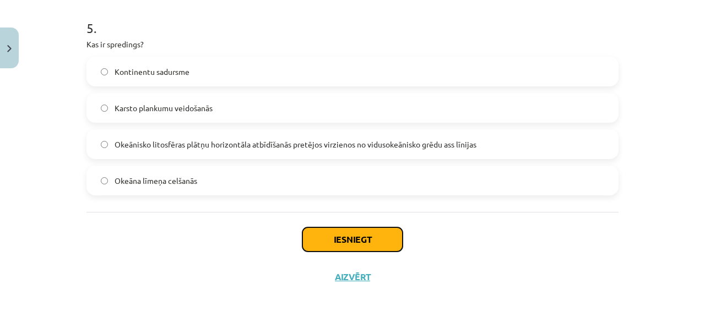
click at [335, 234] on button "Iesniegt" at bounding box center [352, 239] width 100 height 24
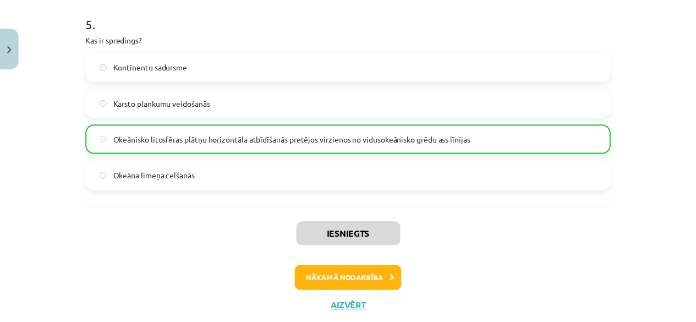
scroll to position [1118, 0]
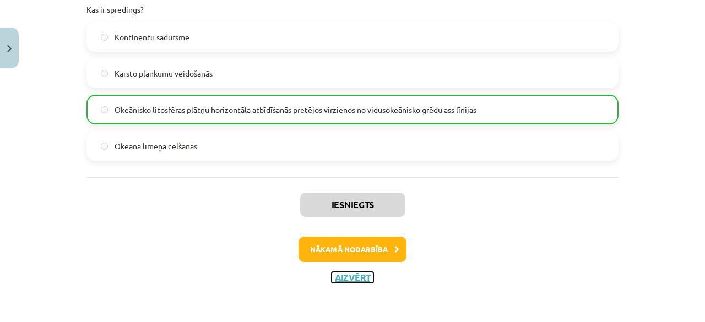
click at [348, 279] on button "Aizvērt" at bounding box center [352, 277] width 42 height 11
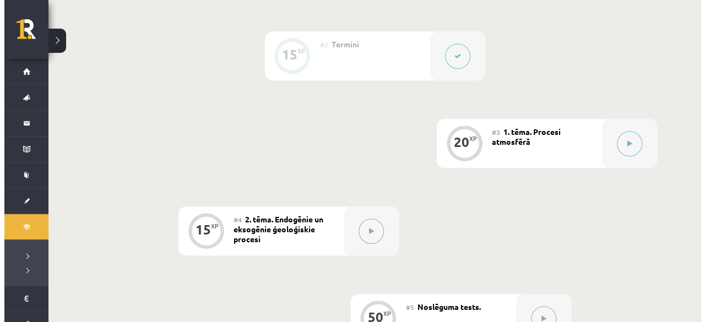
scroll to position [364, 0]
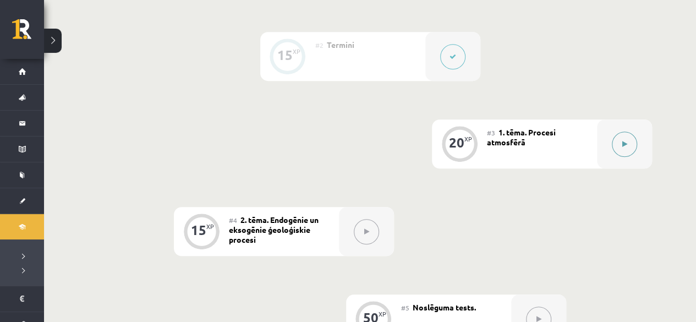
click at [625, 143] on icon at bounding box center [625, 144] width 5 height 7
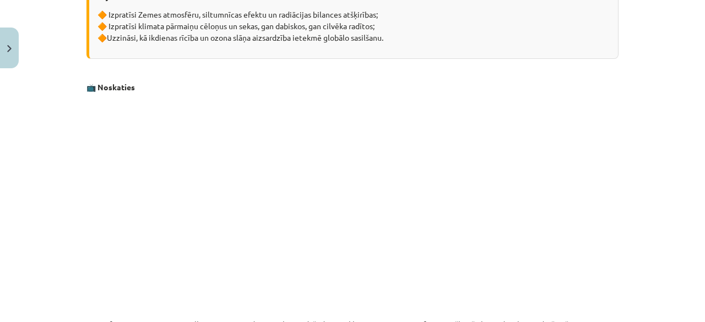
scroll to position [318, 0]
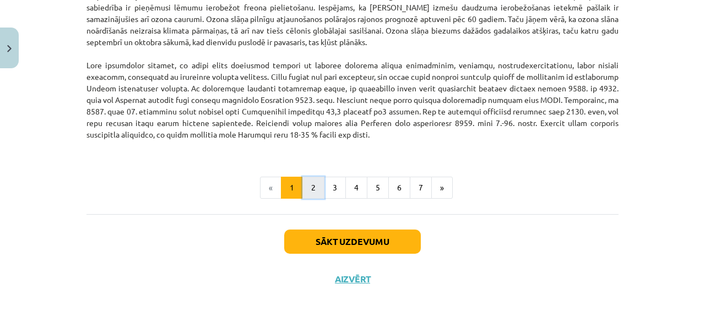
click at [304, 189] on button "2" at bounding box center [313, 188] width 22 height 22
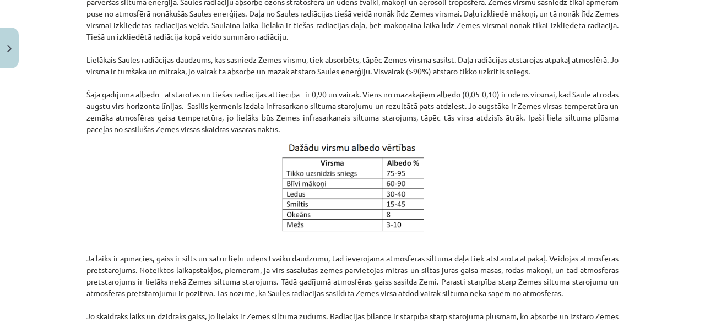
scroll to position [568, 0]
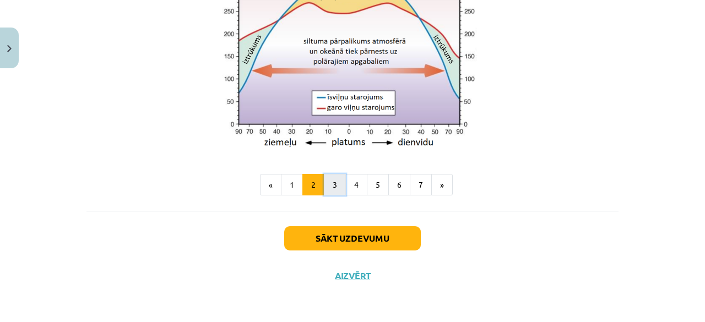
click at [332, 188] on button "3" at bounding box center [335, 185] width 22 height 22
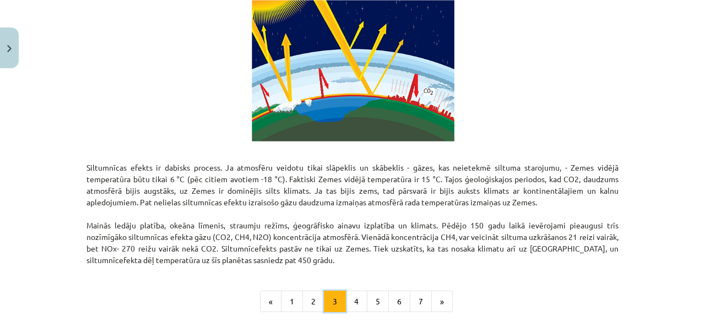
scroll to position [734, 0]
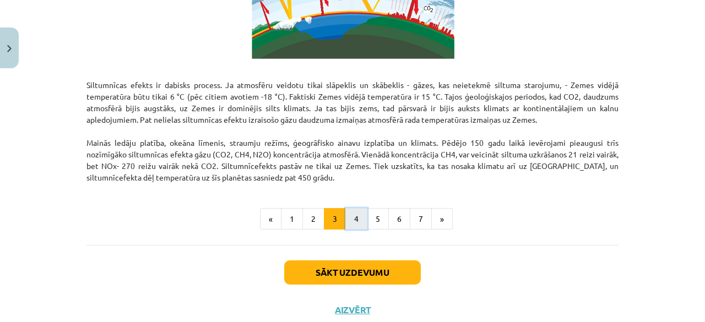
click at [345, 214] on button "4" at bounding box center [356, 219] width 22 height 22
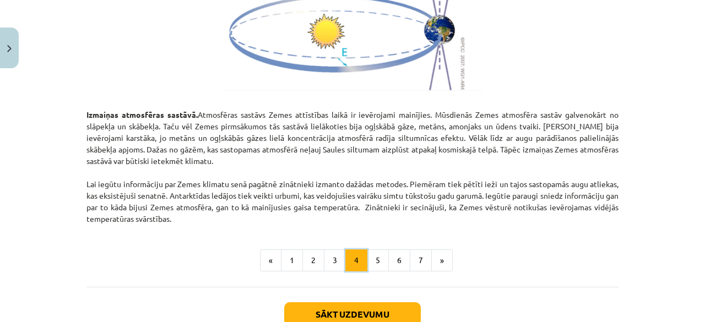
scroll to position [1355, 0]
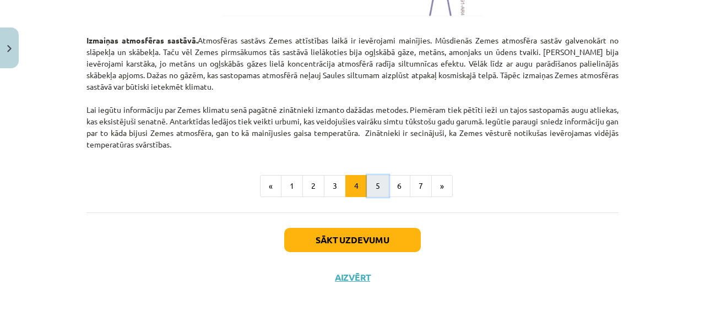
click at [370, 181] on button "5" at bounding box center [378, 186] width 22 height 22
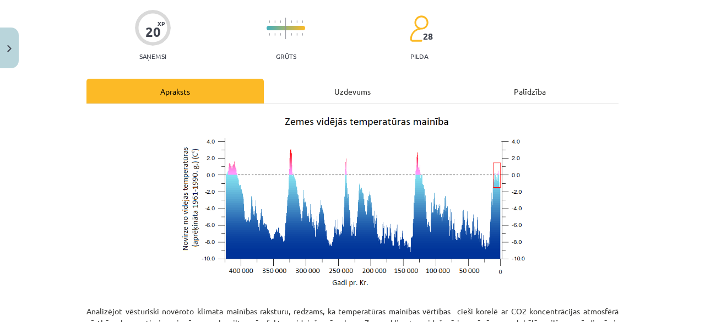
scroll to position [89, 0]
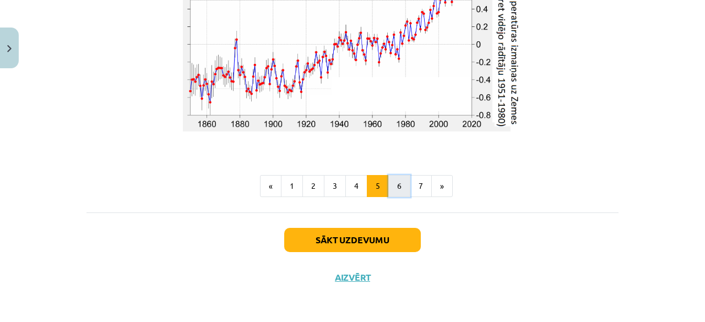
click at [390, 184] on button "6" at bounding box center [399, 186] width 22 height 22
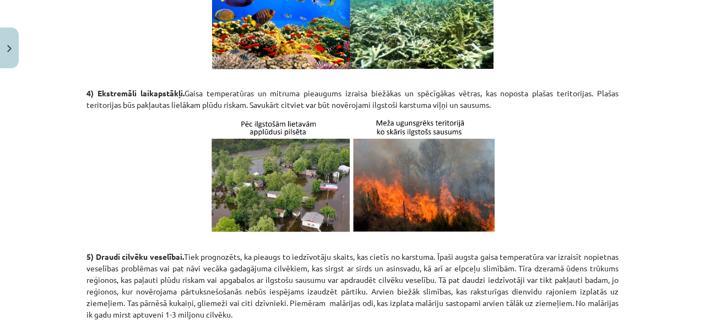
scroll to position [1108, 0]
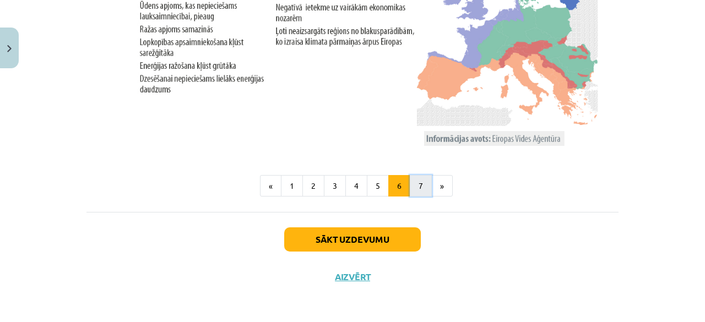
click at [412, 183] on button "7" at bounding box center [421, 186] width 22 height 22
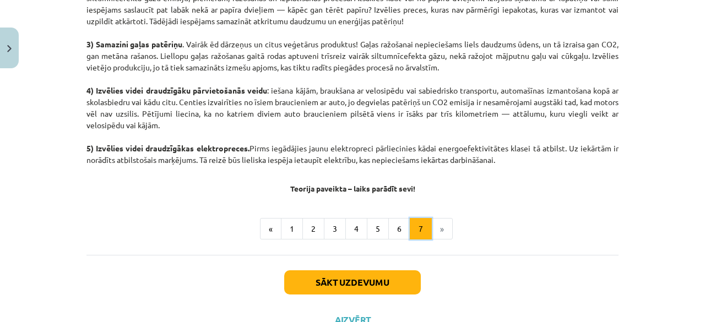
scroll to position [675, 0]
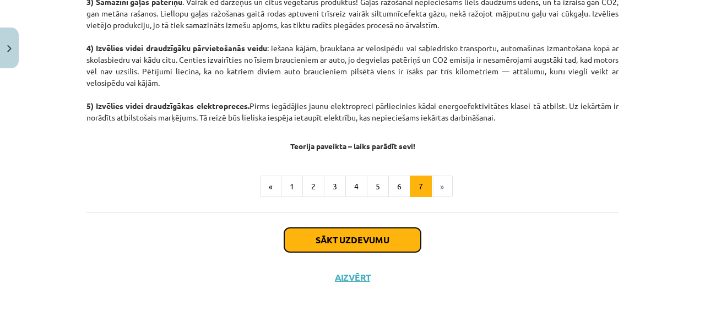
click at [358, 241] on button "Sākt uzdevumu" at bounding box center [352, 240] width 137 height 24
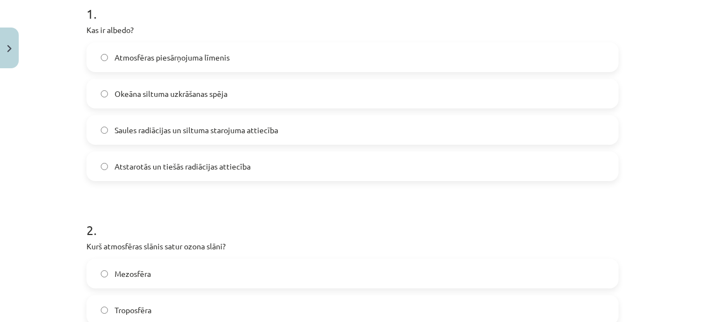
scroll to position [233, 0]
click at [337, 160] on label "Atstarotās un tiešās radiācijas attiecība" at bounding box center [353, 166] width 530 height 28
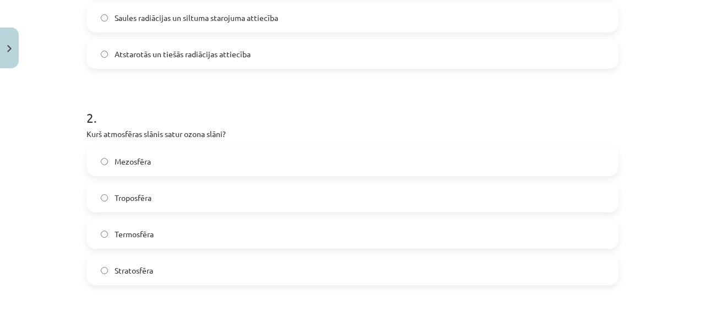
scroll to position [351, 0]
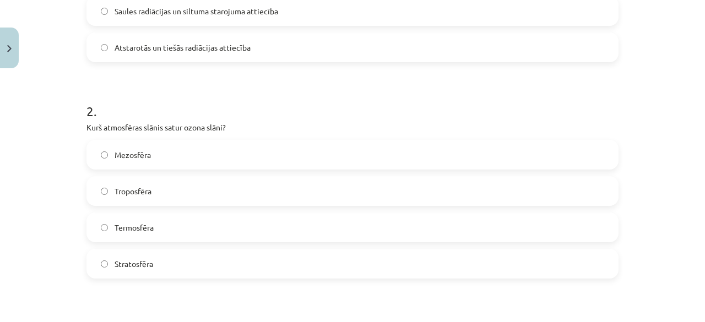
click at [288, 254] on label "Stratosfēra" at bounding box center [353, 264] width 530 height 28
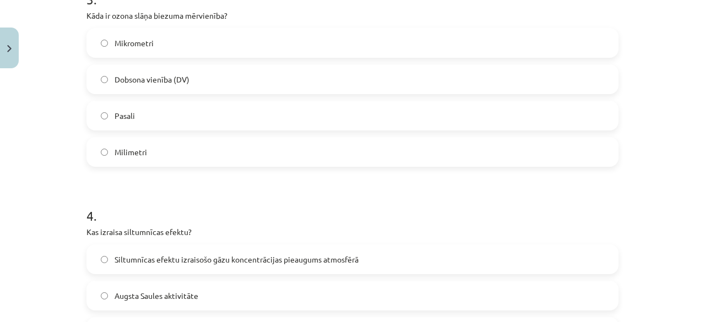
scroll to position [678, 0]
click at [263, 265] on span "Siltumnīcas efektu izraisošo gāzu koncentrācijas pieaugums atmosfērā" at bounding box center [236, 261] width 244 height 12
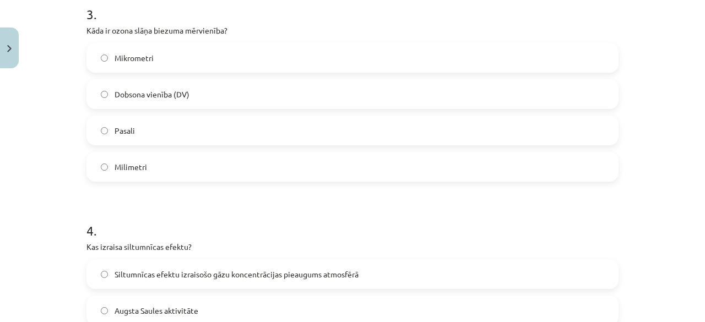
scroll to position [663, 0]
click at [292, 103] on label "Dobsona vienība (DV)" at bounding box center [353, 95] width 530 height 28
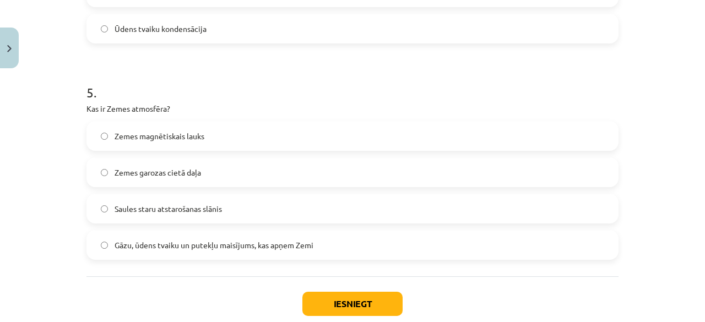
scroll to position [1024, 0]
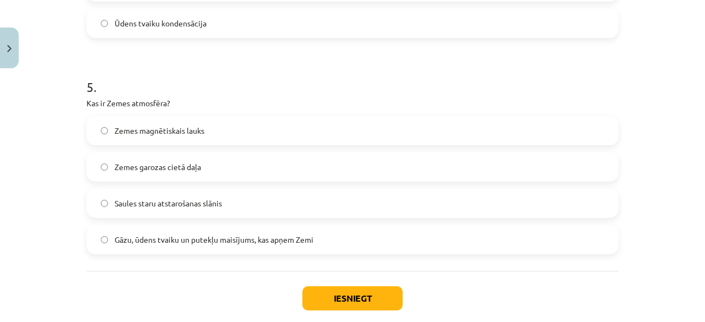
click at [325, 241] on label "Gāzu, ūdens tvaiku un putekļu maisījums, kas apņem Zemi" at bounding box center [353, 240] width 530 height 28
click at [348, 290] on button "Iesniegt" at bounding box center [352, 298] width 100 height 24
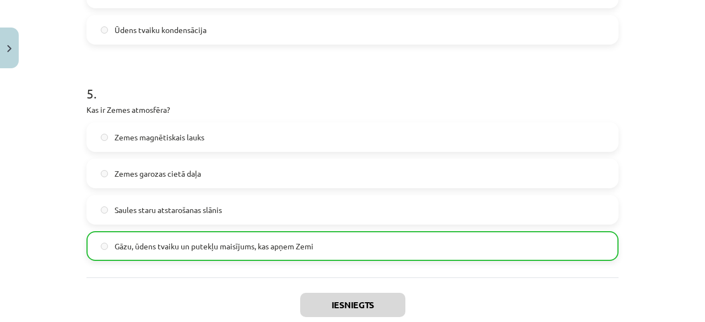
scroll to position [1118, 0]
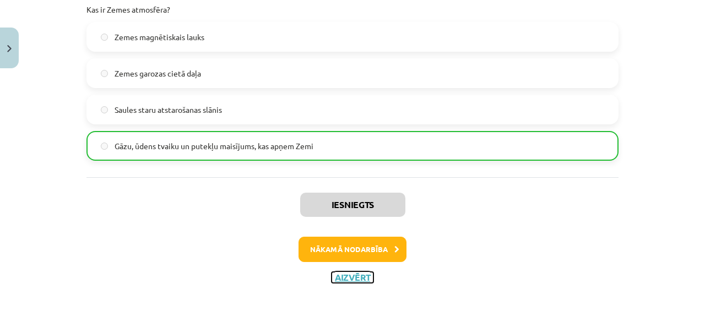
click at [352, 278] on button "Aizvērt" at bounding box center [352, 277] width 42 height 11
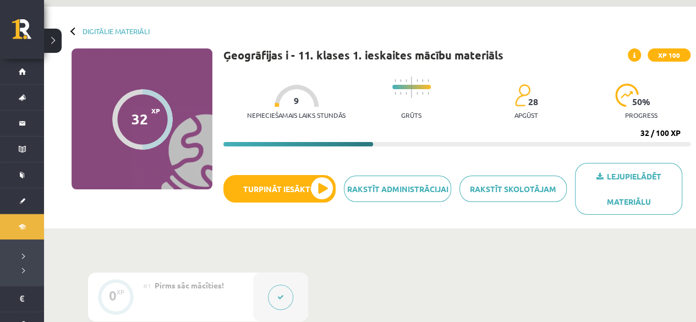
scroll to position [31, 0]
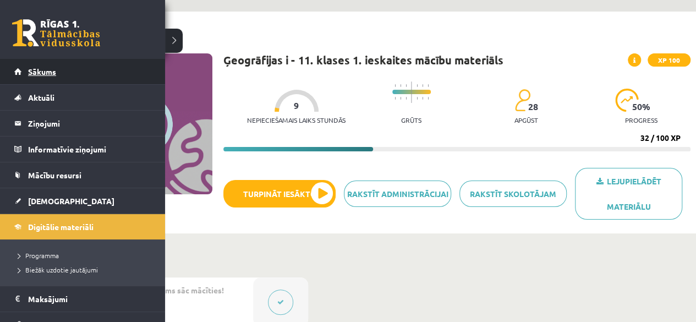
click at [25, 77] on link "Sākums" at bounding box center [82, 71] width 137 height 25
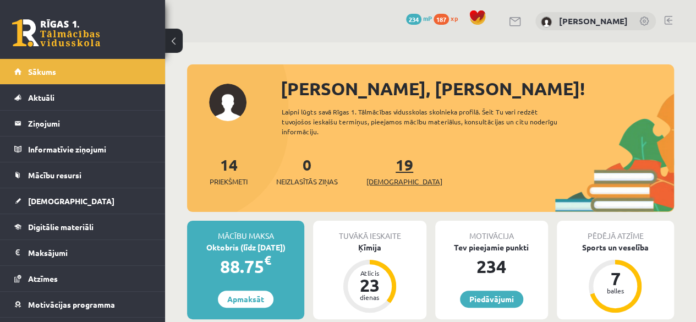
click at [390, 180] on span "[DEMOGRAPHIC_DATA]" at bounding box center [405, 181] width 76 height 11
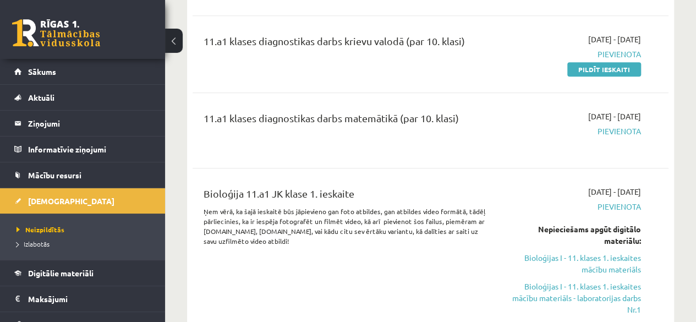
scroll to position [286, 0]
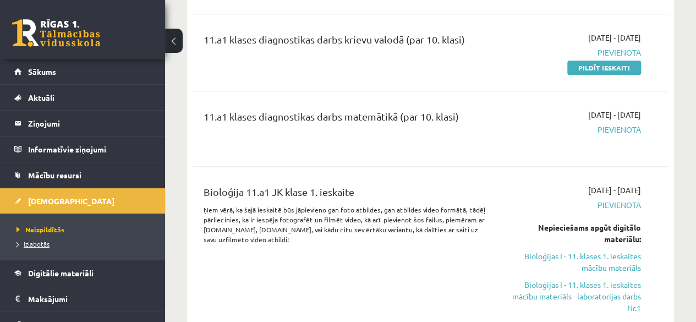
click at [42, 243] on span "Izlabotās" at bounding box center [33, 243] width 33 height 9
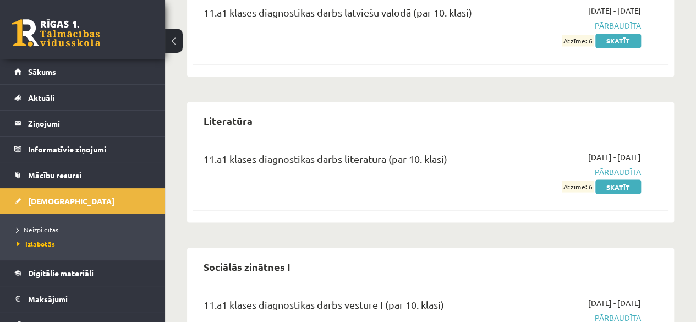
scroll to position [958, 0]
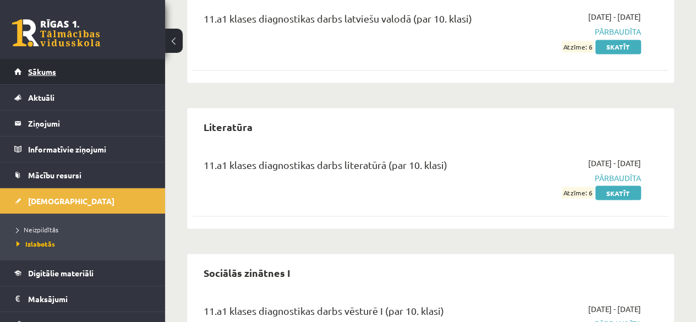
click at [48, 75] on span "Sākums" at bounding box center [42, 72] width 28 height 10
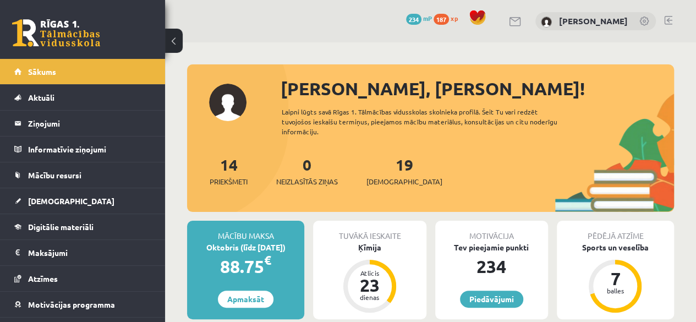
drag, startPoint x: 401, startPoint y: 254, endPoint x: 469, endPoint y: 220, distance: 75.8
click at [469, 221] on div "Mācību maksa Oktobris (līdz [DATE]) 88.75 € Apmaksāt Tuvākā ieskaite [GEOGRAPHI…" at bounding box center [430, 274] width 487 height 107
click at [41, 72] on span "Sākums" at bounding box center [42, 72] width 28 height 10
